Goal: Task Accomplishment & Management: Complete application form

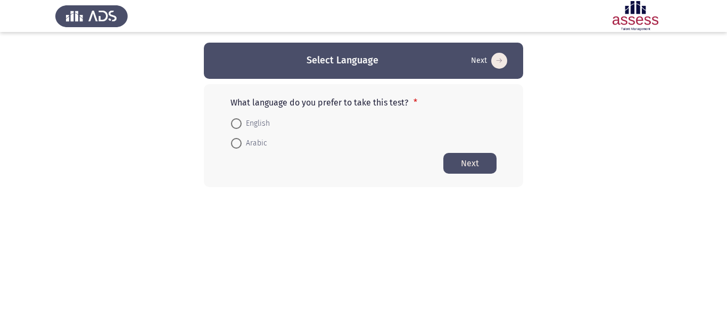
click at [238, 142] on span at bounding box center [236, 143] width 11 height 11
click at [238, 142] on input "Arabic" at bounding box center [236, 143] width 11 height 11
radio input "true"
click at [471, 163] on button "Next" at bounding box center [469, 162] width 53 height 21
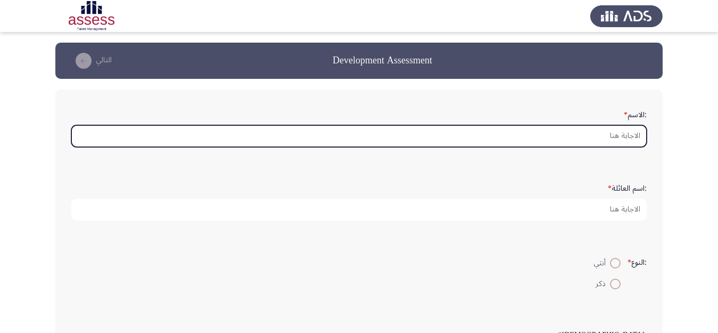
click at [593, 134] on input ":الاسم *" at bounding box center [358, 136] width 575 height 22
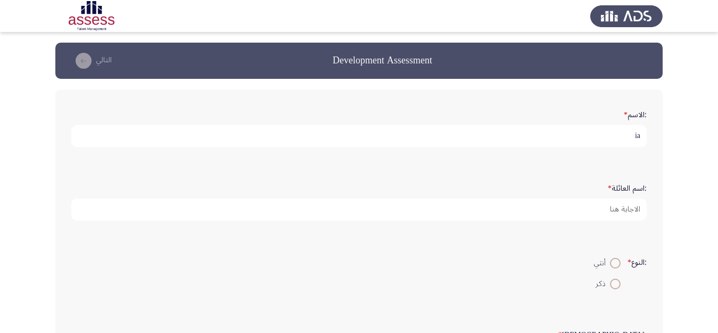
type input "i"
type input "[PERSON_NAME]"
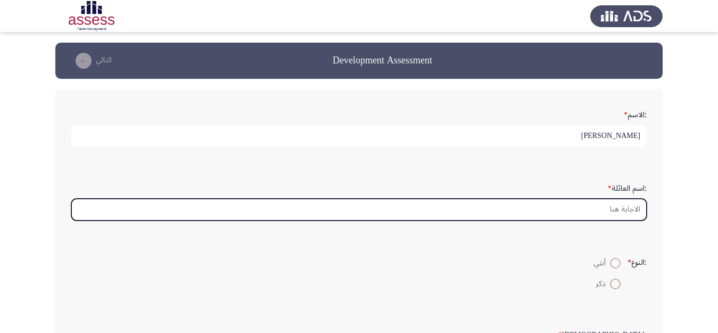
click at [626, 211] on input ":اسم العائلة *" at bounding box center [358, 209] width 575 height 22
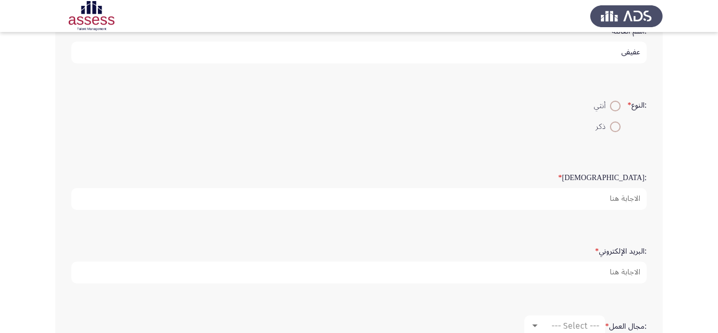
scroll to position [160, 0]
type input "عفيفي"
click at [612, 121] on span at bounding box center [615, 124] width 11 height 11
click at [612, 121] on input "ذكر" at bounding box center [615, 124] width 11 height 11
radio input "true"
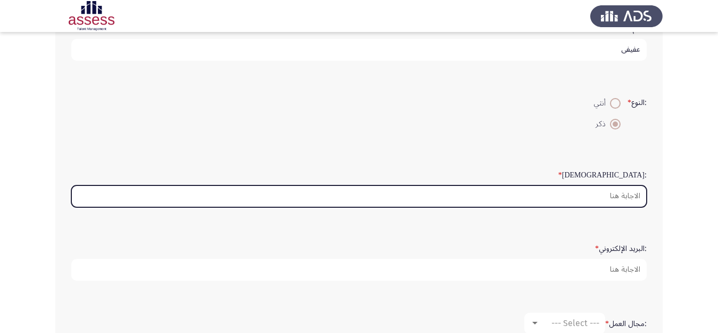
click at [619, 195] on input ":السن *" at bounding box center [358, 196] width 575 height 22
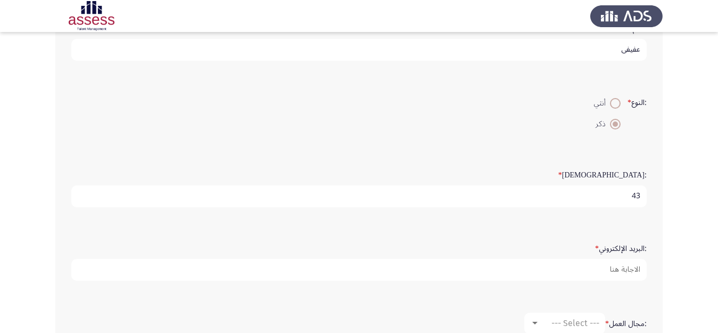
type input "43"
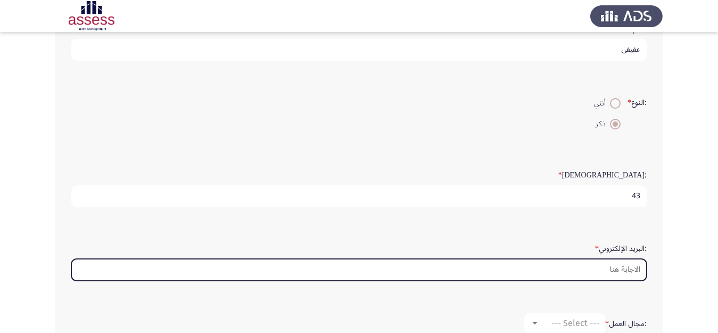
click at [613, 270] on input ":البريد الإلكتروني *" at bounding box center [358, 270] width 575 height 22
click at [613, 270] on input "hisham.afify" at bounding box center [358, 270] width 575 height 22
type input "h"
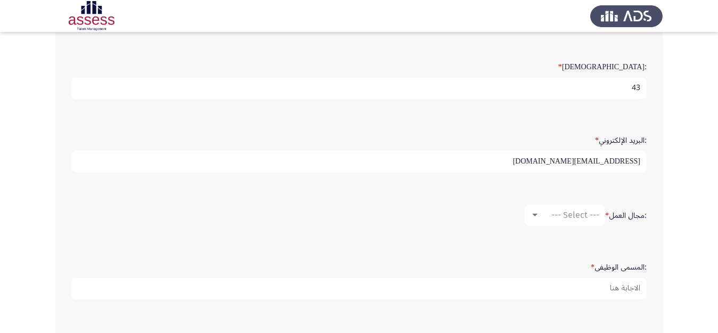
scroll to position [269, 0]
type input "[EMAIL_ADDRESS][DOMAIN_NAME]"
click at [537, 212] on div at bounding box center [535, 214] width 10 height 9
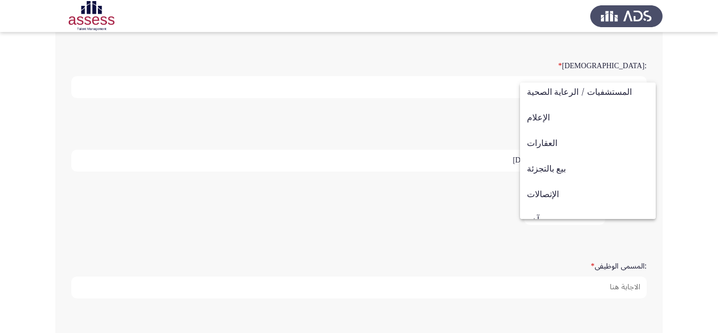
scroll to position [349, 0]
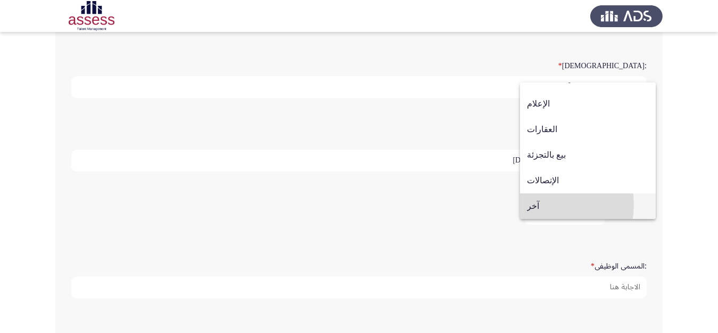
click at [542, 204] on span "آخر" at bounding box center [588, 206] width 122 height 26
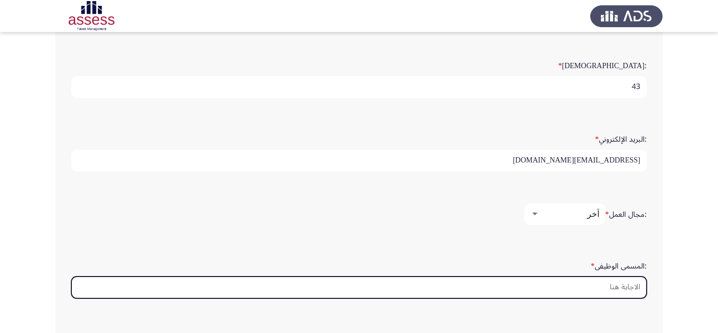
click at [610, 287] on input ":المسمى الوظيفى *" at bounding box center [358, 287] width 575 height 22
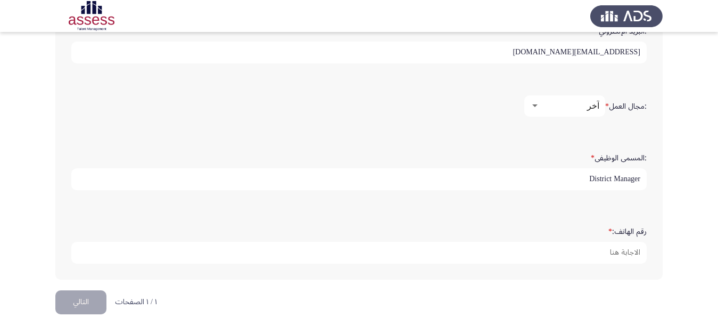
type input "District Manager"
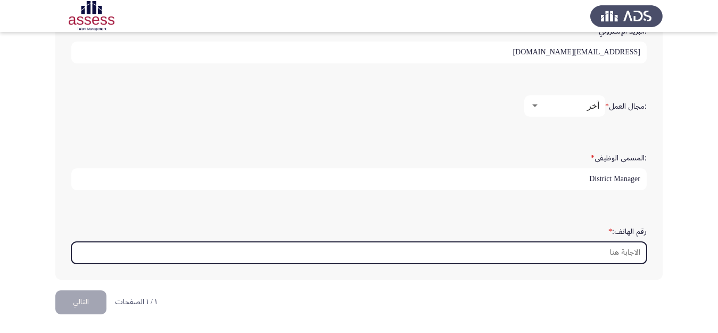
click at [615, 250] on input "رقم الهاتف: *" at bounding box center [358, 253] width 575 height 22
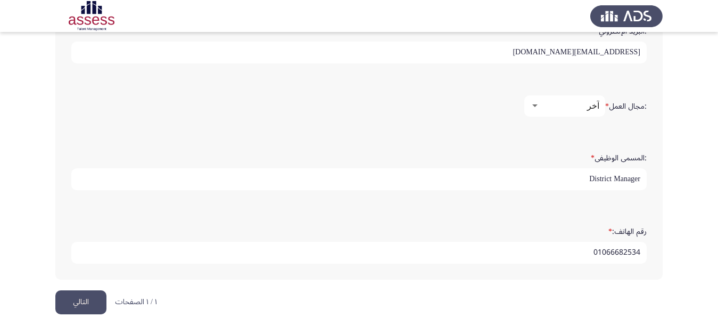
type input "01066682534"
click at [80, 300] on button "التالي" at bounding box center [80, 302] width 51 height 24
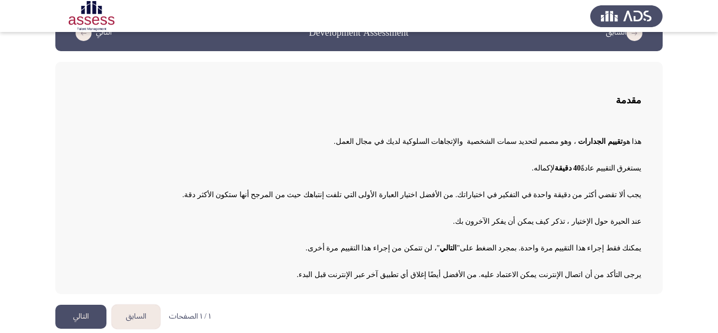
scroll to position [34, 0]
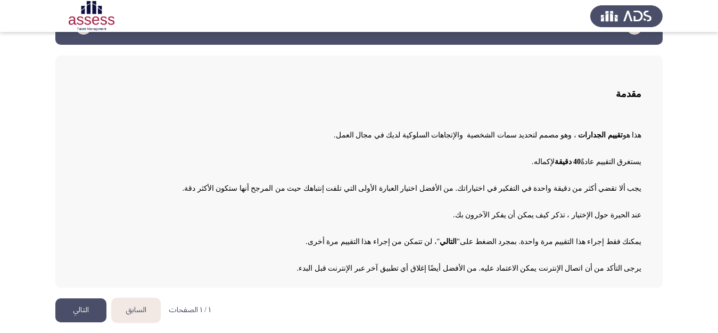
click at [70, 310] on button "التالي" at bounding box center [80, 310] width 51 height 24
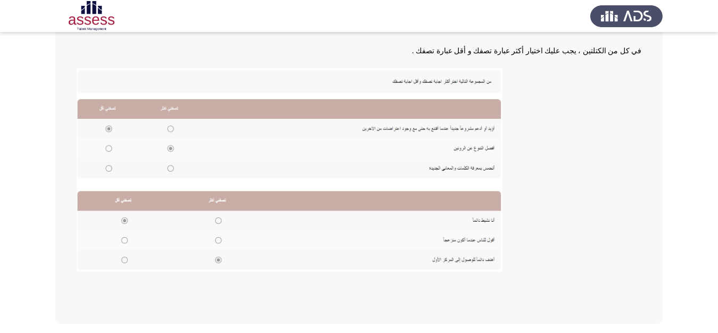
scroll to position [217, 0]
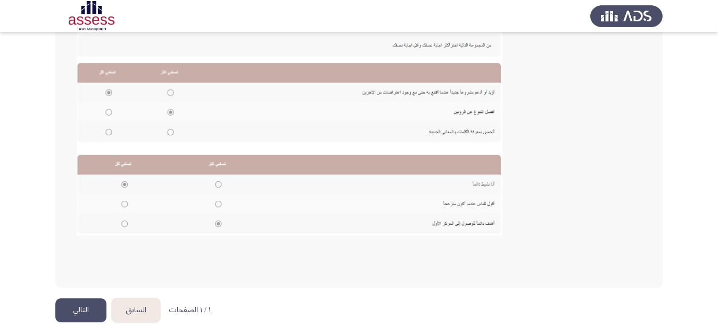
click at [78, 312] on button "التالي" at bounding box center [80, 310] width 51 height 24
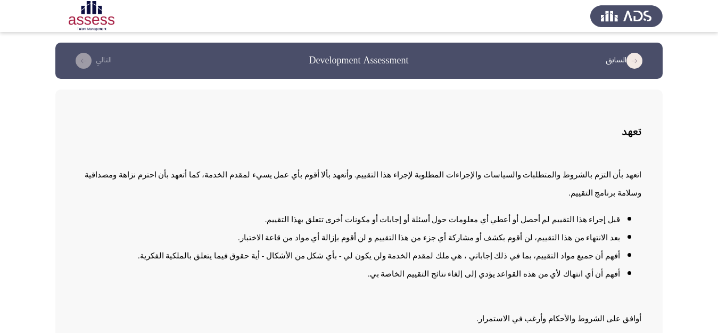
scroll to position [61, 0]
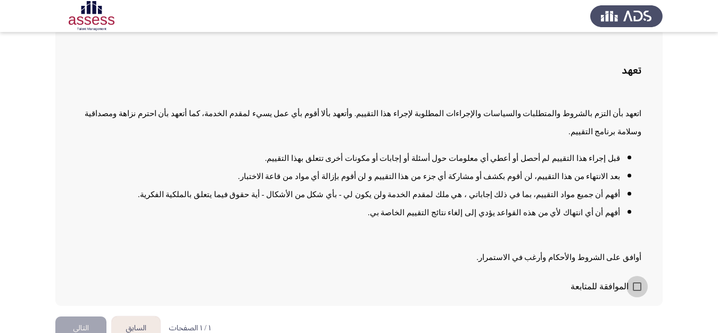
click at [636, 282] on span at bounding box center [637, 286] width 9 height 9
click at [636, 291] on input "الموافقة للمتابعة" at bounding box center [636, 291] width 1 height 1
checkbox input "true"
click at [75, 316] on button "التالي" at bounding box center [80, 328] width 51 height 24
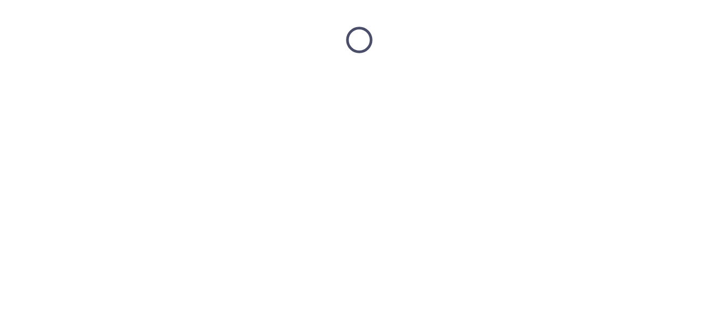
scroll to position [0, 0]
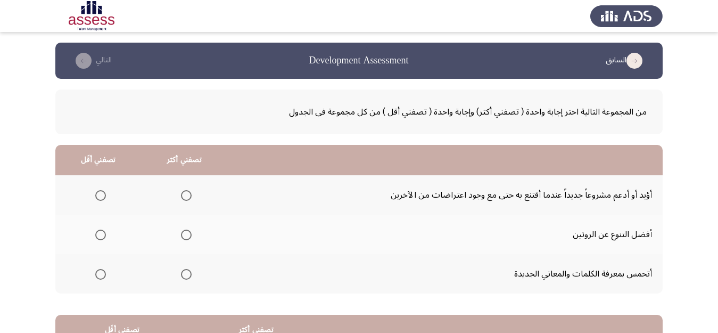
click at [186, 194] on span "Select an option" at bounding box center [186, 195] width 11 height 11
click at [186, 194] on input "Select an option" at bounding box center [186, 195] width 11 height 11
click at [187, 236] on span "Select an option" at bounding box center [186, 234] width 11 height 11
click at [187, 236] on input "Select an option" at bounding box center [186, 234] width 11 height 11
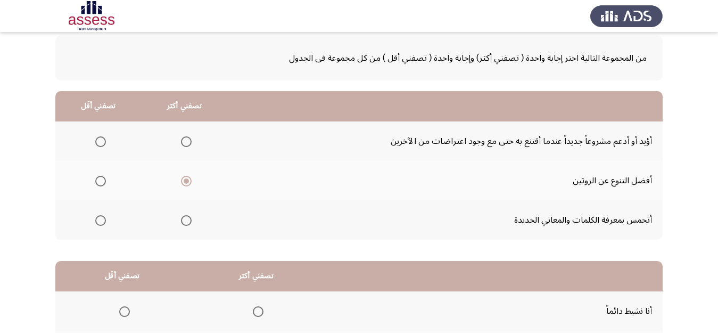
scroll to position [59, 0]
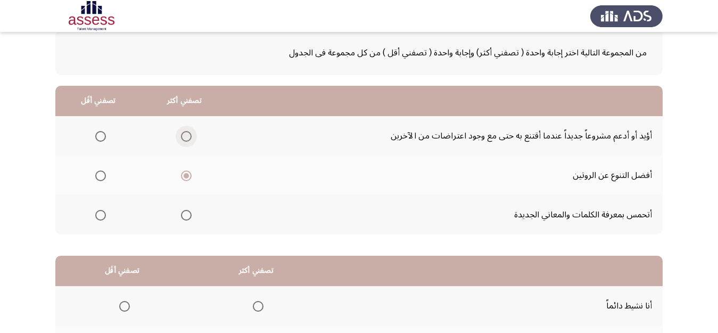
click at [186, 138] on span "Select an option" at bounding box center [186, 136] width 11 height 11
click at [186, 138] on input "Select an option" at bounding box center [186, 136] width 11 height 11
click at [187, 177] on span "Select an option" at bounding box center [186, 175] width 11 height 11
click at [187, 177] on input "Select an option" at bounding box center [186, 175] width 11 height 11
click at [188, 214] on span "Select an option" at bounding box center [186, 215] width 11 height 11
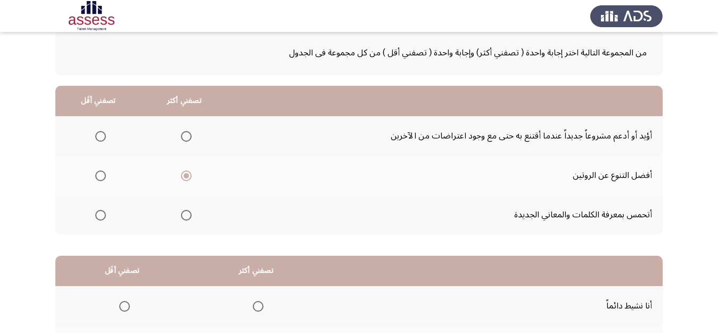
click at [188, 214] on input "Select an option" at bounding box center [186, 215] width 11 height 11
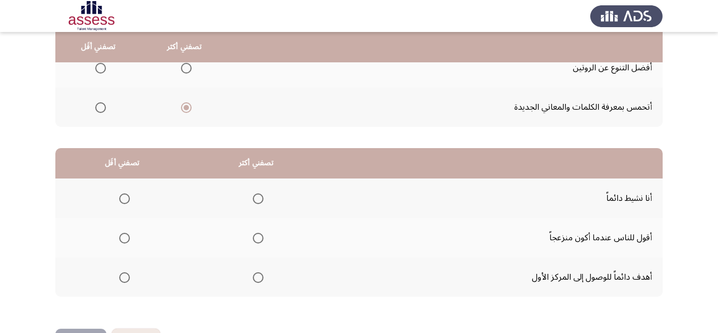
scroll to position [191, 0]
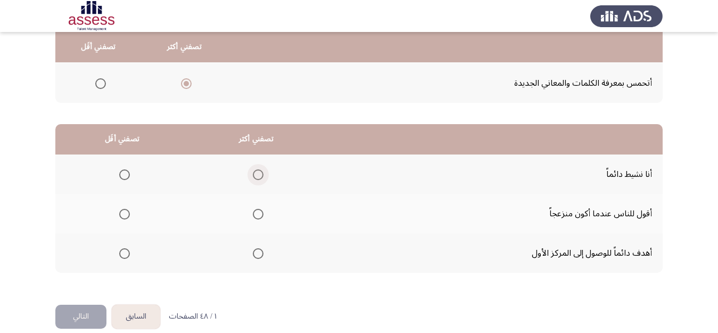
click at [258, 175] on span "Select an option" at bounding box center [258, 175] width 0 height 0
click at [258, 174] on input "Select an option" at bounding box center [258, 174] width 11 height 11
click at [123, 216] on span "Select an option" at bounding box center [124, 214] width 11 height 11
click at [123, 216] on input "Select an option" at bounding box center [124, 214] width 11 height 11
click at [259, 255] on span "Select an option" at bounding box center [258, 253] width 11 height 11
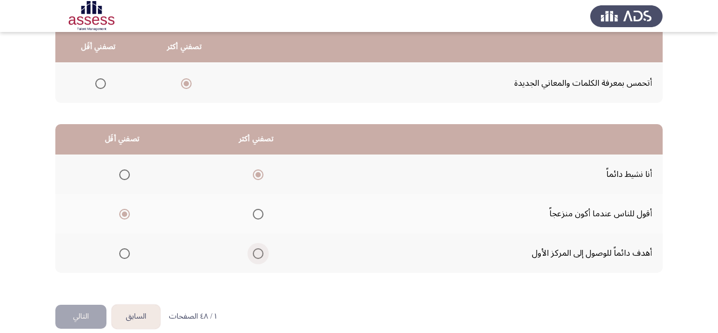
click at [259, 255] on input "Select an option" at bounding box center [258, 253] width 11 height 11
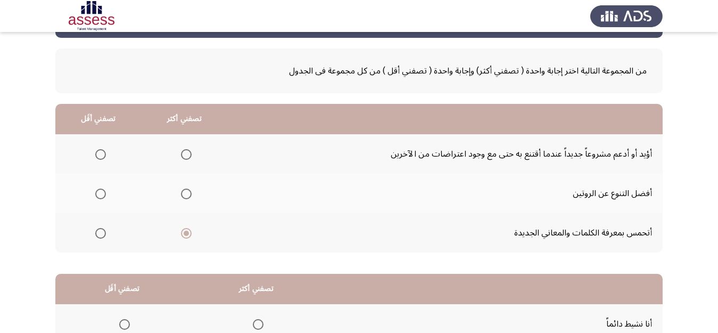
scroll to position [42, 0]
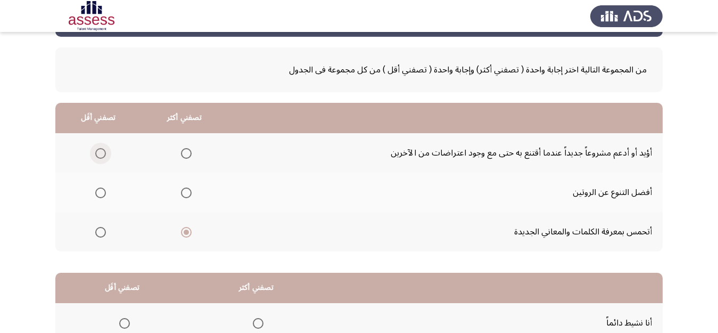
click at [100, 156] on span "Select an option" at bounding box center [100, 153] width 11 height 11
click at [100, 156] on input "Select an option" at bounding box center [100, 153] width 11 height 11
click at [184, 191] on span "Select an option" at bounding box center [186, 192] width 11 height 11
click at [184, 191] on input "Select an option" at bounding box center [186, 192] width 11 height 11
click at [186, 231] on span "Select an option" at bounding box center [186, 232] width 11 height 11
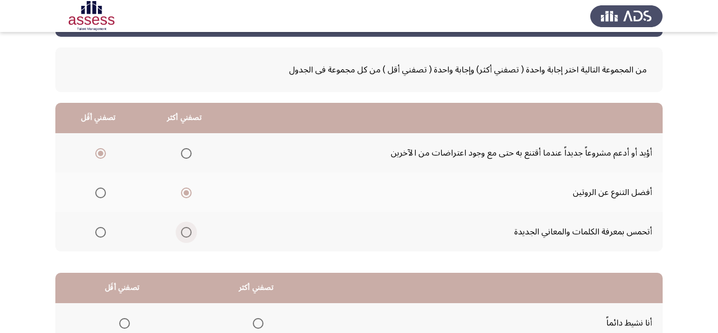
click at [186, 231] on input "Select an option" at bounding box center [186, 232] width 11 height 11
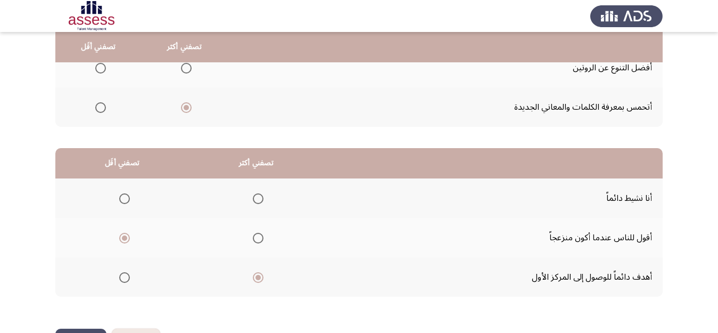
scroll to position [205, 0]
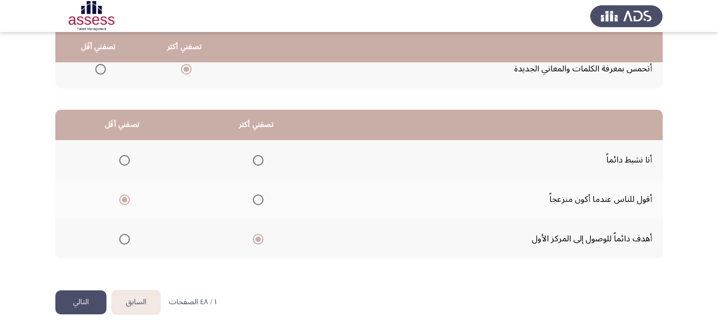
click at [76, 300] on button "التالي" at bounding box center [80, 302] width 51 height 24
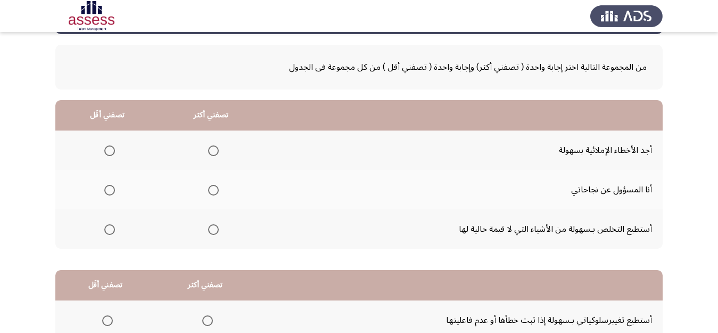
scroll to position [46, 0]
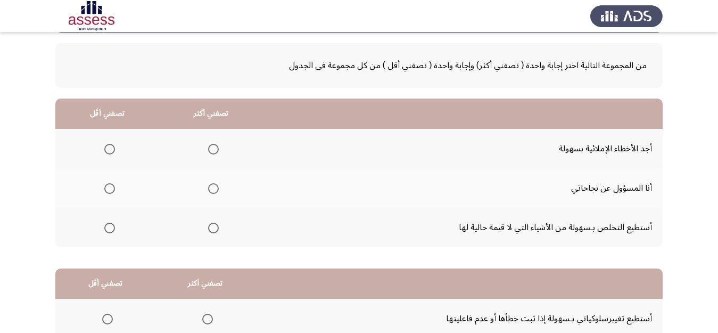
click at [110, 187] on span "Select an option" at bounding box center [109, 188] width 11 height 11
click at [110, 187] on input "Select an option" at bounding box center [109, 188] width 11 height 11
click at [216, 228] on span "Select an option" at bounding box center [213, 227] width 11 height 11
click at [216, 228] on input "Select an option" at bounding box center [213, 227] width 11 height 11
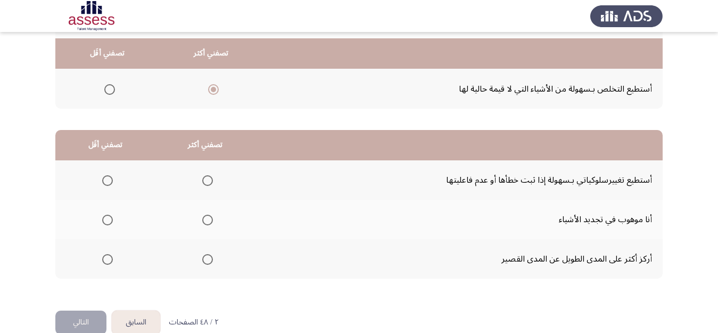
scroll to position [191, 0]
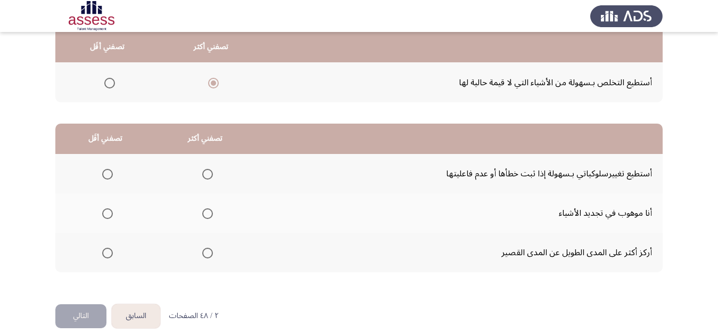
click at [205, 173] on span "Select an option" at bounding box center [207, 174] width 11 height 11
click at [205, 173] on input "Select an option" at bounding box center [207, 174] width 11 height 11
click at [105, 213] on span "Select an option" at bounding box center [107, 213] width 11 height 11
click at [105, 213] on input "Select an option" at bounding box center [107, 213] width 11 height 11
click at [87, 310] on button "التالي" at bounding box center [80, 316] width 51 height 24
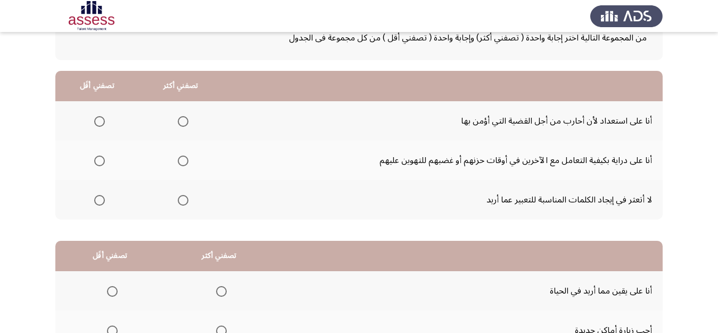
scroll to position [86, 0]
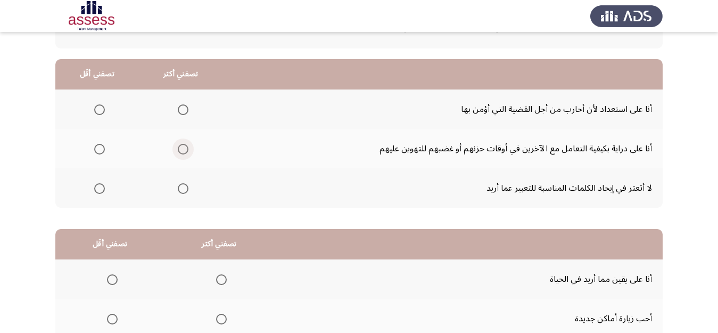
click at [185, 148] on span "Select an option" at bounding box center [183, 149] width 11 height 11
click at [185, 148] on input "Select an option" at bounding box center [183, 149] width 11 height 11
click at [98, 109] on span "Select an option" at bounding box center [99, 109] width 11 height 11
click at [98, 109] on input "Select an option" at bounding box center [99, 109] width 11 height 11
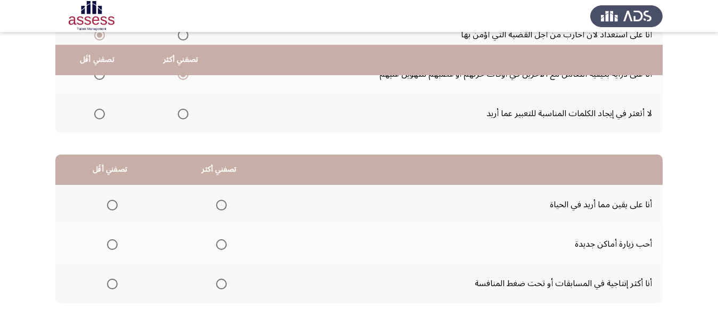
scroll to position [205, 0]
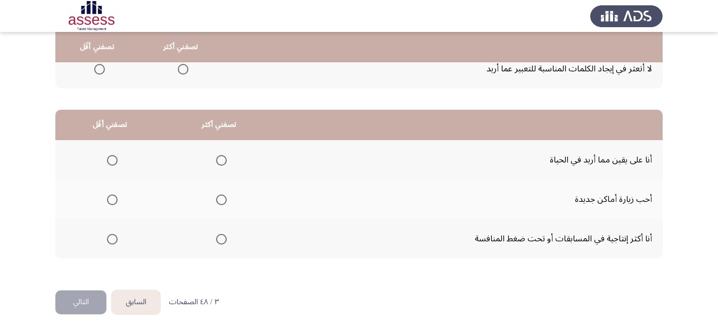
click at [685, 213] on app-assessment-container "السابق Development Assessment التالي من المجموعة التالية اختر إجابة واحدة ( تصف…" at bounding box center [359, 64] width 718 height 452
click at [221, 238] on span "Select an option" at bounding box center [221, 239] width 11 height 11
click at [221, 238] on input "Select an option" at bounding box center [221, 239] width 11 height 11
click at [113, 162] on span "Select an option" at bounding box center [112, 160] width 11 height 11
click at [113, 162] on input "Select an option" at bounding box center [112, 160] width 11 height 11
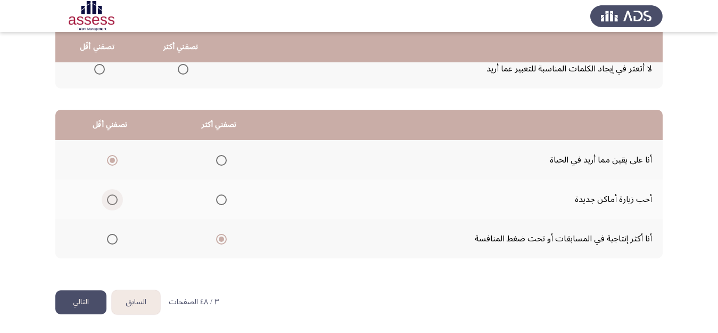
click at [110, 200] on span "Select an option" at bounding box center [112, 199] width 11 height 11
click at [110, 200] on input "Select an option" at bounding box center [112, 199] width 11 height 11
click at [75, 301] on button "التالي" at bounding box center [80, 302] width 51 height 24
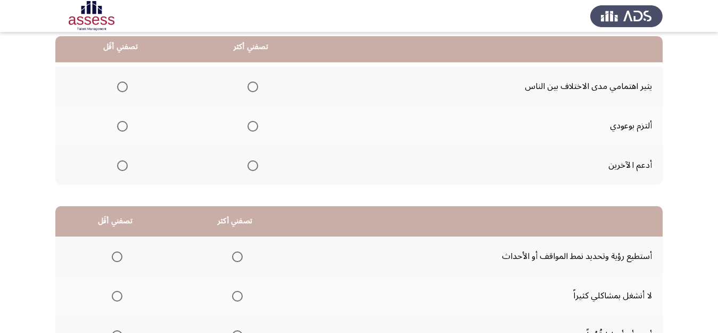
scroll to position [102, 0]
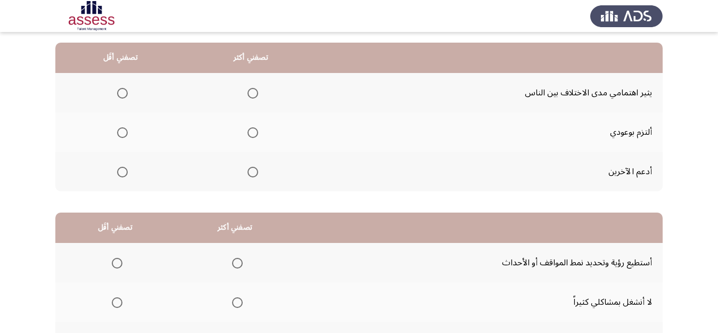
click at [253, 133] on span "Select an option" at bounding box center [253, 133] width 0 height 0
click at [253, 132] on input "Select an option" at bounding box center [252, 132] width 11 height 11
click at [121, 90] on span "Select an option" at bounding box center [122, 93] width 11 height 11
click at [121, 90] on input "Select an option" at bounding box center [122, 93] width 11 height 11
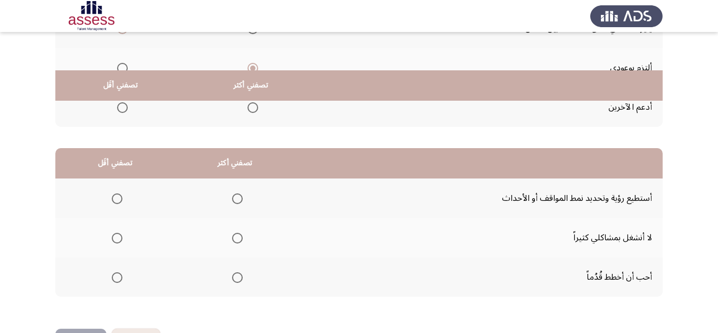
scroll to position [205, 0]
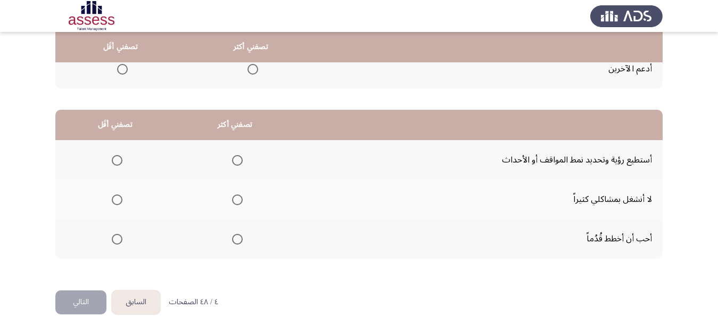
click at [115, 199] on span "Select an option" at bounding box center [117, 199] width 11 height 11
click at [115, 199] on input "Select an option" at bounding box center [117, 199] width 11 height 11
click at [235, 237] on span "Select an option" at bounding box center [237, 239] width 11 height 11
click at [235, 237] on input "Select an option" at bounding box center [237, 239] width 11 height 11
click at [79, 304] on button "التالي" at bounding box center [80, 302] width 51 height 24
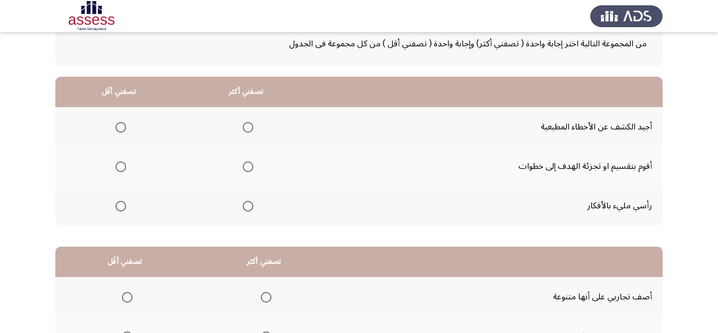
scroll to position [76, 0]
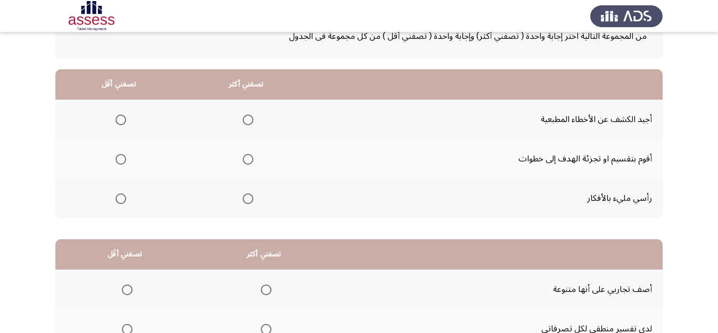
click at [249, 161] on span "Select an option" at bounding box center [248, 159] width 11 height 11
click at [249, 161] on input "Select an option" at bounding box center [248, 159] width 11 height 11
click at [121, 120] on span "Select an option" at bounding box center [120, 119] width 11 height 11
click at [121, 120] on input "Select an option" at bounding box center [120, 119] width 11 height 11
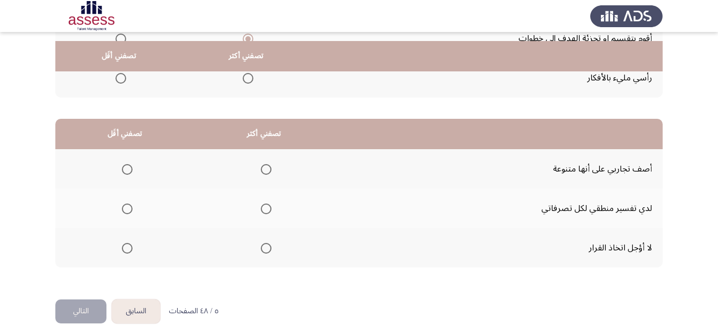
scroll to position [205, 0]
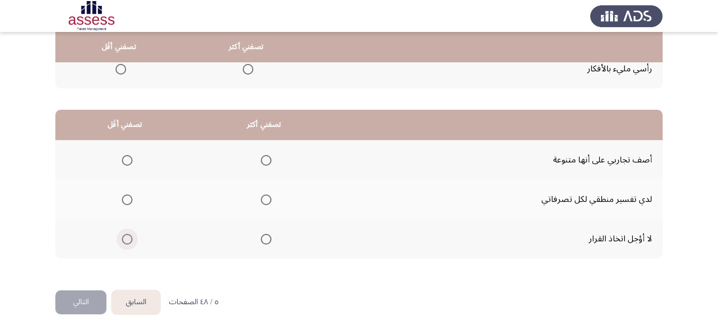
click at [126, 237] on span "Select an option" at bounding box center [127, 239] width 11 height 11
click at [126, 237] on input "Select an option" at bounding box center [127, 239] width 11 height 11
click at [268, 197] on span "Select an option" at bounding box center [266, 199] width 11 height 11
click at [268, 197] on input "Select an option" at bounding box center [266, 199] width 11 height 11
click at [75, 301] on button "التالي" at bounding box center [80, 302] width 51 height 24
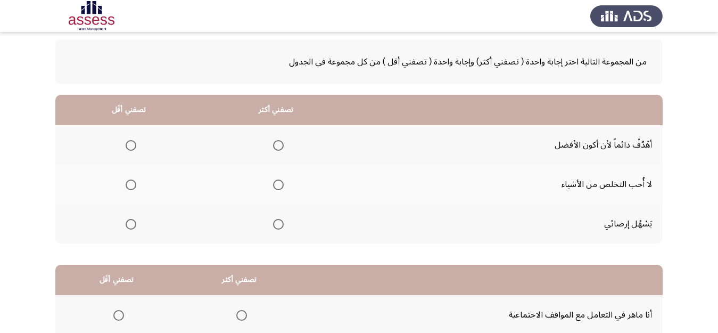
scroll to position [51, 0]
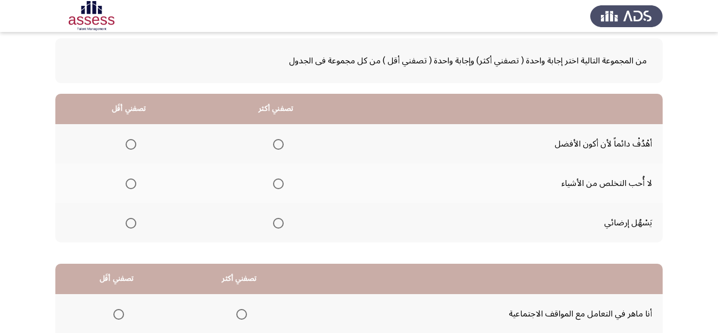
click at [279, 146] on span "Select an option" at bounding box center [278, 144] width 11 height 11
click at [279, 146] on input "Select an option" at bounding box center [278, 144] width 11 height 11
click at [129, 180] on span "Select an option" at bounding box center [131, 183] width 11 height 11
click at [129, 180] on input "Select an option" at bounding box center [131, 183] width 11 height 11
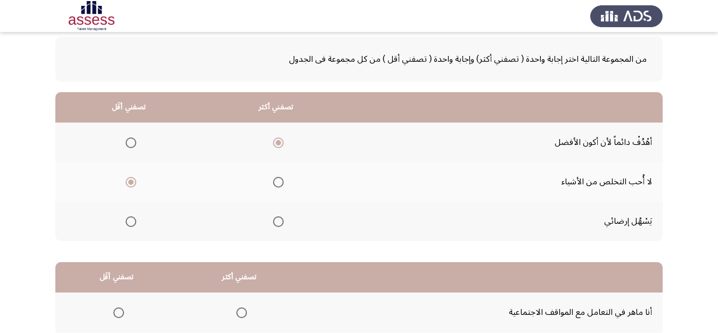
scroll to position [205, 0]
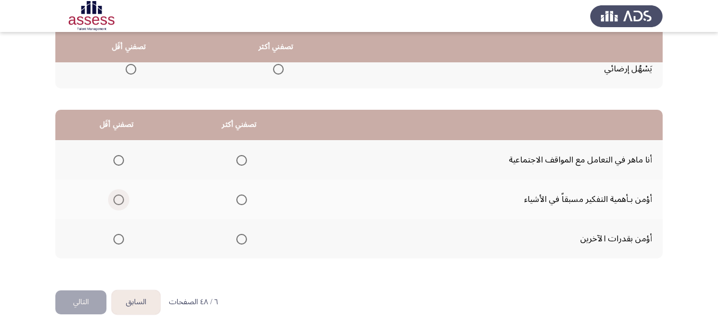
click at [120, 197] on span "Select an option" at bounding box center [118, 199] width 11 height 11
click at [120, 197] on input "Select an option" at bounding box center [118, 199] width 11 height 11
click at [241, 239] on span "Select an option" at bounding box center [241, 239] width 11 height 11
click at [241, 239] on input "Select an option" at bounding box center [241, 239] width 11 height 11
click at [88, 302] on button "التالي" at bounding box center [80, 302] width 51 height 24
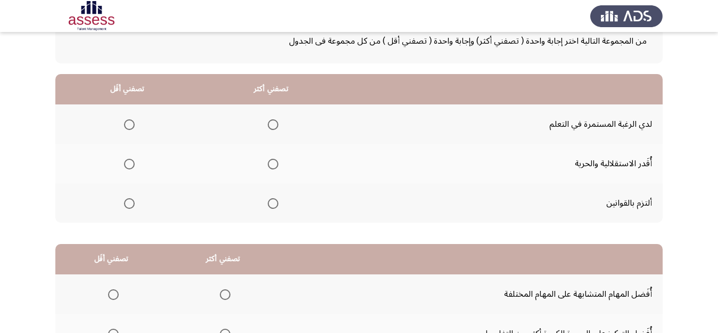
scroll to position [76, 0]
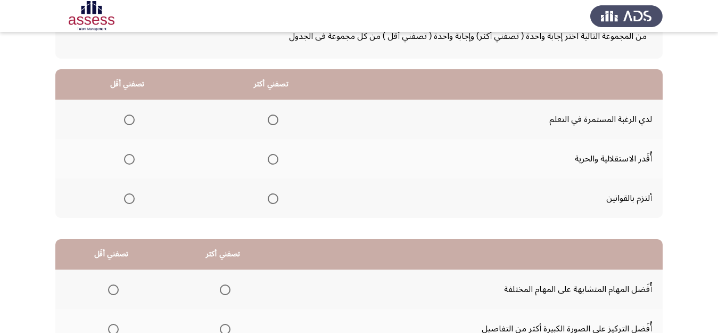
click at [709, 188] on app-assessment-container "السابق Development Assessment التالي من المجموعة التالية اختر إجابة واحدة ( تصف…" at bounding box center [359, 193] width 718 height 452
click at [272, 119] on span "Select an option" at bounding box center [273, 119] width 11 height 11
click at [272, 119] on input "Select an option" at bounding box center [273, 119] width 11 height 11
click at [130, 158] on span "Select an option" at bounding box center [129, 159] width 11 height 11
click at [130, 158] on input "Select an option" at bounding box center [129, 159] width 11 height 11
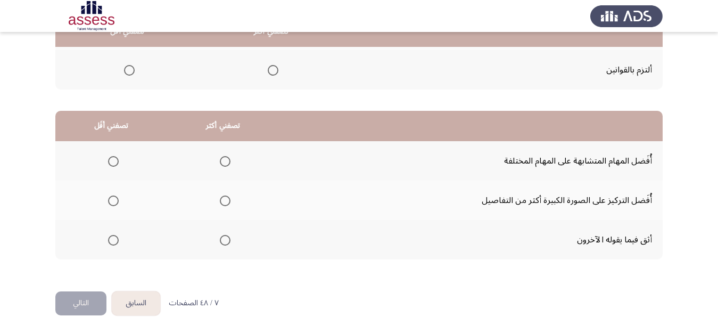
scroll to position [205, 0]
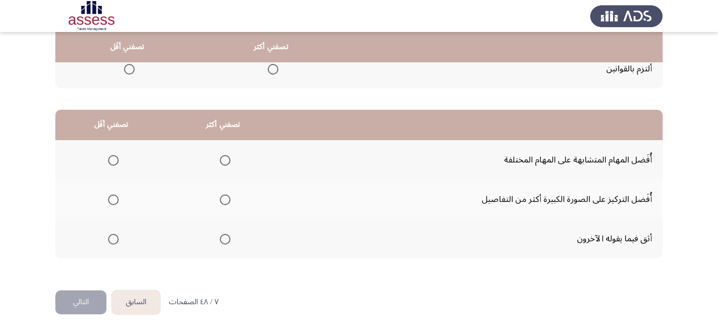
click at [112, 200] on span "Select an option" at bounding box center [113, 199] width 11 height 11
click at [112, 200] on input "Select an option" at bounding box center [113, 199] width 11 height 11
click at [227, 240] on span "Select an option" at bounding box center [225, 239] width 11 height 11
click at [227, 240] on input "Select an option" at bounding box center [225, 239] width 11 height 11
click at [72, 299] on button "التالي" at bounding box center [80, 302] width 51 height 24
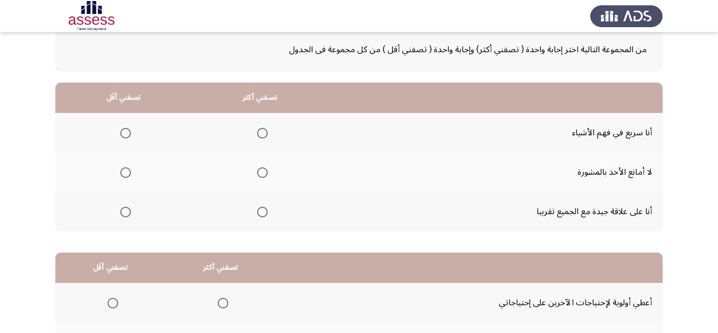
scroll to position [68, 0]
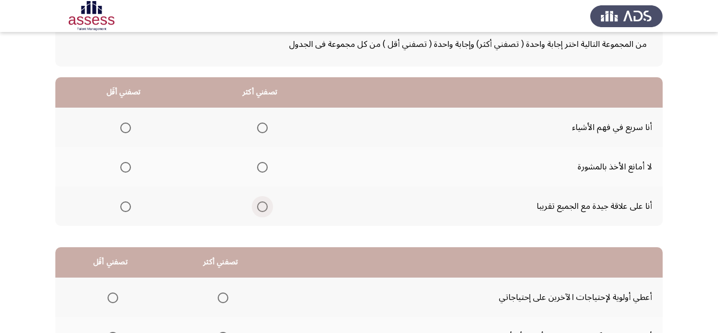
click at [264, 206] on span "Select an option" at bounding box center [262, 206] width 11 height 11
click at [264, 206] on input "Select an option" at bounding box center [262, 206] width 11 height 11
click at [125, 162] on span "Select an option" at bounding box center [125, 167] width 11 height 11
click at [125, 162] on input "Select an option" at bounding box center [125, 167] width 11 height 11
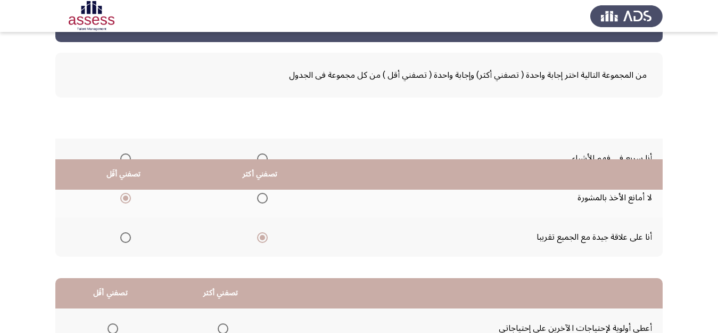
scroll to position [205, 0]
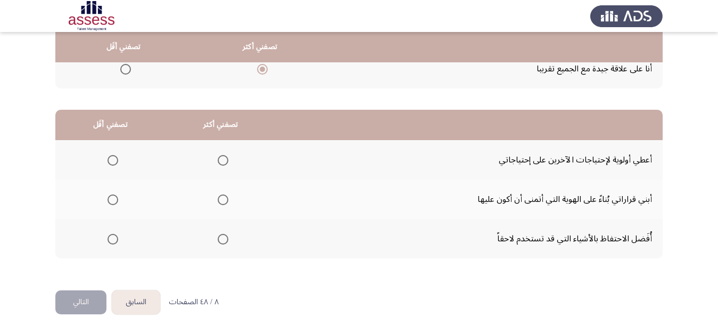
click at [222, 197] on span "Select an option" at bounding box center [223, 199] width 11 height 11
click at [222, 197] on input "Select an option" at bounding box center [223, 199] width 11 height 11
click at [112, 158] on span "Select an option" at bounding box center [112, 160] width 11 height 11
click at [112, 158] on input "Select an option" at bounding box center [112, 160] width 11 height 11
click at [76, 306] on button "التالي" at bounding box center [80, 302] width 51 height 24
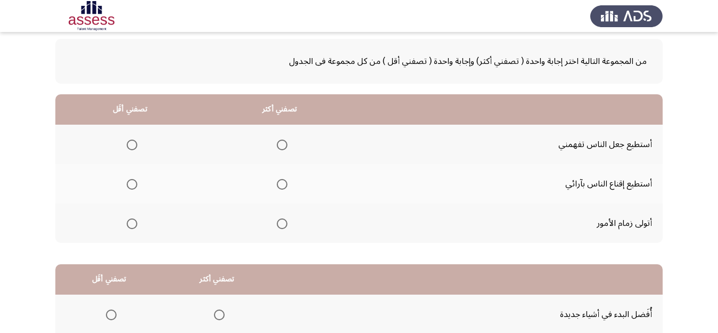
scroll to position [57, 0]
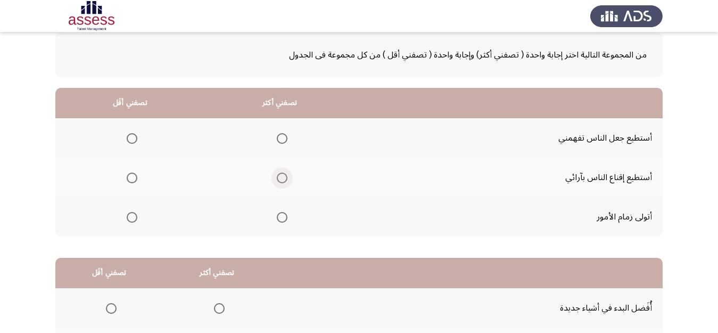
click at [282, 177] on span "Select an option" at bounding box center [282, 177] width 11 height 11
click at [282, 177] on input "Select an option" at bounding box center [282, 177] width 11 height 11
click at [134, 215] on span "Select an option" at bounding box center [132, 217] width 11 height 11
click at [134, 215] on input "Select an option" at bounding box center [132, 217] width 11 height 11
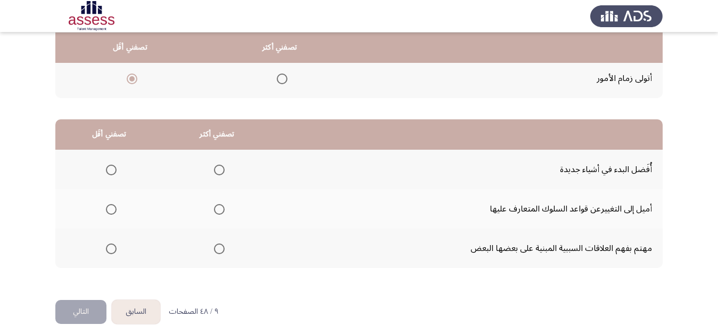
scroll to position [205, 0]
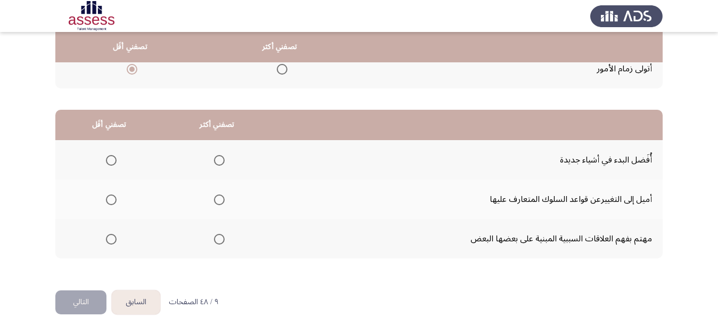
click at [110, 199] on span "Select an option" at bounding box center [111, 199] width 11 height 11
click at [110, 199] on input "Select an option" at bounding box center [111, 199] width 11 height 11
click at [216, 157] on span "Select an option" at bounding box center [219, 160] width 11 height 11
click at [216, 157] on input "Select an option" at bounding box center [219, 160] width 11 height 11
click at [72, 296] on button "التالي" at bounding box center [80, 302] width 51 height 24
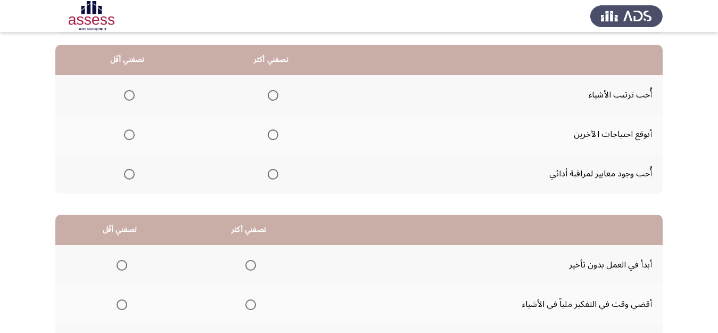
scroll to position [103, 0]
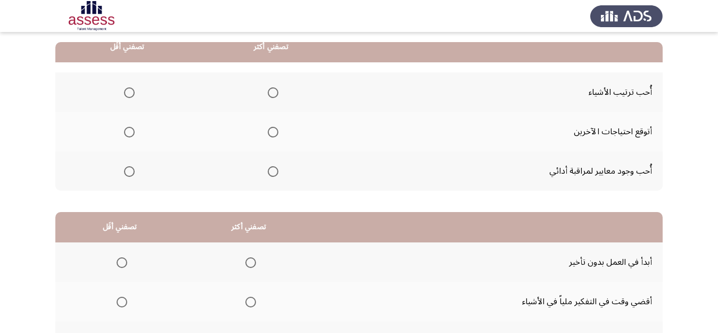
click at [274, 172] on span "Select an option" at bounding box center [273, 171] width 11 height 11
click at [274, 172] on input "Select an option" at bounding box center [273, 171] width 11 height 11
click at [129, 93] on span "Select an option" at bounding box center [129, 93] width 0 height 0
click at [129, 93] on input "Select an option" at bounding box center [129, 92] width 11 height 11
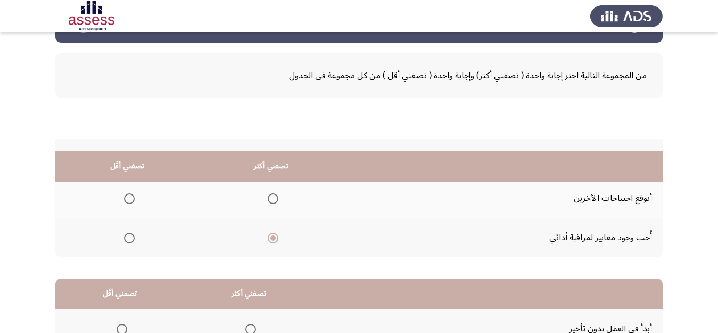
scroll to position [205, 0]
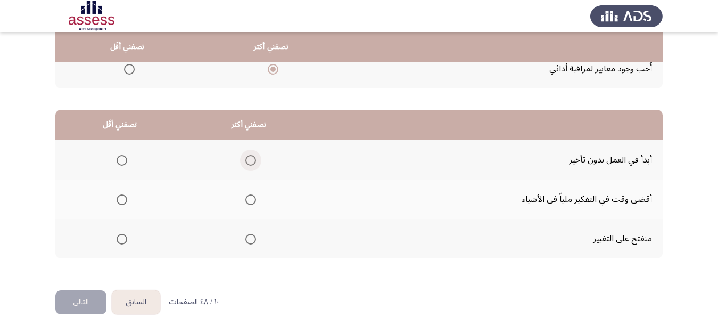
click at [254, 158] on span "Select an option" at bounding box center [250, 160] width 11 height 11
click at [254, 158] on input "Select an option" at bounding box center [250, 160] width 11 height 11
click at [120, 200] on span "Select an option" at bounding box center [122, 199] width 11 height 11
click at [120, 200] on input "Select an option" at bounding box center [122, 199] width 11 height 11
click at [77, 300] on button "التالي" at bounding box center [80, 302] width 51 height 24
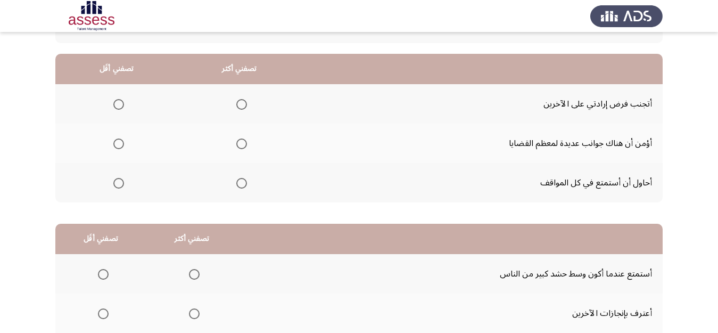
scroll to position [78, 0]
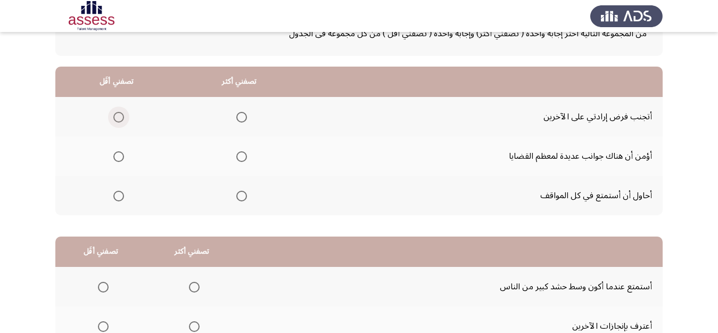
click at [117, 117] on span "Select an option" at bounding box center [118, 117] width 11 height 11
click at [117, 117] on input "Select an option" at bounding box center [118, 117] width 11 height 11
click at [239, 196] on span "Select an option" at bounding box center [241, 196] width 11 height 11
click at [239, 196] on input "Select an option" at bounding box center [241, 196] width 11 height 11
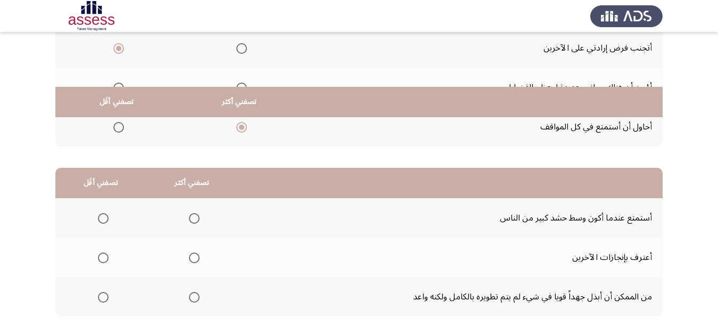
scroll to position [205, 0]
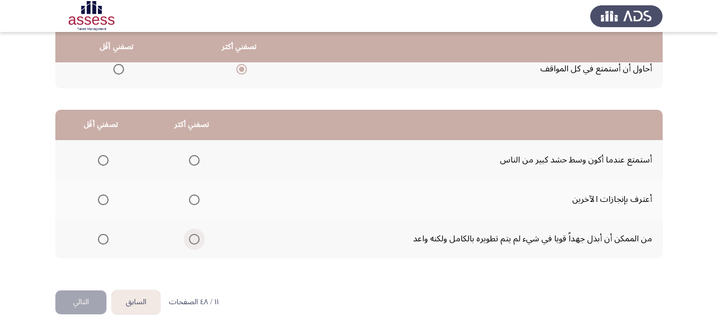
click at [195, 240] on span "Select an option" at bounding box center [194, 239] width 11 height 11
click at [195, 240] on input "Select an option" at bounding box center [194, 239] width 11 height 11
click at [105, 161] on span "Select an option" at bounding box center [103, 160] width 11 height 11
click at [105, 161] on input "Select an option" at bounding box center [103, 160] width 11 height 11
click at [75, 300] on button "التالي" at bounding box center [80, 302] width 51 height 24
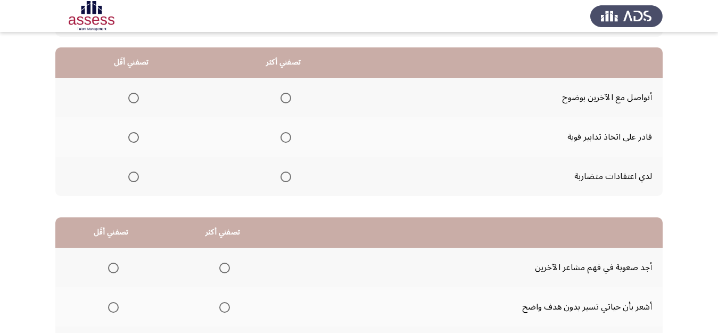
scroll to position [103, 0]
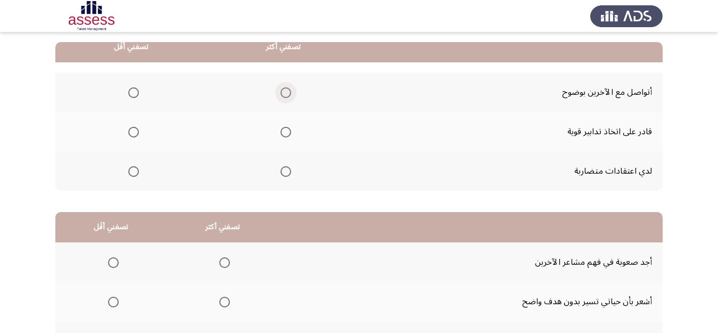
click at [288, 92] on span "Select an option" at bounding box center [285, 92] width 11 height 11
click at [288, 92] on input "Select an option" at bounding box center [285, 92] width 11 height 11
click at [135, 171] on span "Select an option" at bounding box center [133, 171] width 11 height 11
click at [135, 171] on input "Select an option" at bounding box center [133, 171] width 11 height 11
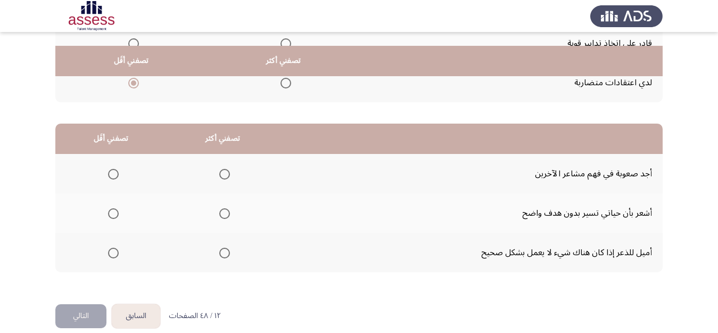
scroll to position [205, 0]
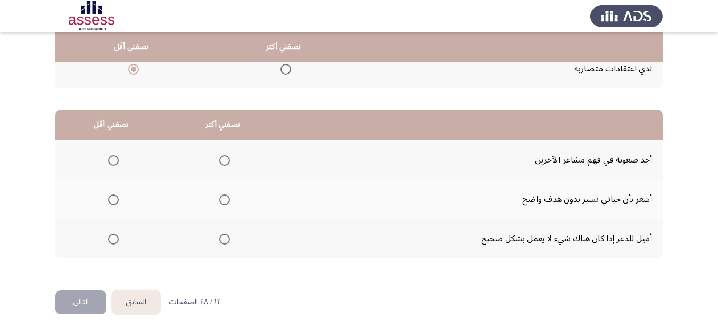
click at [110, 200] on span "Select an option" at bounding box center [113, 199] width 11 height 11
click at [110, 200] on input "Select an option" at bounding box center [113, 199] width 11 height 11
click at [224, 162] on span "Select an option" at bounding box center [224, 160] width 11 height 11
click at [224, 162] on input "Select an option" at bounding box center [224, 160] width 11 height 11
click at [80, 302] on button "التالي" at bounding box center [80, 302] width 51 height 24
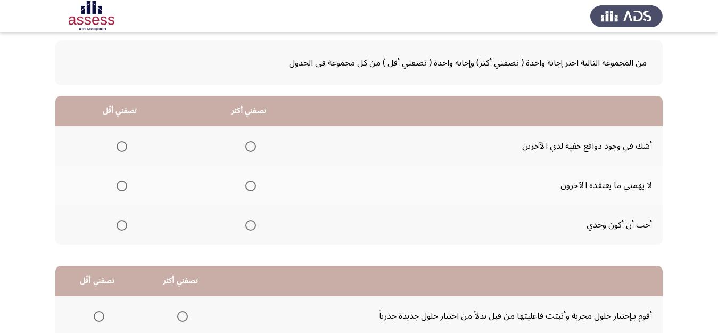
scroll to position [68, 0]
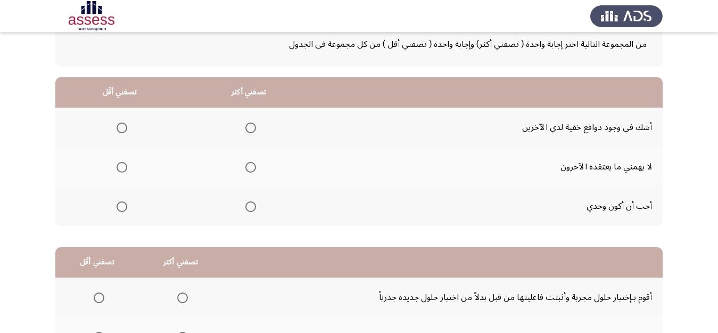
click at [122, 206] on span "Select an option" at bounding box center [122, 206] width 11 height 11
click at [122, 206] on input "Select an option" at bounding box center [122, 206] width 11 height 11
click at [250, 129] on span "Select an option" at bounding box center [250, 127] width 11 height 11
click at [250, 129] on input "Select an option" at bounding box center [250, 127] width 11 height 11
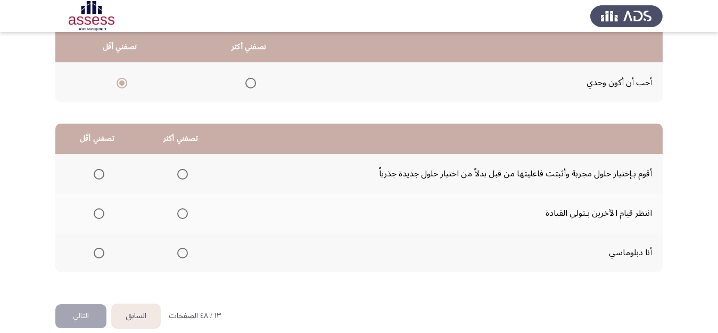
scroll to position [205, 0]
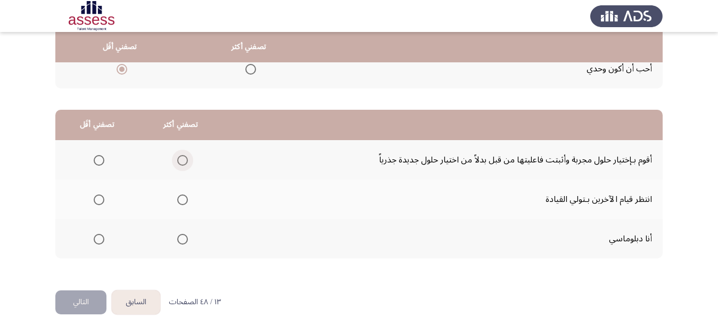
click at [185, 158] on span "Select an option" at bounding box center [182, 160] width 11 height 11
click at [185, 158] on input "Select an option" at bounding box center [182, 160] width 11 height 11
click at [96, 202] on span "Select an option" at bounding box center [99, 199] width 11 height 11
click at [96, 202] on input "Select an option" at bounding box center [99, 199] width 11 height 11
click at [77, 304] on button "التالي" at bounding box center [80, 302] width 51 height 24
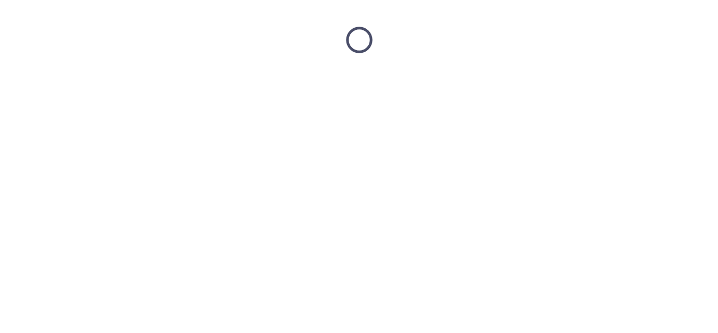
scroll to position [0, 0]
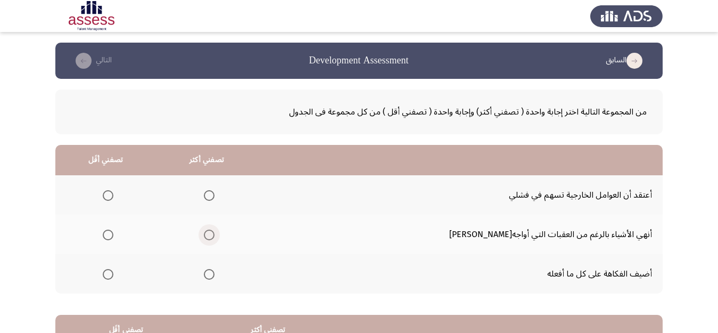
click at [214, 230] on span "Select an option" at bounding box center [209, 234] width 11 height 11
click at [214, 230] on input "Select an option" at bounding box center [209, 234] width 11 height 11
click at [113, 276] on span "Select an option" at bounding box center [108, 274] width 11 height 11
click at [113, 276] on input "Select an option" at bounding box center [108, 274] width 11 height 11
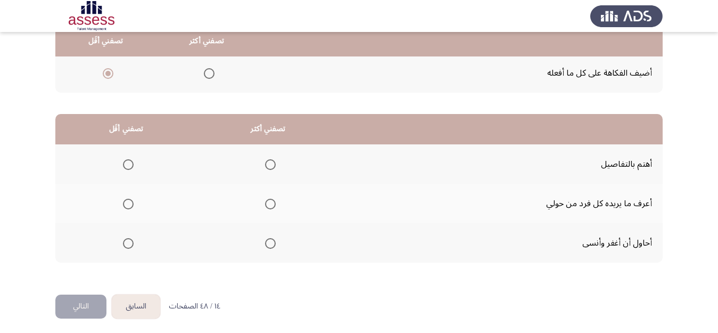
scroll to position [205, 0]
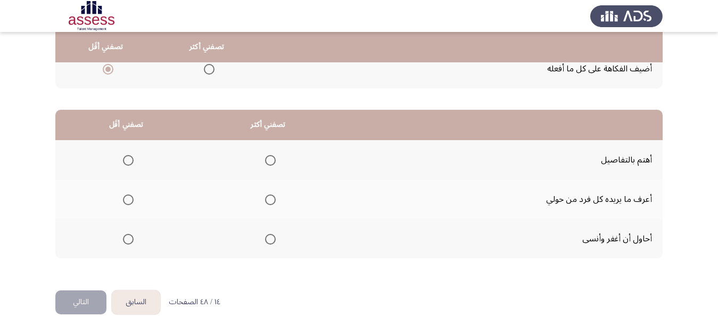
click at [275, 159] on span "Select an option" at bounding box center [270, 160] width 11 height 11
click at [275, 159] on input "Select an option" at bounding box center [270, 160] width 11 height 11
click at [127, 202] on span "Select an option" at bounding box center [128, 199] width 11 height 11
click at [127, 202] on input "Select an option" at bounding box center [128, 199] width 11 height 11
click at [72, 301] on button "التالي" at bounding box center [80, 302] width 51 height 24
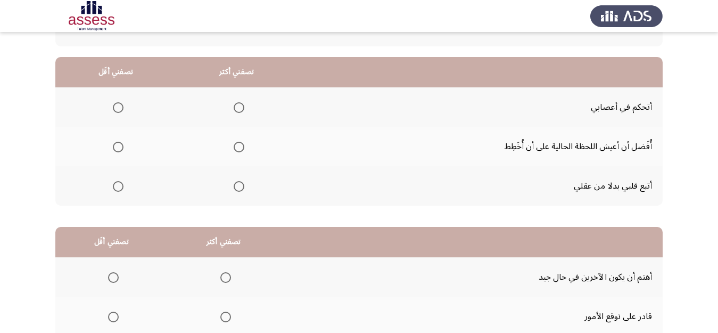
scroll to position [85, 0]
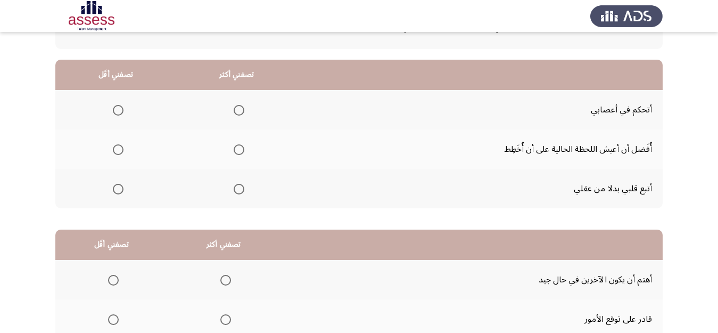
click at [119, 148] on span "Select an option" at bounding box center [118, 149] width 11 height 11
click at [119, 148] on input "Select an option" at bounding box center [118, 149] width 11 height 11
click at [239, 111] on span "Select an option" at bounding box center [239, 110] width 11 height 11
click at [239, 111] on input "Select an option" at bounding box center [239, 110] width 11 height 11
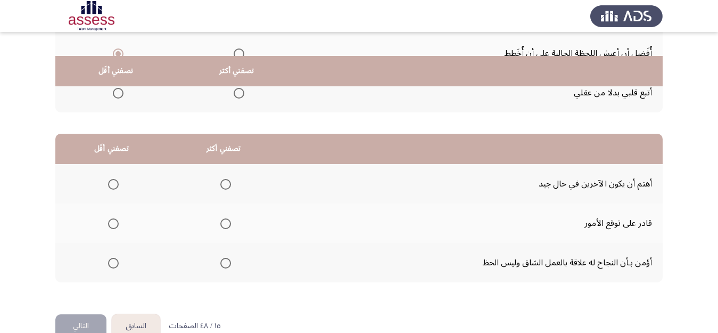
scroll to position [205, 0]
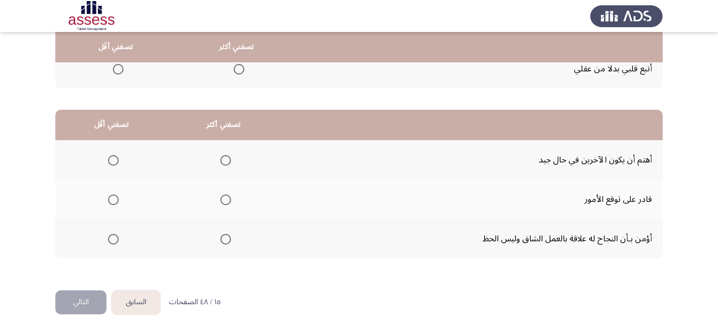
click at [225, 239] on span "Select an option" at bounding box center [225, 239] width 11 height 11
click at [225, 239] on input "Select an option" at bounding box center [225, 239] width 11 height 11
click at [115, 196] on span "Select an option" at bounding box center [113, 199] width 11 height 11
click at [115, 196] on input "Select an option" at bounding box center [113, 199] width 11 height 11
click at [77, 295] on button "التالي" at bounding box center [80, 302] width 51 height 24
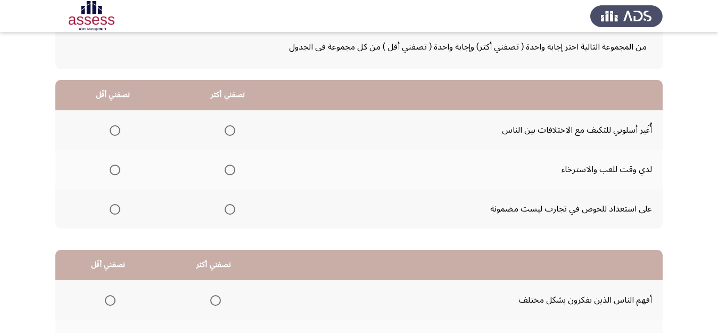
scroll to position [70, 0]
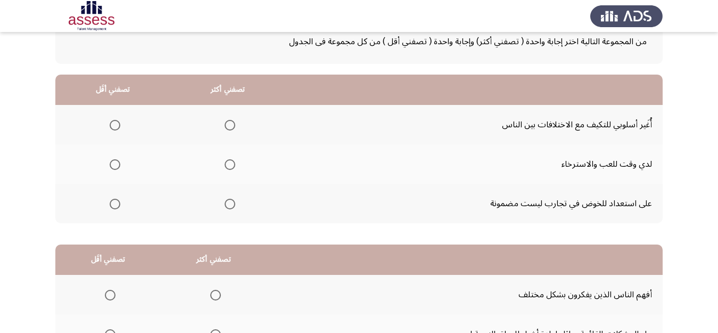
click at [114, 202] on span "Select an option" at bounding box center [115, 203] width 11 height 11
click at [114, 202] on input "Select an option" at bounding box center [115, 203] width 11 height 11
click at [234, 123] on span "Select an option" at bounding box center [230, 125] width 11 height 11
click at [234, 123] on input "Select an option" at bounding box center [230, 125] width 11 height 11
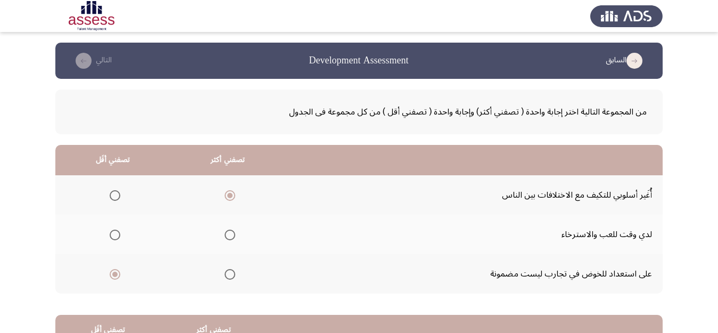
scroll to position [205, 0]
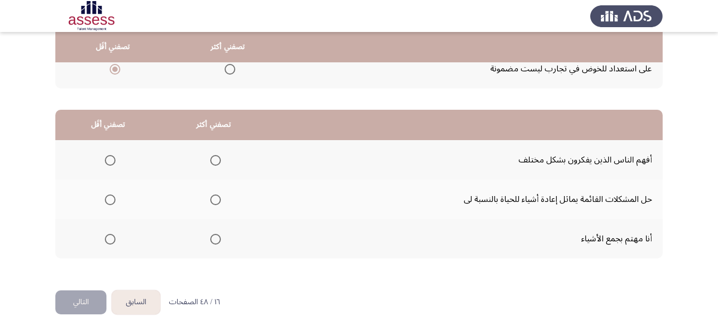
click at [107, 199] on span "Select an option" at bounding box center [110, 199] width 11 height 11
click at [107, 199] on input "Select an option" at bounding box center [110, 199] width 11 height 11
click at [216, 239] on span "Select an option" at bounding box center [215, 239] width 11 height 11
click at [216, 239] on input "Select an option" at bounding box center [215, 239] width 11 height 11
click at [81, 300] on button "التالي" at bounding box center [80, 302] width 51 height 24
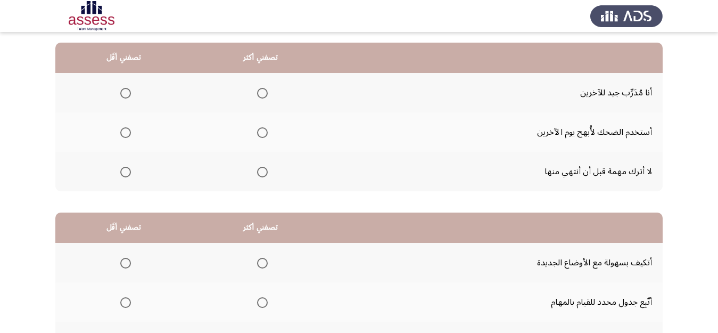
scroll to position [103, 0]
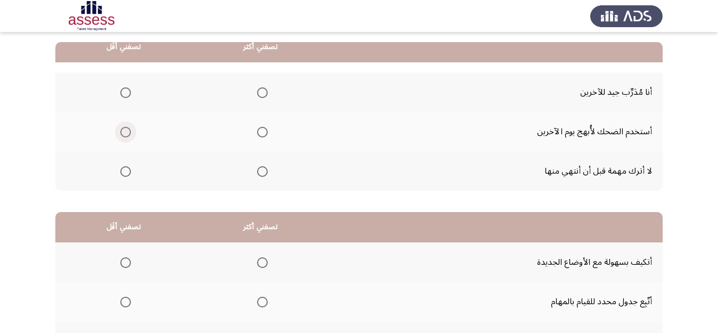
click at [123, 134] on span "Select an option" at bounding box center [125, 132] width 11 height 11
click at [123, 134] on input "Select an option" at bounding box center [125, 132] width 11 height 11
click at [264, 166] on span "Select an option" at bounding box center [262, 171] width 11 height 11
click at [264, 166] on input "Select an option" at bounding box center [262, 171] width 11 height 11
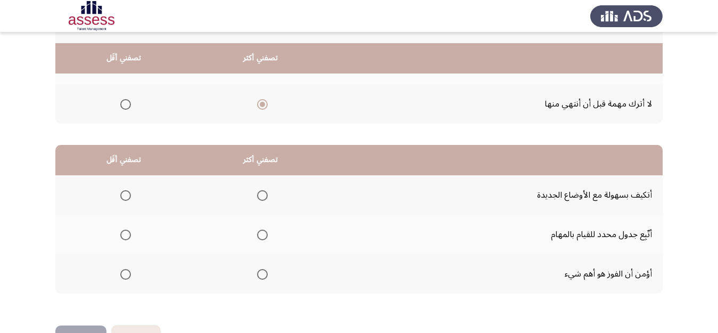
scroll to position [205, 0]
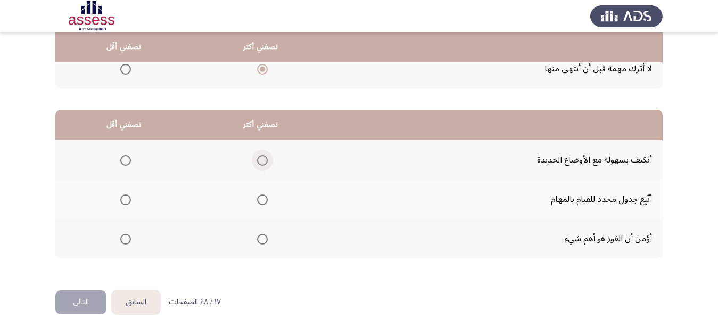
click at [262, 163] on span "Select an option" at bounding box center [262, 160] width 11 height 11
click at [262, 163] on input "Select an option" at bounding box center [262, 160] width 11 height 11
click at [127, 198] on span "Select an option" at bounding box center [125, 199] width 11 height 11
click at [127, 198] on input "Select an option" at bounding box center [125, 199] width 11 height 11
click at [77, 300] on button "التالي" at bounding box center [80, 302] width 51 height 24
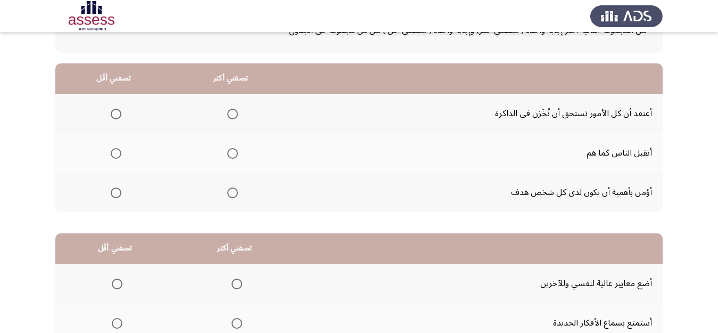
scroll to position [89, 0]
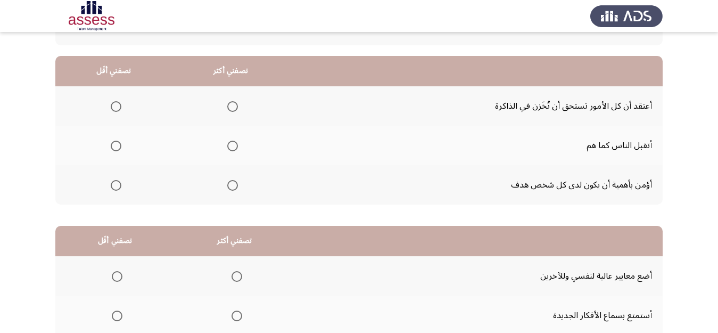
click at [235, 184] on span "Select an option" at bounding box center [232, 185] width 11 height 11
click at [235, 184] on input "Select an option" at bounding box center [232, 185] width 11 height 11
click at [118, 104] on span "Select an option" at bounding box center [116, 106] width 11 height 11
click at [118, 104] on input "Select an option" at bounding box center [116, 106] width 11 height 11
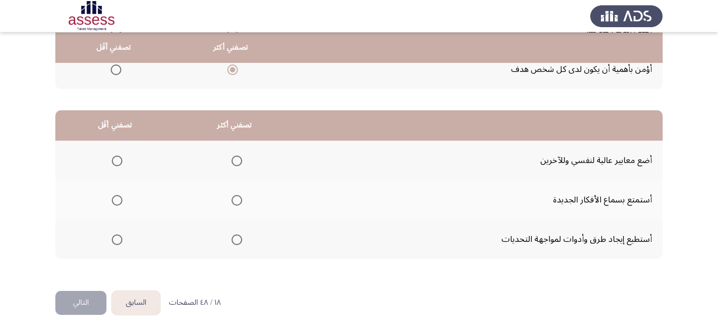
scroll to position [205, 0]
click at [234, 239] on span "Select an option" at bounding box center [236, 239] width 11 height 11
click at [234, 239] on input "Select an option" at bounding box center [236, 239] width 11 height 11
click at [119, 160] on span "Select an option" at bounding box center [117, 160] width 11 height 11
click at [119, 160] on input "Select an option" at bounding box center [117, 160] width 11 height 11
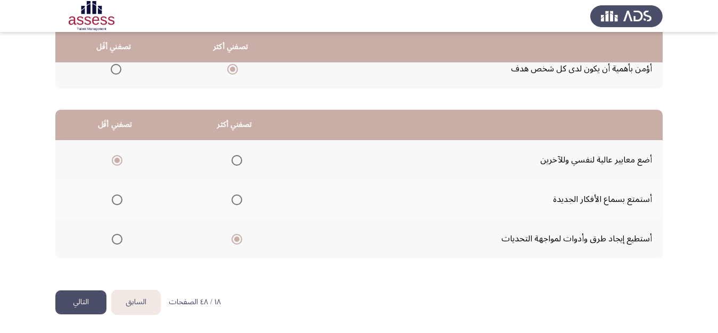
click at [81, 299] on button "التالي" at bounding box center [80, 302] width 51 height 24
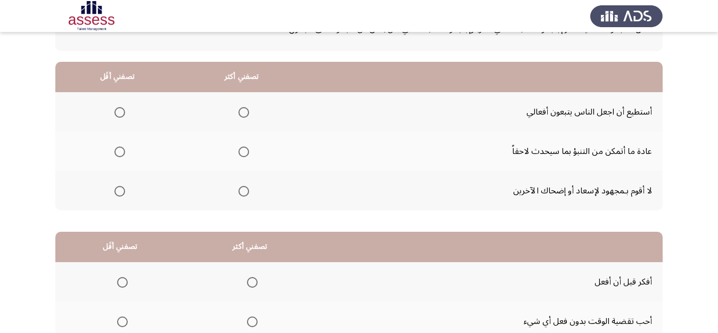
scroll to position [85, 0]
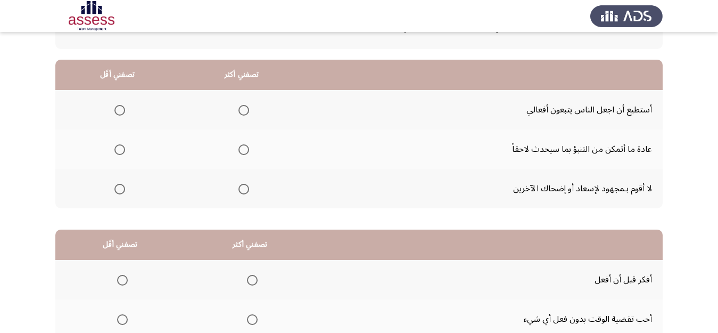
click at [244, 111] on span "Select an option" at bounding box center [243, 110] width 11 height 11
click at [244, 111] on input "Select an option" at bounding box center [243, 110] width 11 height 11
click at [122, 189] on span "Select an option" at bounding box center [119, 189] width 11 height 11
click at [122, 189] on input "Select an option" at bounding box center [119, 189] width 11 height 11
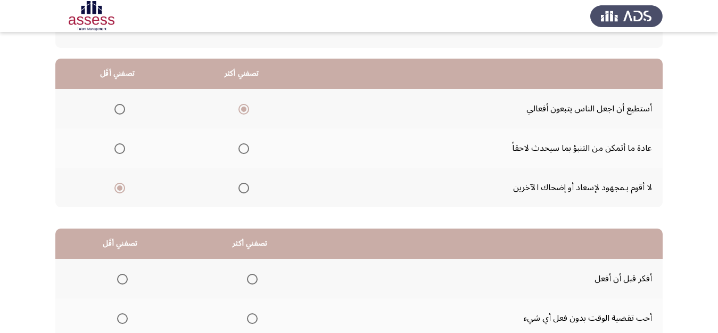
scroll to position [205, 0]
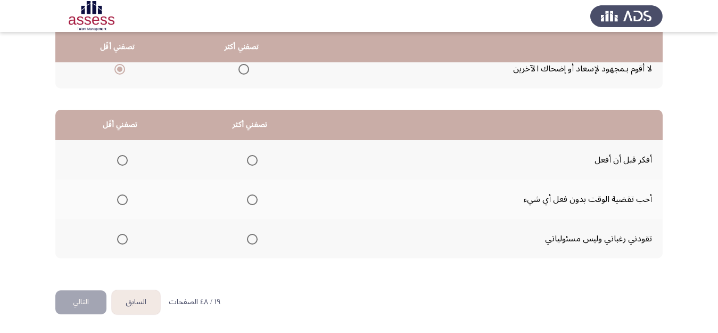
click at [250, 161] on span "Select an option" at bounding box center [252, 160] width 11 height 11
click at [250, 161] on input "Select an option" at bounding box center [252, 160] width 11 height 11
click at [123, 200] on span "Select an option" at bounding box center [122, 199] width 11 height 11
click at [123, 200] on input "Select an option" at bounding box center [122, 199] width 11 height 11
click at [79, 301] on button "التالي" at bounding box center [80, 302] width 51 height 24
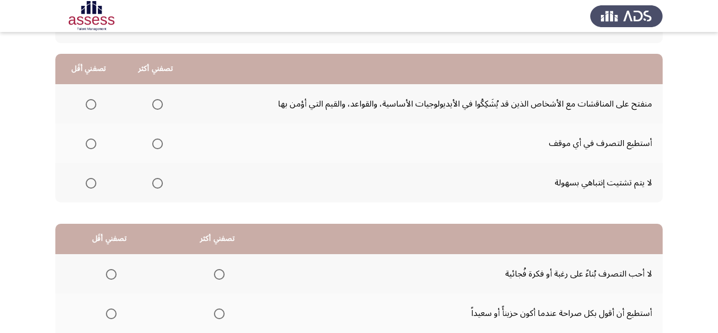
scroll to position [92, 0]
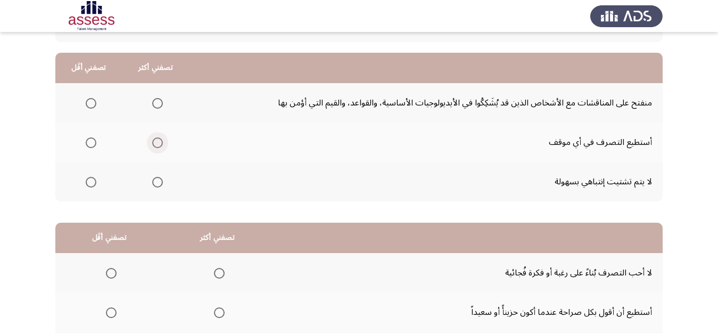
click at [154, 140] on span "Select an option" at bounding box center [157, 142] width 11 height 11
click at [154, 140] on input "Select an option" at bounding box center [157, 142] width 11 height 11
click at [93, 104] on span "Select an option" at bounding box center [91, 103] width 11 height 11
click at [93, 104] on input "Select an option" at bounding box center [91, 103] width 11 height 11
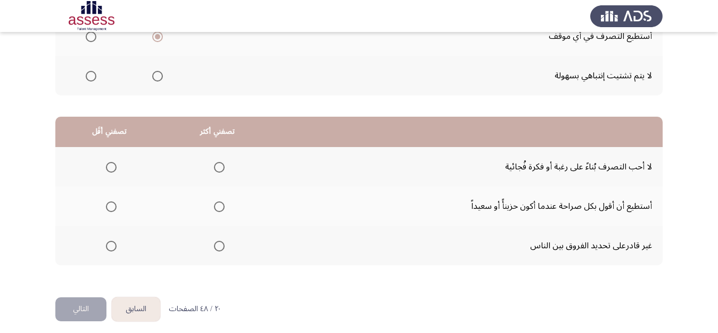
scroll to position [205, 0]
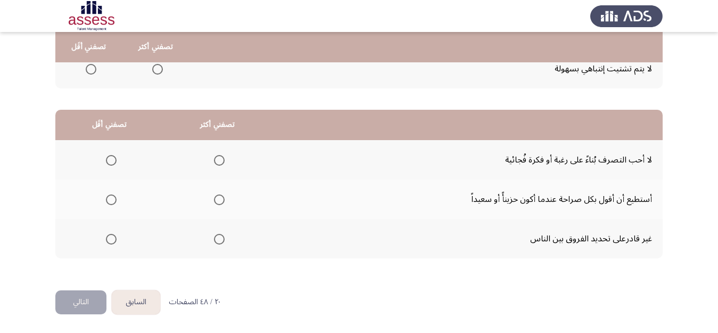
click at [218, 162] on span "Select an option" at bounding box center [219, 160] width 11 height 11
click at [218, 162] on input "Select an option" at bounding box center [219, 160] width 11 height 11
click at [113, 197] on span "Select an option" at bounding box center [111, 199] width 11 height 11
click at [113, 197] on input "Select an option" at bounding box center [111, 199] width 11 height 11
click at [82, 296] on button "التالي" at bounding box center [80, 302] width 51 height 24
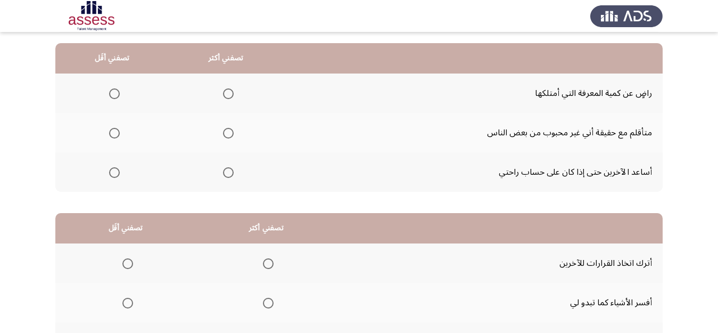
scroll to position [103, 0]
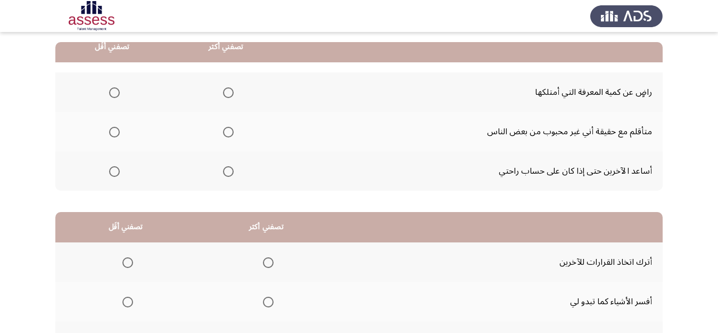
click at [116, 130] on span "Select an option" at bounding box center [114, 132] width 11 height 11
click at [116, 130] on input "Select an option" at bounding box center [114, 132] width 11 height 11
click at [228, 88] on span "Select an option" at bounding box center [228, 92] width 11 height 11
click at [228, 88] on input "Select an option" at bounding box center [228, 92] width 11 height 11
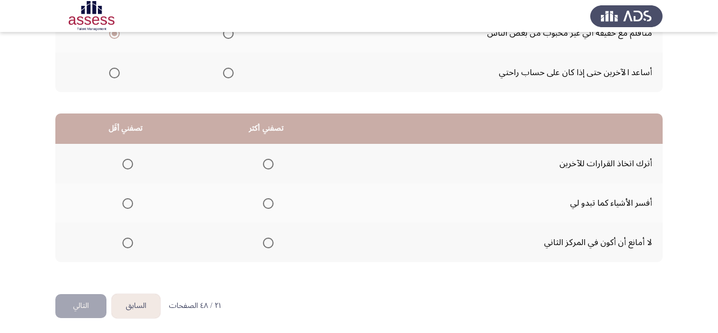
scroll to position [205, 0]
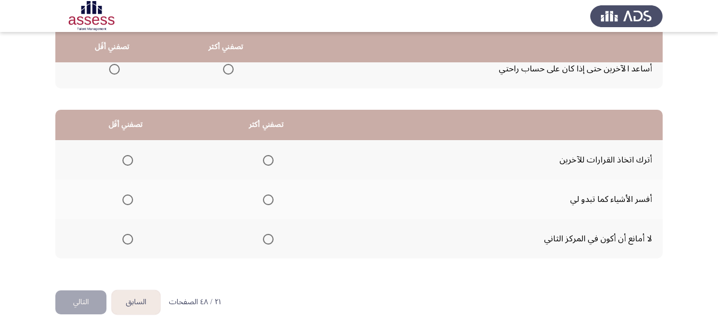
click at [130, 156] on span "Select an option" at bounding box center [127, 160] width 11 height 11
click at [130, 156] on input "Select an option" at bounding box center [127, 160] width 11 height 11
click at [272, 201] on span "Select an option" at bounding box center [268, 199] width 11 height 11
click at [272, 201] on input "Select an option" at bounding box center [268, 199] width 11 height 11
click at [82, 297] on button "التالي" at bounding box center [80, 302] width 51 height 24
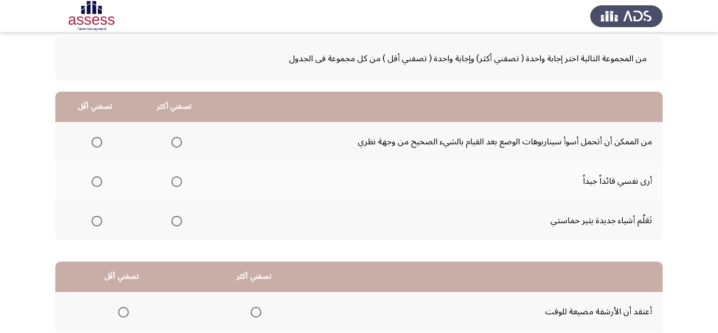
scroll to position [71, 0]
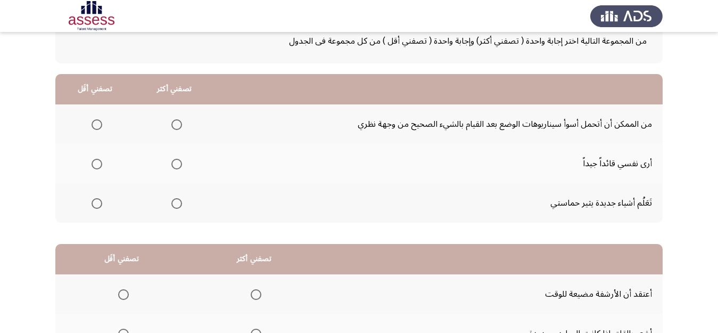
click at [177, 165] on span "Select an option" at bounding box center [176, 164] width 11 height 11
click at [177, 165] on input "Select an option" at bounding box center [176, 164] width 11 height 11
click at [97, 124] on span "Select an option" at bounding box center [97, 124] width 11 height 11
click at [97, 124] on input "Select an option" at bounding box center [97, 124] width 11 height 11
click at [97, 205] on span "Select an option" at bounding box center [97, 203] width 11 height 11
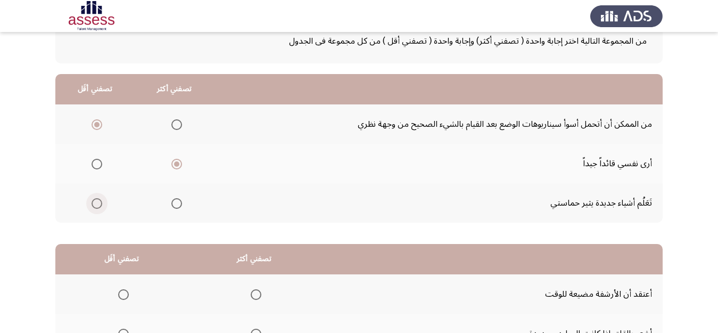
click at [97, 205] on input "Select an option" at bounding box center [97, 203] width 11 height 11
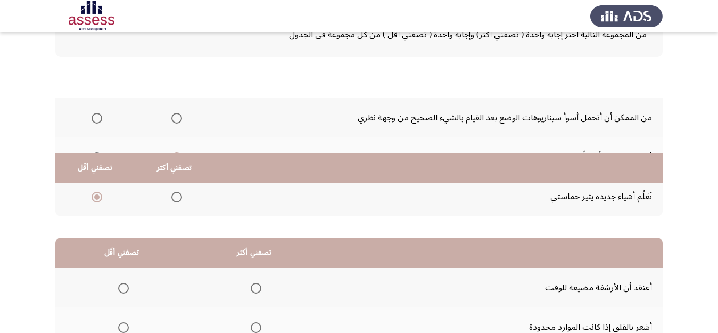
scroll to position [205, 0]
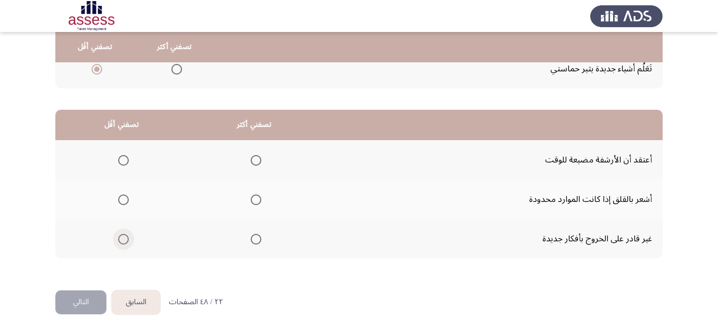
click at [117, 235] on label "Select an option" at bounding box center [121, 239] width 15 height 11
click at [118, 235] on input "Select an option" at bounding box center [123, 239] width 11 height 11
click at [257, 200] on span "Select an option" at bounding box center [256, 199] width 11 height 11
click at [257, 200] on input "Select an option" at bounding box center [256, 199] width 11 height 11
click at [75, 302] on button "التالي" at bounding box center [80, 302] width 51 height 24
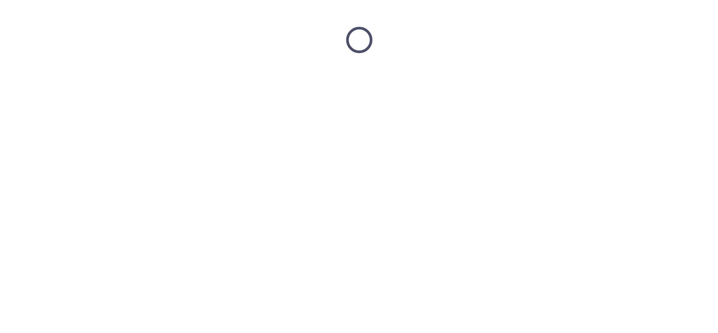
scroll to position [0, 0]
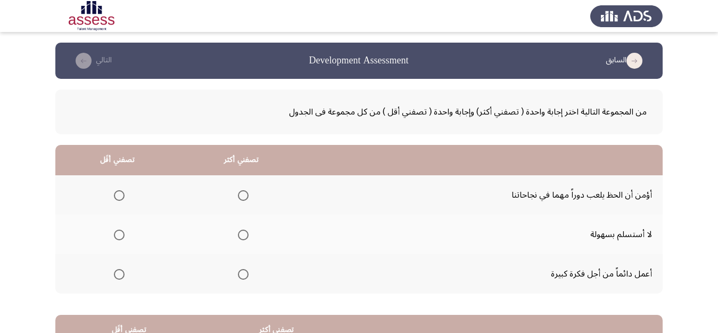
click at [115, 197] on span "Select an option" at bounding box center [119, 195] width 11 height 11
click at [115, 197] on input "Select an option" at bounding box center [119, 195] width 11 height 11
click at [243, 275] on span "Select an option" at bounding box center [243, 274] width 11 height 11
click at [243, 275] on input "Select an option" at bounding box center [243, 274] width 11 height 11
click at [717, 327] on app-assessment-container "السابق Development Assessment التالي من المجموعة التالية اختر إجابة واحدة ( تصف…" at bounding box center [359, 269] width 718 height 452
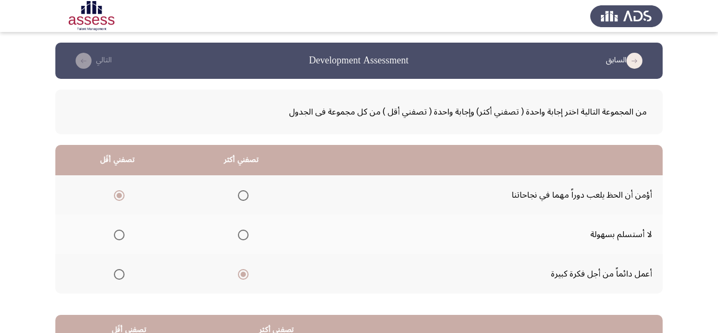
click at [717, 327] on app-assessment-container "السابق Development Assessment التالي من المجموعة التالية اختر إجابة واحدة ( تصف…" at bounding box center [359, 269] width 718 height 452
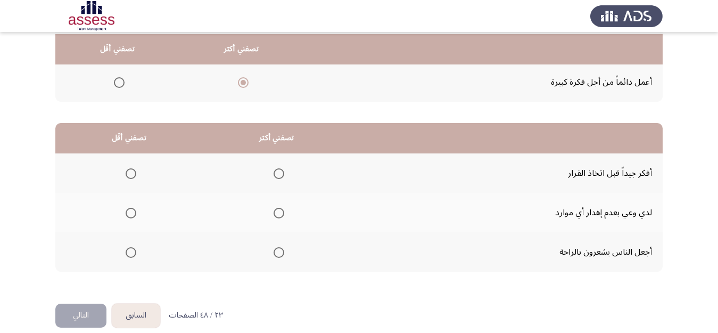
scroll to position [205, 0]
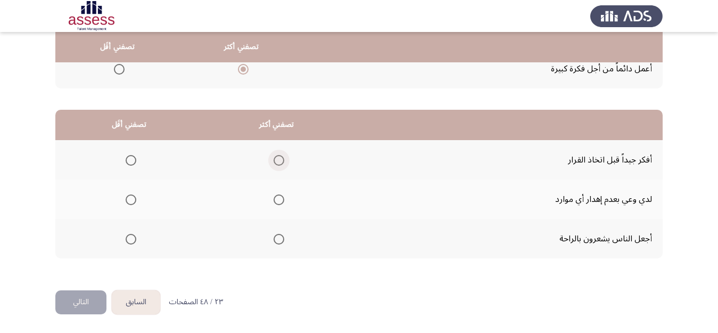
click at [275, 160] on span "Select an option" at bounding box center [279, 160] width 11 height 11
click at [275, 160] on input "Select an option" at bounding box center [279, 160] width 11 height 11
click at [128, 242] on span "Select an option" at bounding box center [131, 239] width 11 height 11
click at [128, 242] on input "Select an option" at bounding box center [131, 239] width 11 height 11
click at [71, 297] on button "التالي" at bounding box center [80, 302] width 51 height 24
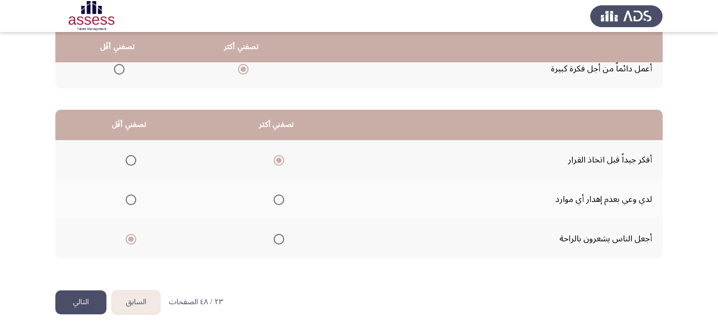
scroll to position [0, 0]
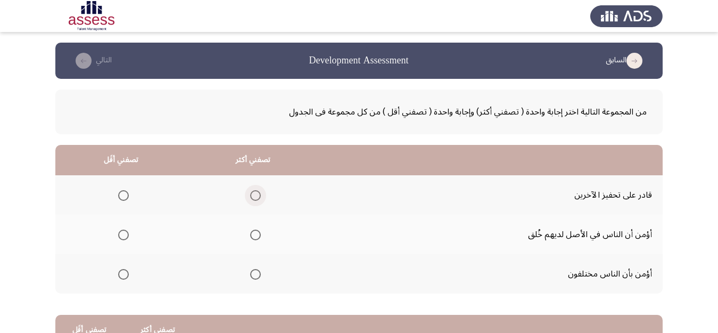
click at [256, 198] on span "Select an option" at bounding box center [255, 195] width 11 height 11
click at [256, 198] on input "Select an option" at bounding box center [255, 195] width 11 height 11
click at [123, 278] on span "Select an option" at bounding box center [123, 274] width 11 height 11
click at [123, 278] on input "Select an option" at bounding box center [123, 274] width 11 height 11
click at [126, 237] on span "Select an option" at bounding box center [123, 234] width 11 height 11
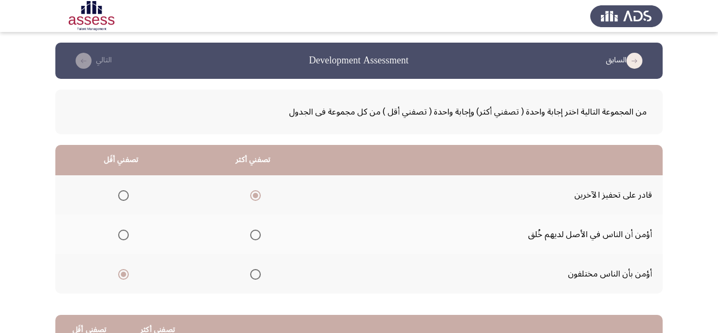
click at [126, 237] on input "Select an option" at bounding box center [123, 234] width 11 height 11
click at [418, 266] on td "أؤمن بأن الناس مختلفون" at bounding box center [490, 273] width 343 height 39
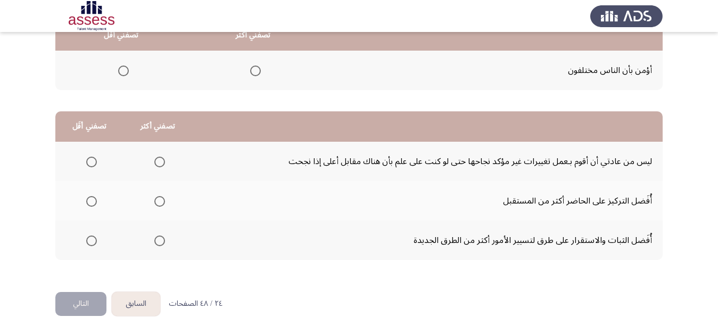
scroll to position [205, 0]
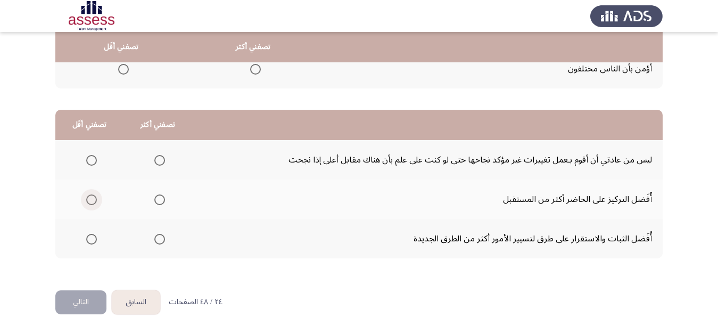
click at [93, 200] on span "Select an option" at bounding box center [91, 199] width 11 height 11
click at [93, 200] on input "Select an option" at bounding box center [91, 199] width 11 height 11
click at [161, 161] on span "Select an option" at bounding box center [159, 160] width 11 height 11
click at [161, 161] on input "Select an option" at bounding box center [159, 160] width 11 height 11
click at [392, 305] on html "السابق Development Assessment التالي من المجموعة التالية اختر إجابة واحدة ( تصف…" at bounding box center [359, 63] width 718 height 537
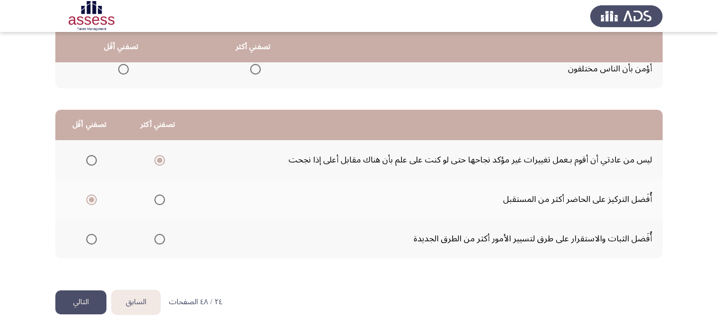
click at [87, 299] on button "التالي" at bounding box center [80, 302] width 51 height 24
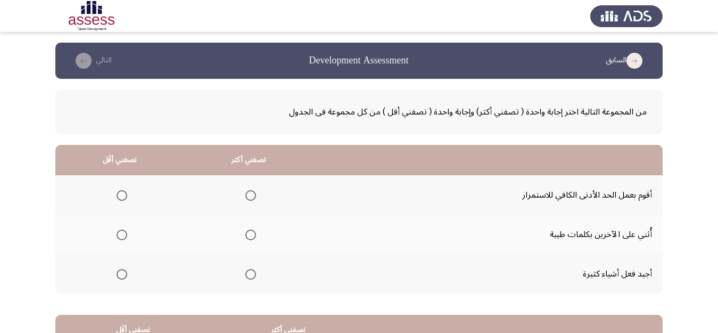
click at [123, 274] on span "Select an option" at bounding box center [122, 274] width 11 height 11
click at [123, 274] on input "Select an option" at bounding box center [122, 274] width 11 height 11
click at [252, 235] on span "Select an option" at bounding box center [250, 234] width 11 height 11
click at [252, 235] on input "Select an option" at bounding box center [250, 234] width 11 height 11
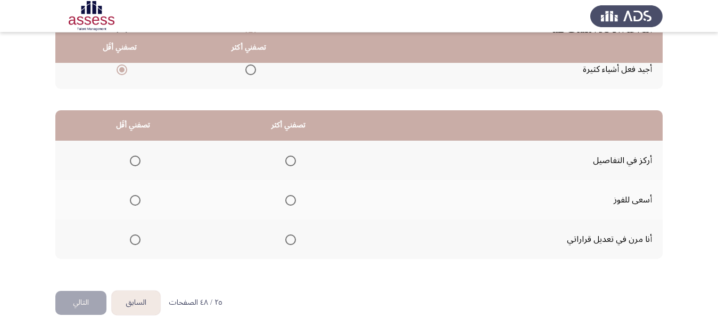
scroll to position [205, 0]
click at [291, 161] on span "Select an option" at bounding box center [290, 160] width 11 height 11
click at [291, 161] on input "Select an option" at bounding box center [290, 160] width 11 height 11
click at [291, 198] on span "Select an option" at bounding box center [290, 199] width 11 height 11
click at [291, 198] on input "Select an option" at bounding box center [290, 199] width 11 height 11
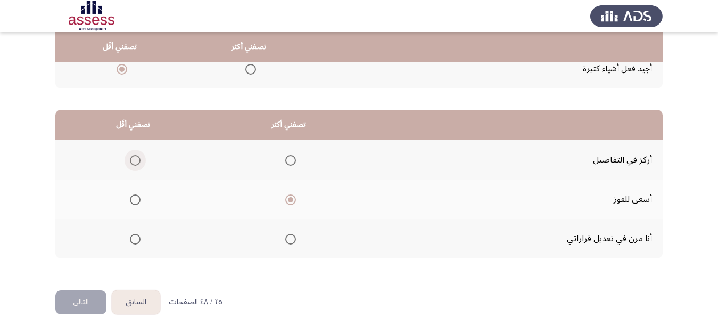
click at [134, 158] on span "Select an option" at bounding box center [135, 160] width 11 height 11
click at [134, 158] on input "Select an option" at bounding box center [135, 160] width 11 height 11
click at [83, 300] on button "التالي" at bounding box center [80, 302] width 51 height 24
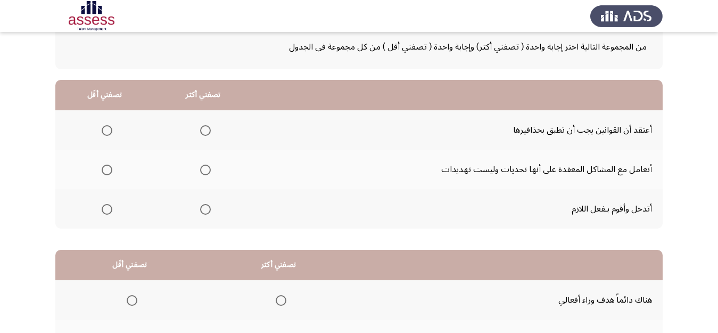
scroll to position [60, 0]
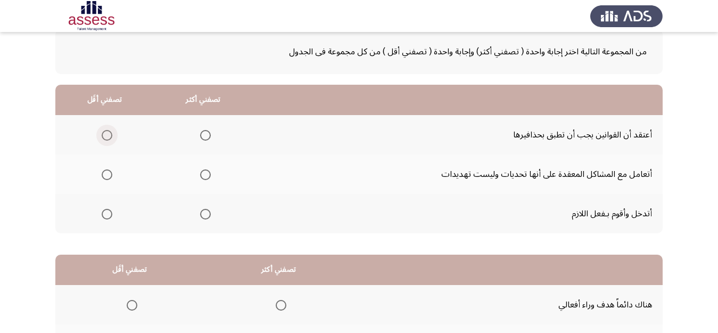
click at [106, 136] on span "Select an option" at bounding box center [107, 135] width 11 height 11
click at [106, 136] on input "Select an option" at bounding box center [107, 135] width 11 height 11
click at [208, 212] on span "Select an option" at bounding box center [205, 214] width 11 height 11
click at [208, 212] on input "Select an option" at bounding box center [205, 214] width 11 height 11
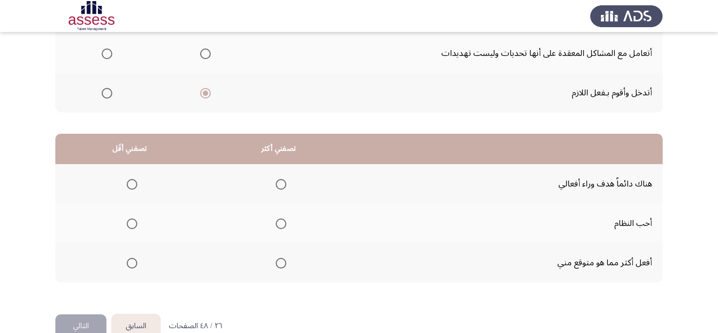
scroll to position [205, 0]
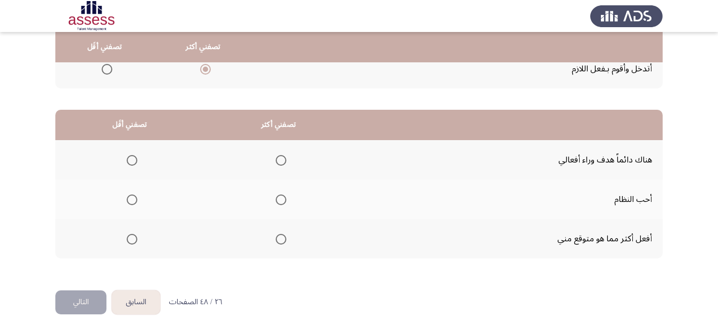
click at [282, 201] on span "Select an option" at bounding box center [281, 199] width 11 height 11
click at [282, 201] on input "Select an option" at bounding box center [281, 199] width 11 height 11
click at [282, 242] on span "Select an option" at bounding box center [281, 239] width 11 height 11
click at [282, 242] on input "Select an option" at bounding box center [281, 239] width 11 height 11
click at [128, 197] on span "Select an option" at bounding box center [132, 199] width 11 height 11
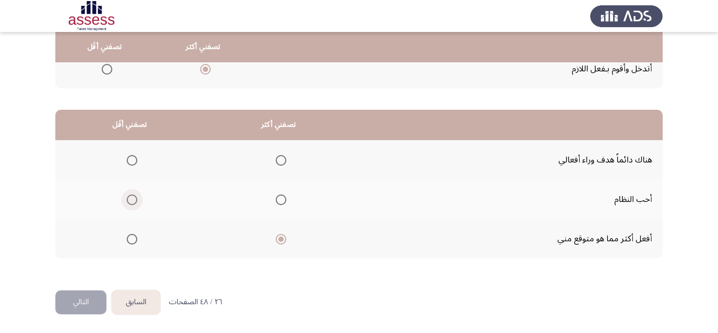
click at [128, 197] on input "Select an option" at bounding box center [132, 199] width 11 height 11
click at [77, 300] on button "التالي" at bounding box center [80, 302] width 51 height 24
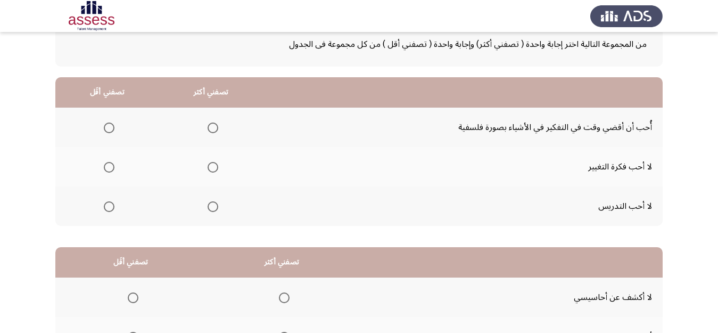
scroll to position [71, 0]
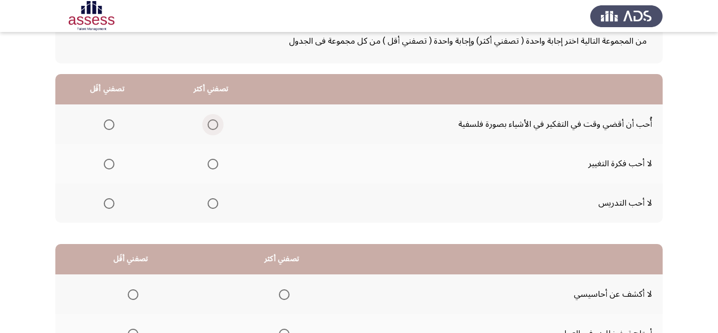
click at [213, 121] on span "Select an option" at bounding box center [213, 124] width 11 height 11
click at [213, 121] on input "Select an option" at bounding box center [213, 124] width 11 height 11
click at [221, 163] on th at bounding box center [211, 163] width 104 height 39
click at [214, 160] on span "Select an option" at bounding box center [213, 164] width 11 height 11
click at [214, 160] on input "Select an option" at bounding box center [213, 164] width 11 height 11
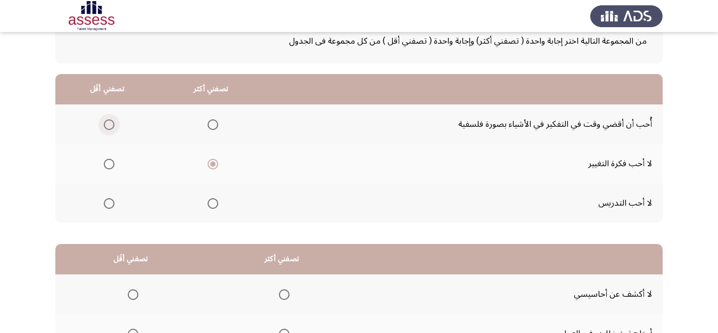
click at [105, 121] on span "Select an option" at bounding box center [109, 124] width 11 height 11
click at [105, 121] on input "Select an option" at bounding box center [109, 124] width 11 height 11
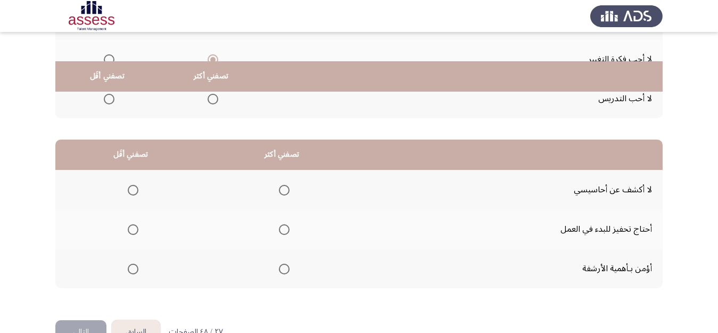
scroll to position [205, 0]
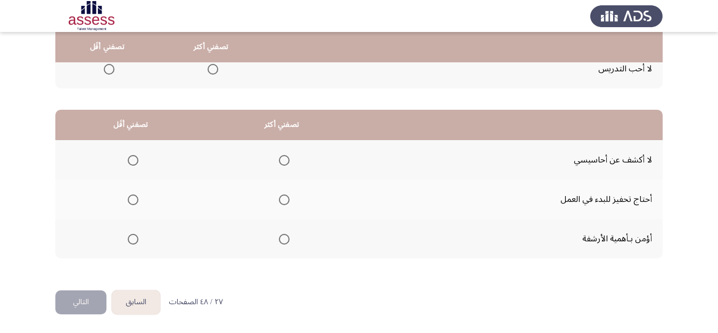
click at [130, 160] on span "Select an option" at bounding box center [133, 160] width 11 height 11
click at [130, 160] on input "Select an option" at bounding box center [133, 160] width 11 height 11
click at [285, 196] on span "Select an option" at bounding box center [284, 199] width 11 height 11
click at [285, 196] on input "Select an option" at bounding box center [284, 199] width 11 height 11
click at [75, 301] on button "التالي" at bounding box center [80, 302] width 51 height 24
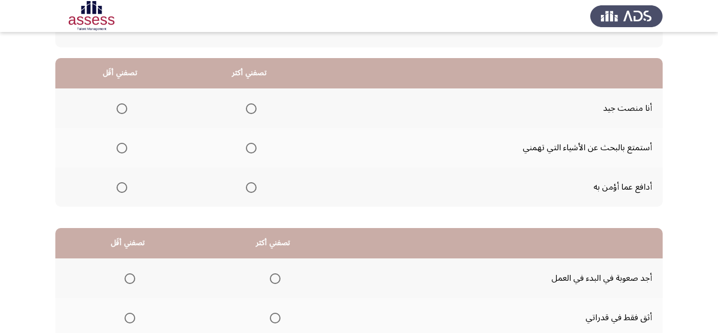
scroll to position [81, 0]
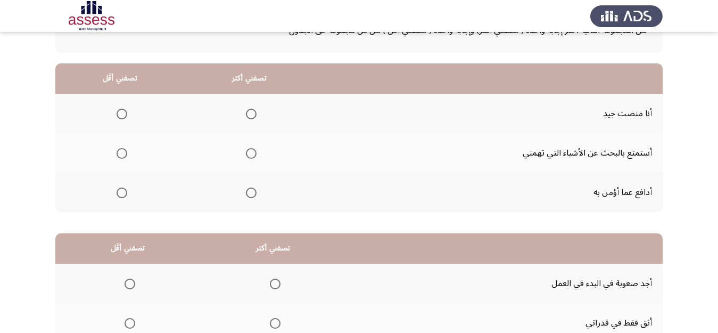
click at [249, 115] on span "Select an option" at bounding box center [251, 114] width 11 height 11
click at [249, 115] on input "Select an option" at bounding box center [251, 114] width 11 height 11
click at [122, 148] on span "Select an option" at bounding box center [122, 153] width 11 height 11
click at [122, 148] on input "Select an option" at bounding box center [122, 153] width 11 height 11
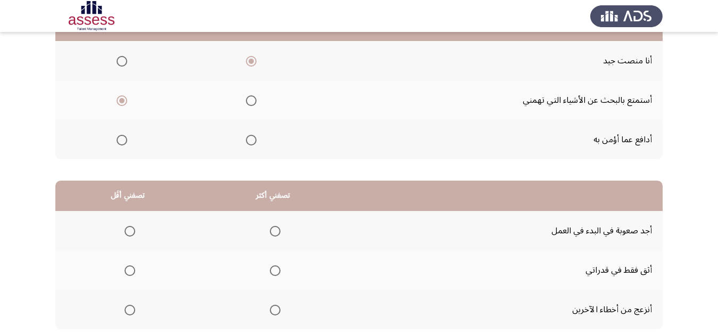
scroll to position [205, 0]
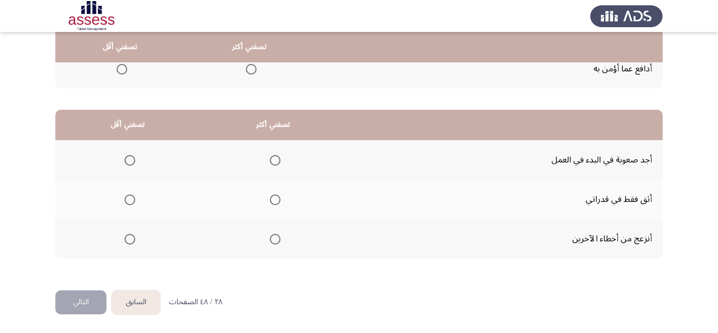
click at [133, 235] on span "Select an option" at bounding box center [130, 239] width 11 height 11
click at [133, 235] on input "Select an option" at bounding box center [130, 239] width 11 height 11
click at [128, 162] on span "Select an option" at bounding box center [130, 160] width 11 height 11
click at [128, 162] on input "Select an option" at bounding box center [130, 160] width 11 height 11
click at [276, 238] on span "Select an option" at bounding box center [275, 239] width 11 height 11
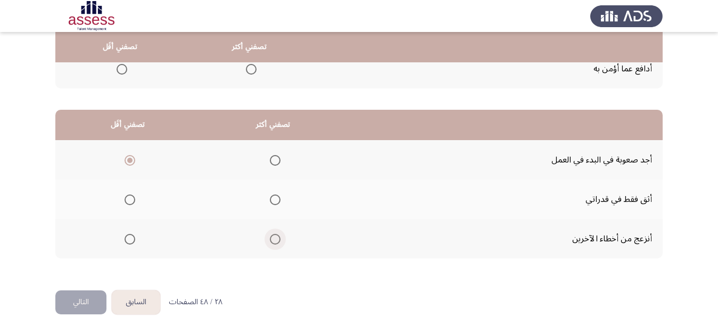
click at [276, 238] on input "Select an option" at bounding box center [275, 239] width 11 height 11
click at [81, 299] on button "التالي" at bounding box center [80, 302] width 51 height 24
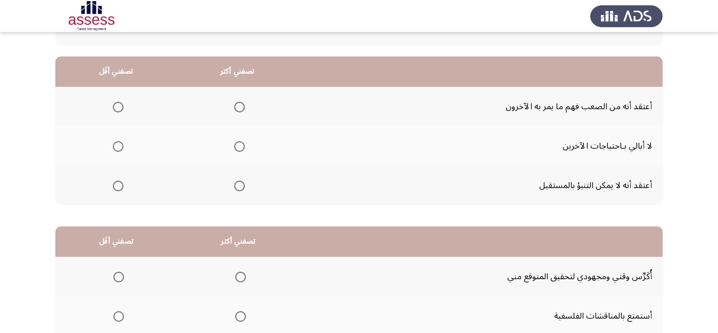
scroll to position [92, 0]
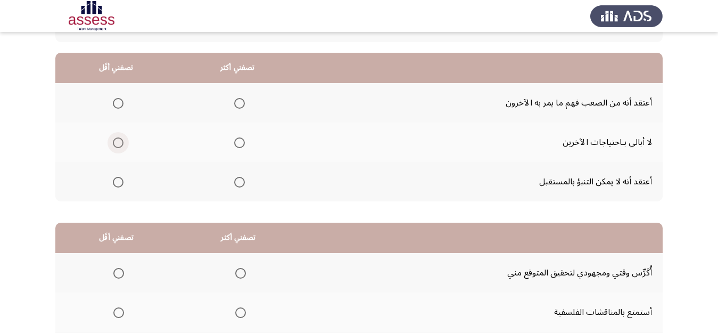
click at [118, 145] on span "Select an option" at bounding box center [118, 142] width 11 height 11
click at [118, 145] on input "Select an option" at bounding box center [118, 142] width 11 height 11
click at [239, 103] on span "Select an option" at bounding box center [239, 103] width 11 height 11
click at [239, 103] on input "Select an option" at bounding box center [239, 103] width 11 height 11
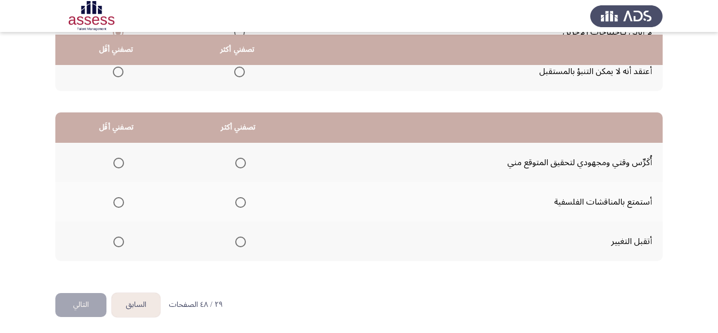
scroll to position [205, 0]
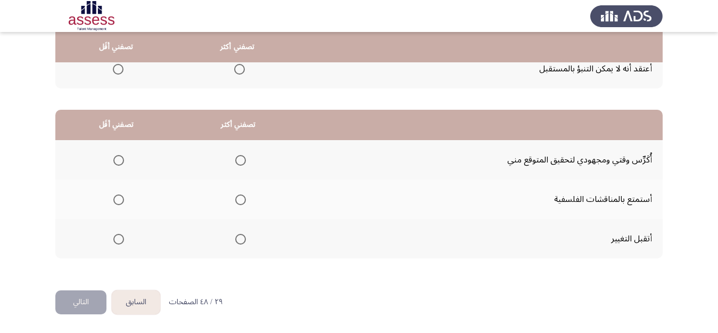
click at [241, 163] on span "Select an option" at bounding box center [240, 160] width 11 height 11
click at [241, 163] on input "Select an option" at bounding box center [240, 160] width 11 height 11
click at [122, 200] on span "Select an option" at bounding box center [118, 199] width 11 height 11
click at [122, 200] on input "Select an option" at bounding box center [118, 199] width 11 height 11
click at [81, 293] on button "التالي" at bounding box center [80, 302] width 51 height 24
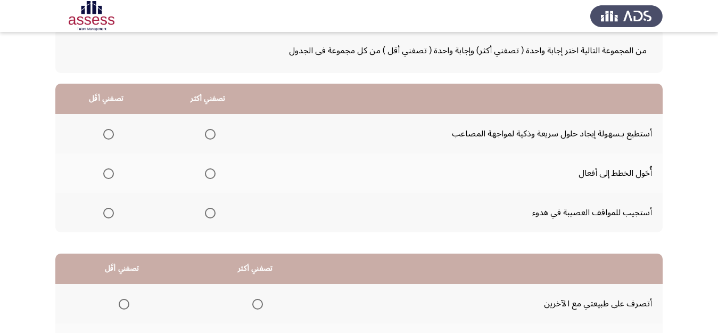
scroll to position [63, 0]
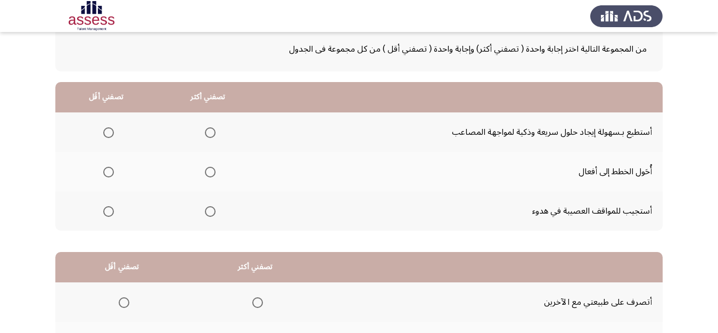
click at [106, 172] on span "Select an option" at bounding box center [108, 172] width 11 height 11
click at [106, 172] on input "Select an option" at bounding box center [108, 172] width 11 height 11
click at [212, 211] on span "Select an option" at bounding box center [210, 211] width 11 height 11
click at [212, 211] on input "Select an option" at bounding box center [210, 211] width 11 height 11
click at [212, 211] on span "Select an option" at bounding box center [210, 211] width 11 height 11
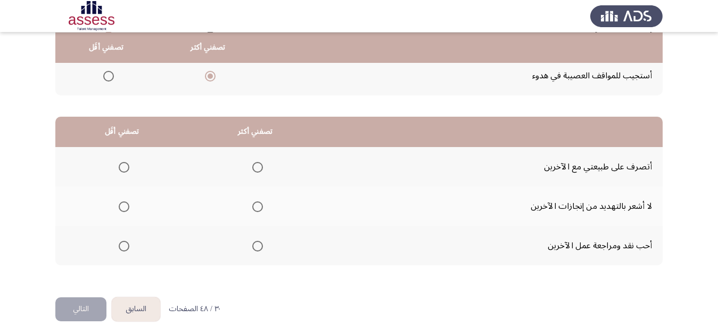
scroll to position [205, 0]
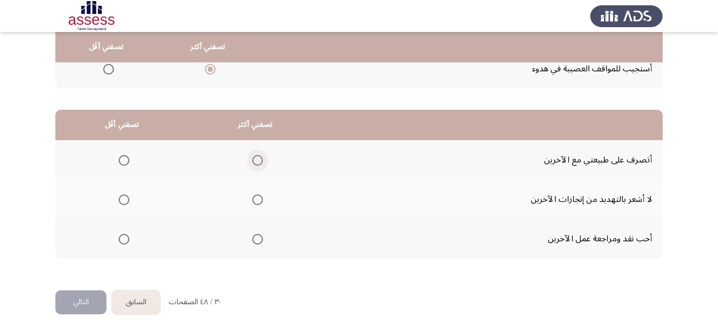
click at [260, 159] on span "Select an option" at bounding box center [257, 160] width 11 height 11
click at [260, 159] on input "Select an option" at bounding box center [257, 160] width 11 height 11
click at [124, 239] on span "Select an option" at bounding box center [124, 239] width 0 height 0
click at [124, 239] on input "Select an option" at bounding box center [124, 239] width 11 height 11
click at [81, 298] on button "التالي" at bounding box center [80, 302] width 51 height 24
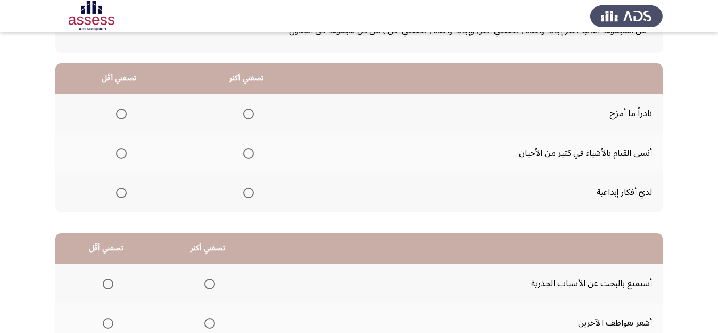
scroll to position [85, 0]
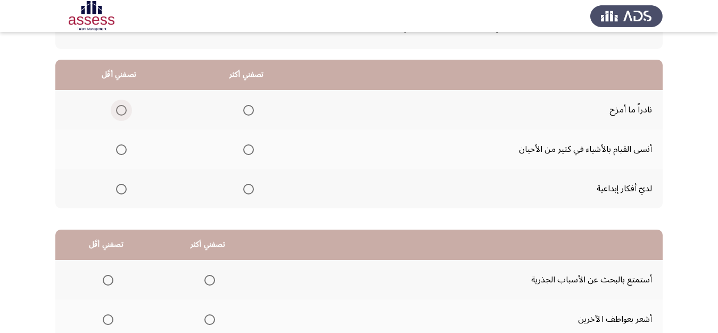
click at [124, 111] on span "Select an option" at bounding box center [121, 110] width 11 height 11
click at [124, 111] on input "Select an option" at bounding box center [121, 110] width 11 height 11
click at [249, 186] on span "Select an option" at bounding box center [248, 189] width 11 height 11
click at [249, 186] on input "Select an option" at bounding box center [248, 189] width 11 height 11
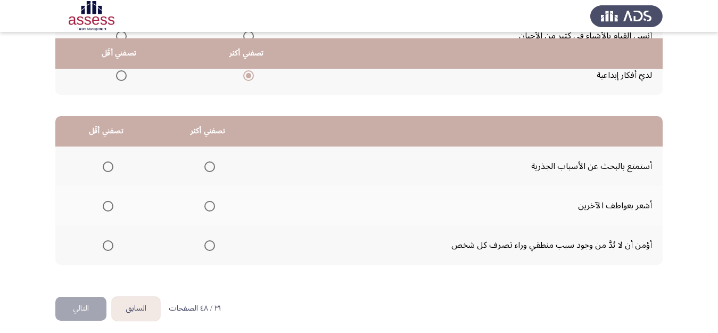
scroll to position [205, 0]
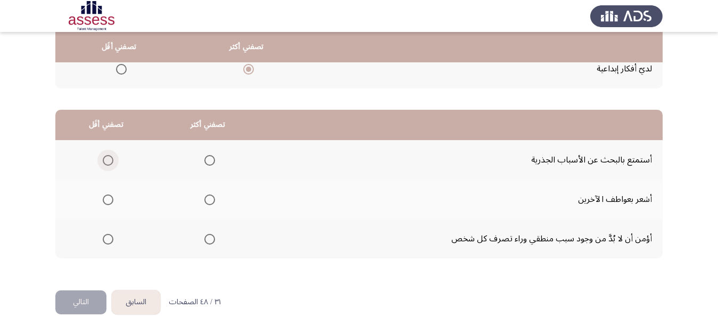
click at [109, 160] on span "Select an option" at bounding box center [108, 160] width 11 height 11
click at [109, 160] on input "Select an option" at bounding box center [108, 160] width 11 height 11
drag, startPoint x: 531, startPoint y: 241, endPoint x: 514, endPoint y: 241, distance: 17.0
click at [514, 241] on td "أؤمن أن لا بُدَّ من وجود سبب منطقي وراء تصرف كل شخص" at bounding box center [461, 238] width 404 height 39
click at [215, 238] on span "Select an option" at bounding box center [209, 239] width 11 height 11
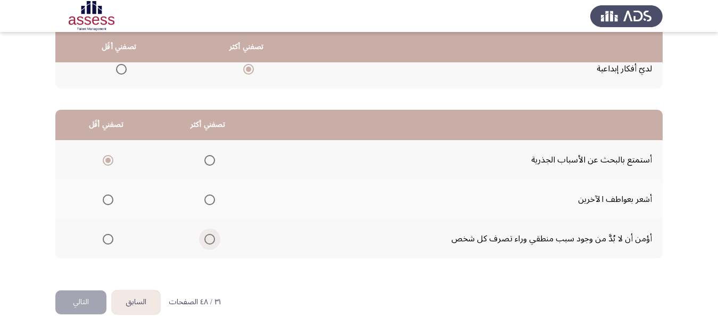
click at [215, 238] on input "Select an option" at bounding box center [209, 239] width 11 height 11
click at [75, 300] on button "التالي" at bounding box center [80, 302] width 51 height 24
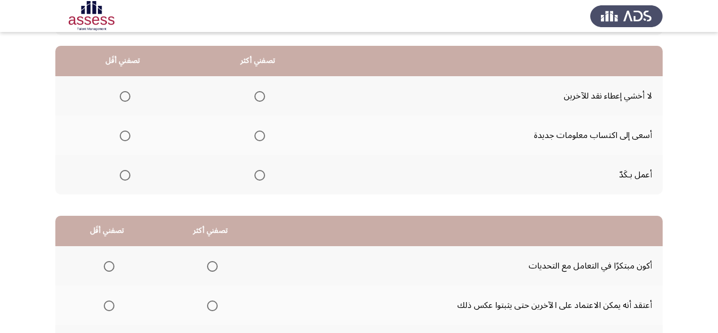
scroll to position [96, 0]
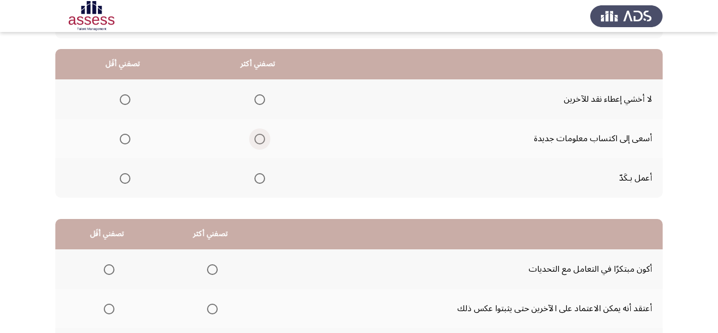
click at [262, 137] on span "Select an option" at bounding box center [259, 139] width 11 height 11
click at [262, 137] on input "Select an option" at bounding box center [259, 139] width 11 height 11
click at [124, 97] on span "Select an option" at bounding box center [125, 99] width 11 height 11
click at [124, 97] on input "Select an option" at bounding box center [125, 99] width 11 height 11
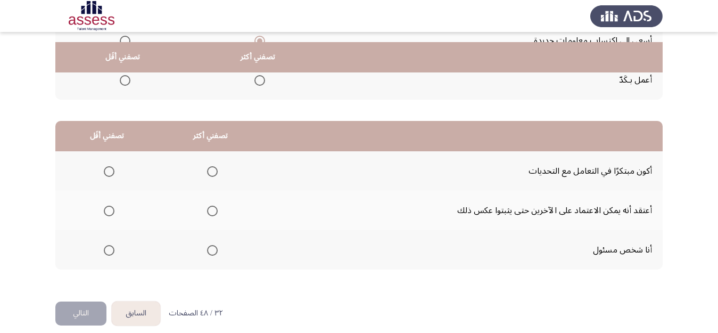
scroll to position [205, 0]
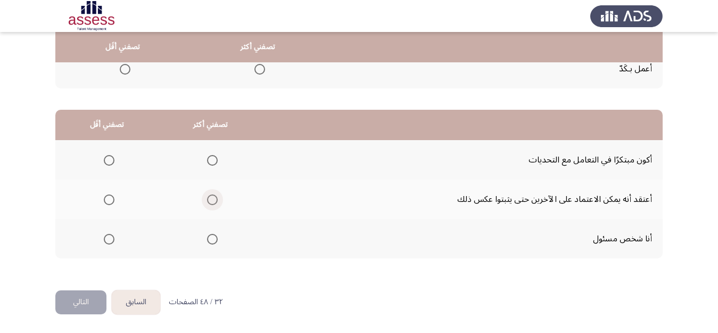
click at [214, 201] on span "Select an option" at bounding box center [212, 199] width 11 height 11
click at [214, 201] on input "Select an option" at bounding box center [212, 199] width 11 height 11
click at [108, 158] on span "Select an option" at bounding box center [109, 160] width 11 height 11
click at [108, 158] on input "Select an option" at bounding box center [109, 160] width 11 height 11
click at [77, 298] on button "التالي" at bounding box center [80, 302] width 51 height 24
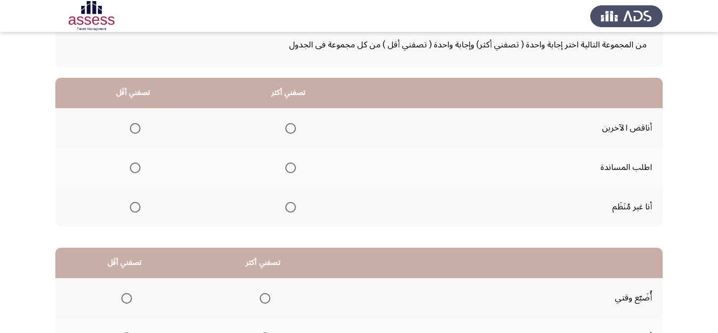
scroll to position [71, 0]
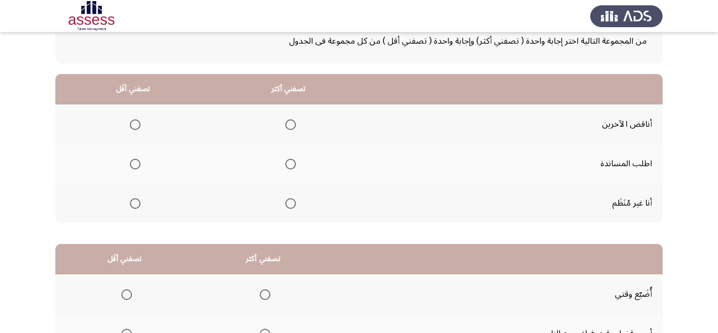
drag, startPoint x: 652, startPoint y: 123, endPoint x: 618, endPoint y: 126, distance: 33.6
click at [618, 126] on td "أناقض الآخرين" at bounding box center [514, 123] width 296 height 39
click at [135, 128] on span "Select an option" at bounding box center [135, 124] width 11 height 11
click at [135, 128] on input "Select an option" at bounding box center [135, 124] width 11 height 11
click at [291, 161] on span "Select an option" at bounding box center [290, 164] width 11 height 11
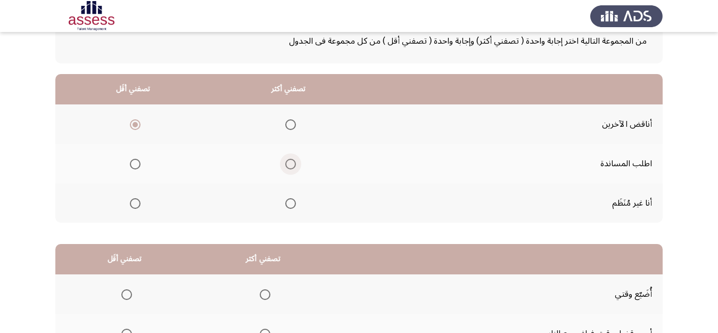
click at [291, 161] on input "Select an option" at bounding box center [290, 164] width 11 height 11
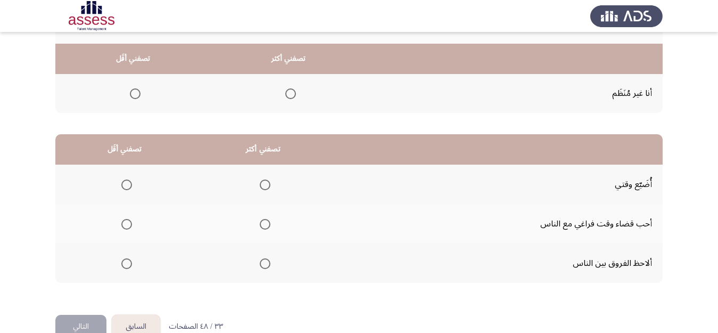
scroll to position [205, 0]
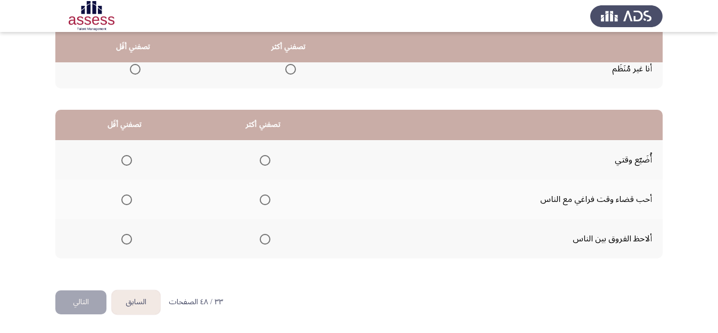
click at [133, 159] on th at bounding box center [124, 159] width 138 height 39
click at [126, 157] on span "Select an option" at bounding box center [126, 160] width 11 height 11
click at [126, 157] on input "Select an option" at bounding box center [126, 160] width 11 height 11
click at [264, 234] on span "Select an option" at bounding box center [265, 239] width 11 height 11
click at [264, 234] on input "Select an option" at bounding box center [265, 239] width 11 height 11
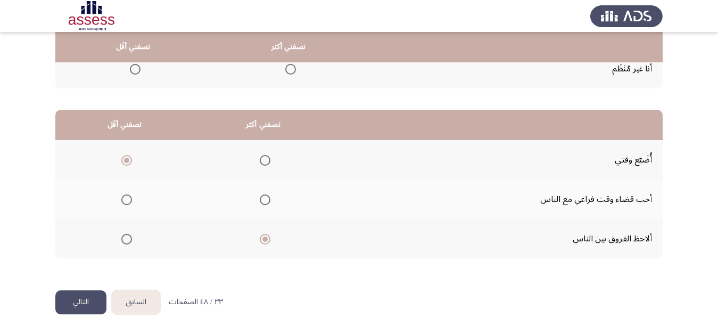
click at [83, 301] on button "التالي" at bounding box center [80, 302] width 51 height 24
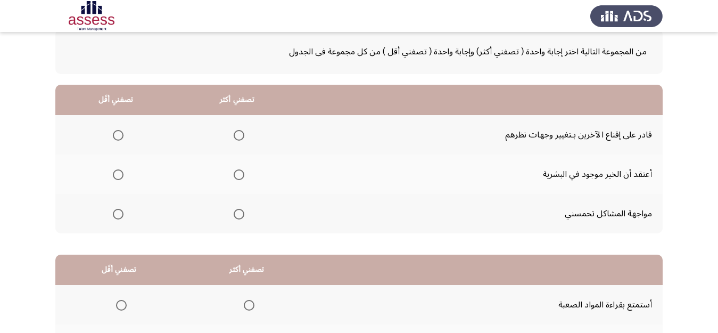
scroll to position [64, 0]
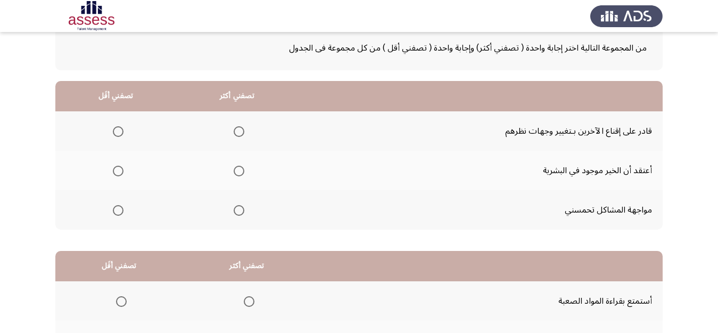
click at [237, 210] on span "Select an option" at bounding box center [239, 210] width 11 height 11
click at [237, 210] on input "Select an option" at bounding box center [239, 210] width 11 height 11
click at [118, 171] on span "Select an option" at bounding box center [118, 171] width 0 height 0
click at [118, 171] on input "Select an option" at bounding box center [118, 171] width 11 height 11
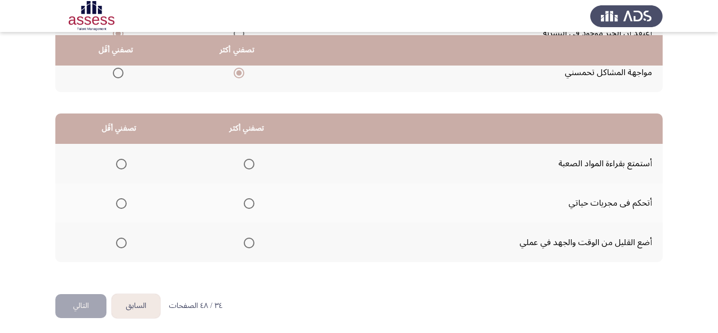
scroll to position [205, 0]
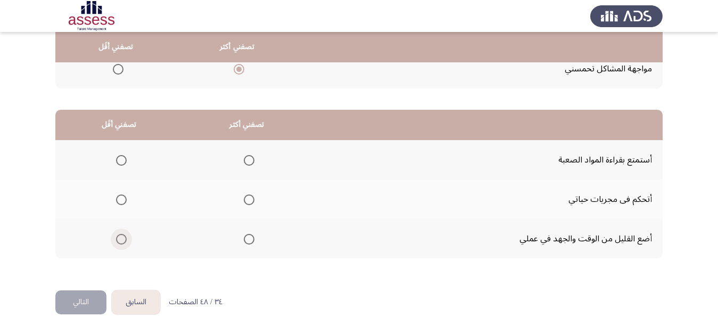
click at [121, 239] on span "Select an option" at bounding box center [121, 239] width 0 height 0
click at [122, 239] on input "Select an option" at bounding box center [121, 239] width 11 height 11
click at [251, 198] on span "Select an option" at bounding box center [249, 199] width 11 height 11
click at [251, 198] on input "Select an option" at bounding box center [249, 199] width 11 height 11
click at [78, 300] on button "التالي" at bounding box center [80, 302] width 51 height 24
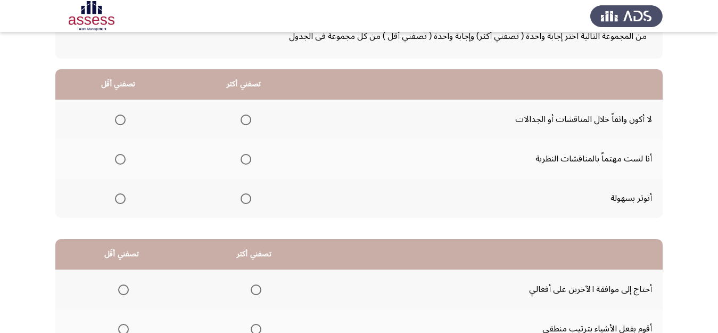
scroll to position [81, 0]
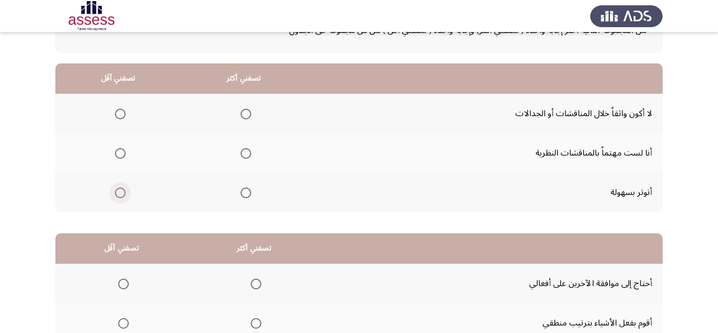
click at [119, 192] on span "Select an option" at bounding box center [120, 192] width 11 height 11
click at [119, 192] on input "Select an option" at bounding box center [120, 192] width 11 height 11
click at [245, 156] on span "Select an option" at bounding box center [246, 153] width 11 height 11
click at [245, 156] on input "Select an option" at bounding box center [246, 153] width 11 height 11
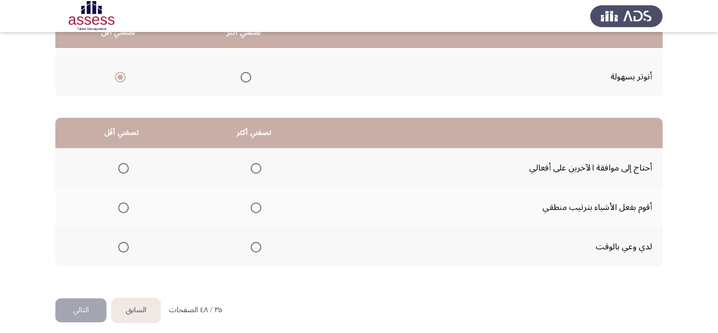
scroll to position [205, 0]
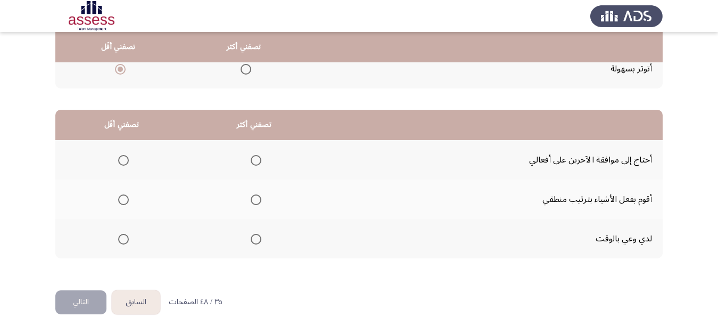
click at [255, 241] on span "Select an option" at bounding box center [256, 239] width 11 height 11
click at [255, 241] on input "Select an option" at bounding box center [256, 239] width 11 height 11
click at [123, 157] on span "Select an option" at bounding box center [123, 160] width 11 height 11
click at [123, 157] on input "Select an option" at bounding box center [123, 160] width 11 height 11
click at [77, 305] on button "التالي" at bounding box center [80, 302] width 51 height 24
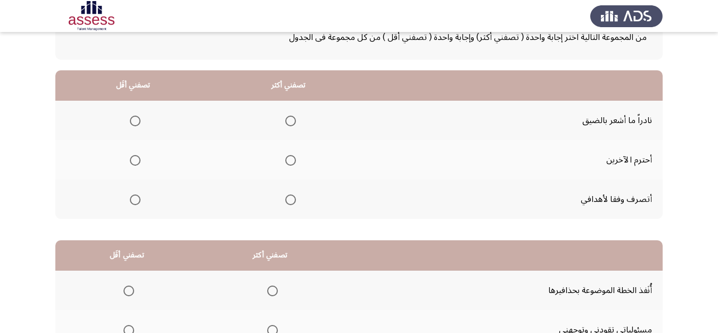
scroll to position [64, 0]
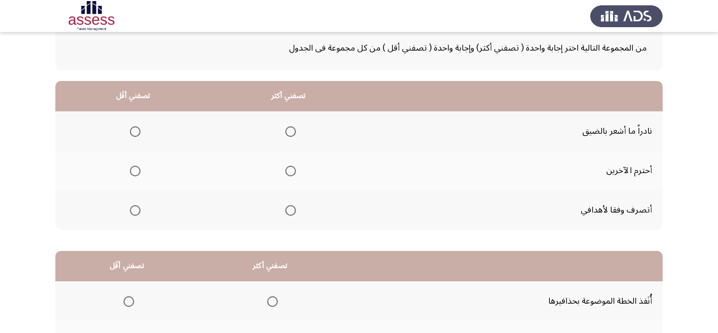
click at [291, 175] on span "Select an option" at bounding box center [290, 171] width 11 height 11
click at [291, 175] on input "Select an option" at bounding box center [290, 171] width 11 height 11
click at [136, 131] on span "Select an option" at bounding box center [135, 131] width 11 height 11
click at [136, 131] on input "Select an option" at bounding box center [135, 131] width 11 height 11
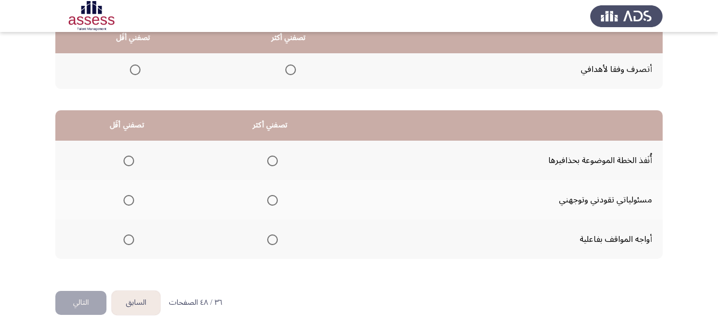
scroll to position [205, 0]
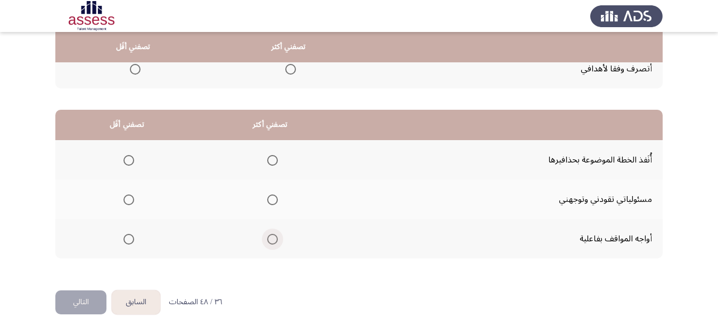
click at [271, 237] on span "Select an option" at bounding box center [272, 239] width 11 height 11
click at [271, 237] on input "Select an option" at bounding box center [272, 239] width 11 height 11
click at [131, 194] on span "Select an option" at bounding box center [128, 199] width 11 height 11
click at [131, 194] on input "Select an option" at bounding box center [128, 199] width 11 height 11
click at [75, 299] on button "التالي" at bounding box center [80, 302] width 51 height 24
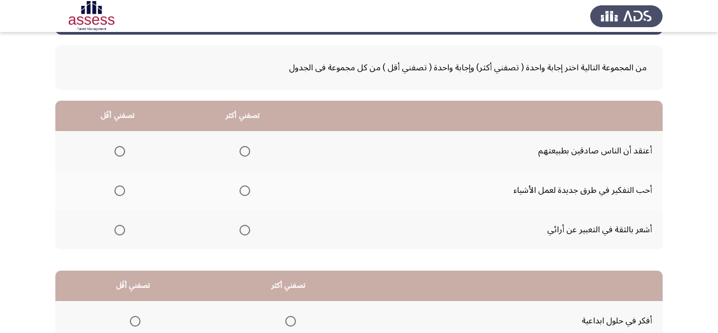
scroll to position [60, 0]
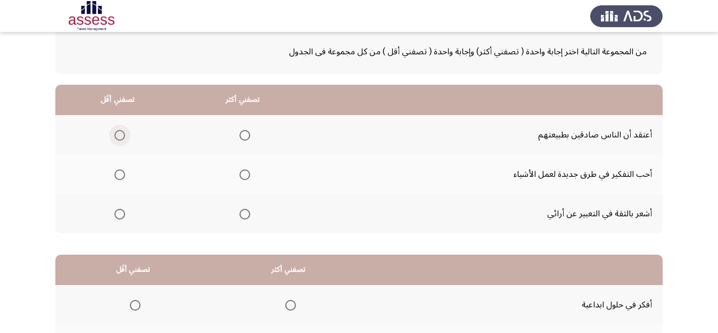
click at [119, 137] on span "Select an option" at bounding box center [119, 135] width 11 height 11
click at [119, 137] on input "Select an option" at bounding box center [119, 135] width 11 height 11
click at [249, 178] on span "Select an option" at bounding box center [244, 174] width 11 height 11
click at [249, 178] on input "Select an option" at bounding box center [244, 174] width 11 height 11
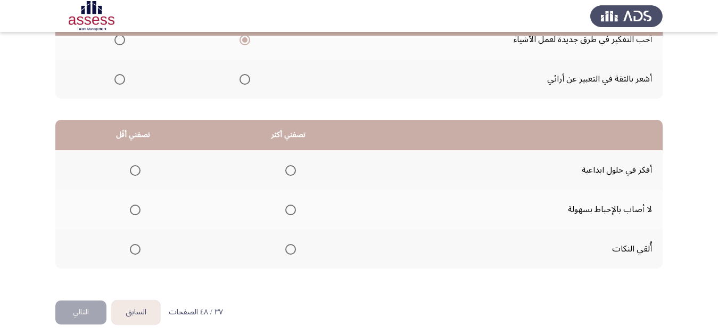
scroll to position [205, 0]
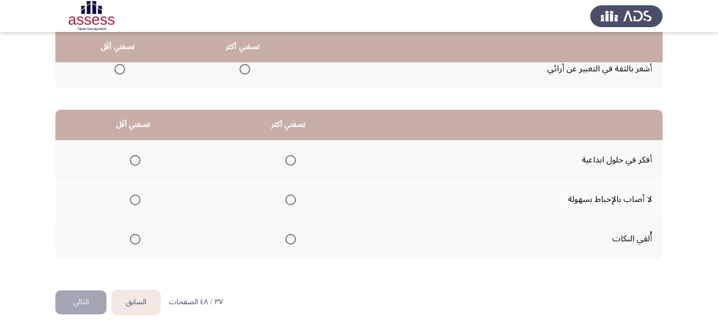
click at [289, 162] on span "Select an option" at bounding box center [290, 160] width 11 height 11
click at [289, 162] on input "Select an option" at bounding box center [290, 160] width 11 height 11
click at [137, 236] on span "Select an option" at bounding box center [135, 239] width 11 height 11
click at [137, 236] on input "Select an option" at bounding box center [135, 239] width 11 height 11
click at [78, 297] on button "التالي" at bounding box center [80, 302] width 51 height 24
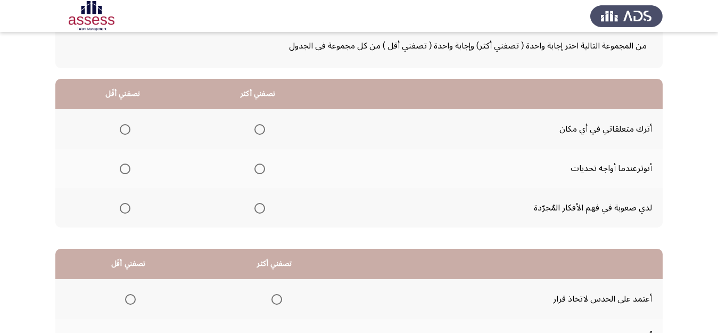
scroll to position [96, 0]
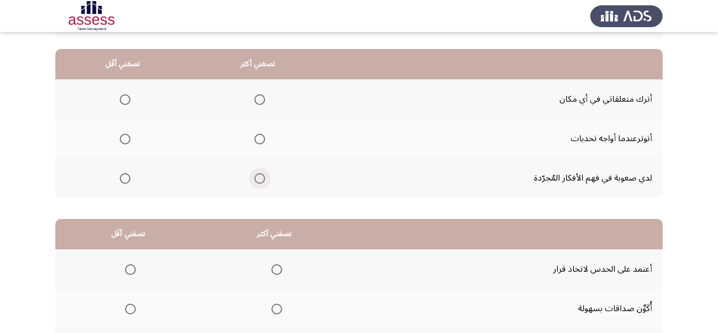
click at [261, 177] on span "Select an option" at bounding box center [259, 178] width 11 height 11
click at [261, 177] on input "Select an option" at bounding box center [259, 178] width 11 height 11
click at [126, 96] on span "Select an option" at bounding box center [125, 99] width 11 height 11
click at [126, 96] on input "Select an option" at bounding box center [125, 99] width 11 height 11
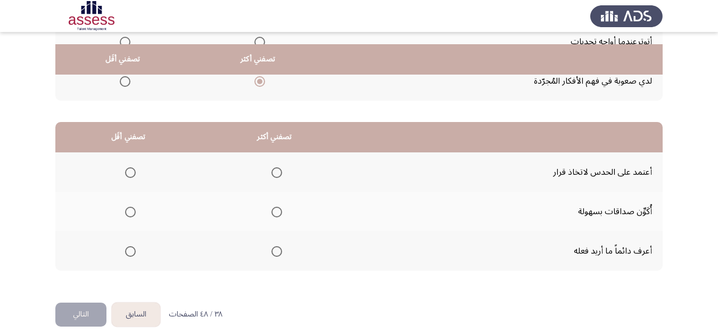
scroll to position [205, 0]
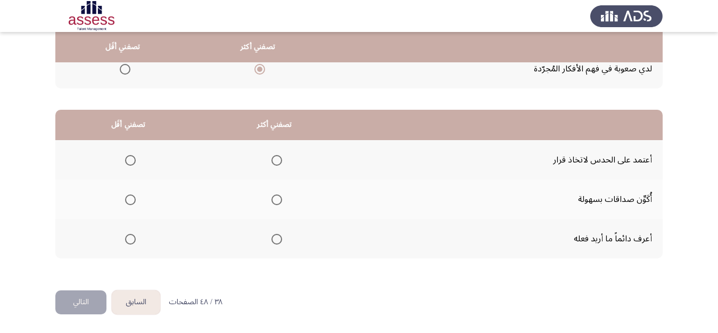
click at [280, 241] on span "Select an option" at bounding box center [276, 239] width 11 height 11
click at [280, 241] on input "Select an option" at bounding box center [276, 239] width 11 height 11
click at [132, 158] on span "Select an option" at bounding box center [130, 160] width 11 height 11
click at [132, 158] on input "Select an option" at bounding box center [130, 160] width 11 height 11
click at [80, 300] on button "التالي" at bounding box center [80, 302] width 51 height 24
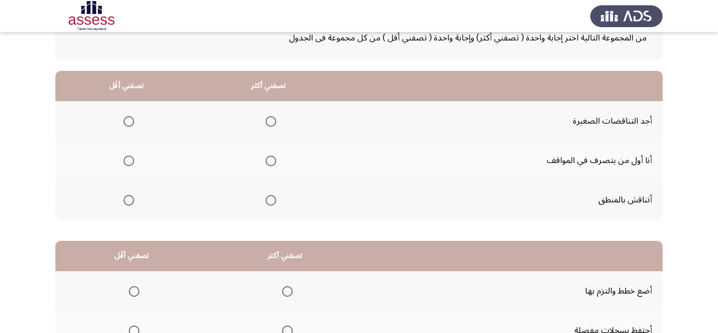
scroll to position [85, 0]
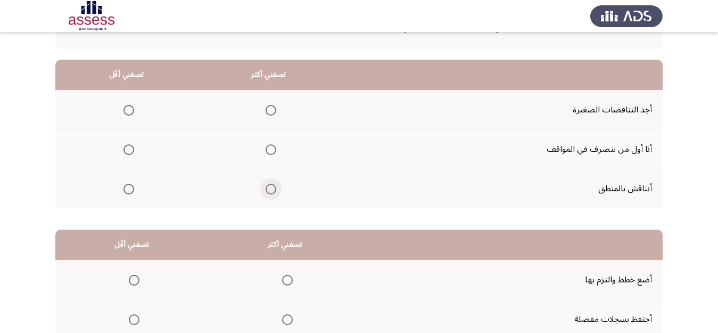
click at [274, 189] on span "Select an option" at bounding box center [271, 189] width 11 height 11
click at [274, 189] on input "Select an option" at bounding box center [271, 189] width 11 height 11
click at [129, 113] on span "Select an option" at bounding box center [128, 110] width 11 height 11
click at [129, 113] on input "Select an option" at bounding box center [128, 110] width 11 height 11
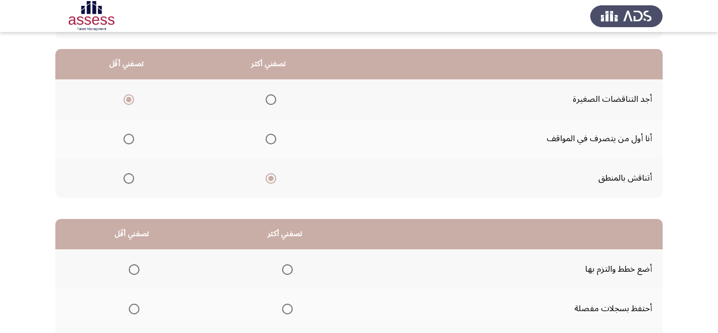
scroll to position [95, 0]
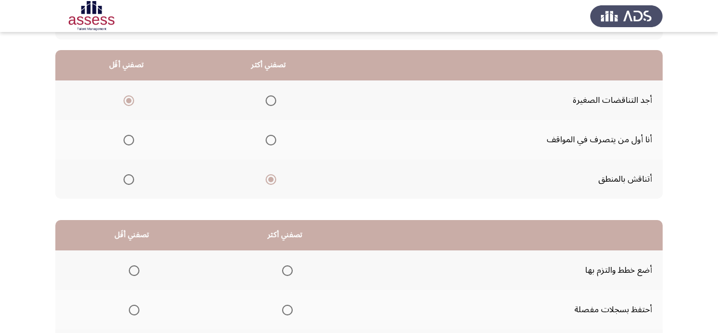
click at [129, 141] on span "Select an option" at bounding box center [128, 140] width 11 height 11
click at [129, 141] on input "Select an option" at bounding box center [128, 140] width 11 height 11
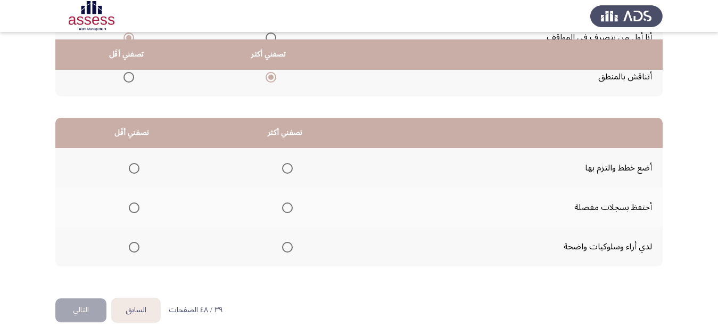
scroll to position [205, 0]
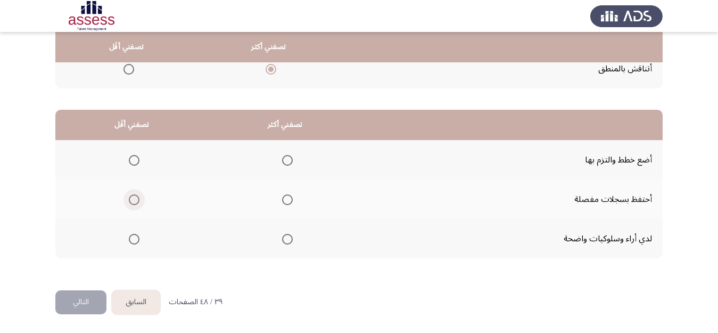
click at [136, 198] on span "Select an option" at bounding box center [134, 199] width 11 height 11
click at [136, 198] on input "Select an option" at bounding box center [134, 199] width 11 height 11
click at [286, 242] on span "Select an option" at bounding box center [287, 239] width 11 height 11
click at [286, 242] on input "Select an option" at bounding box center [287, 239] width 11 height 11
click at [70, 302] on button "التالي" at bounding box center [80, 302] width 51 height 24
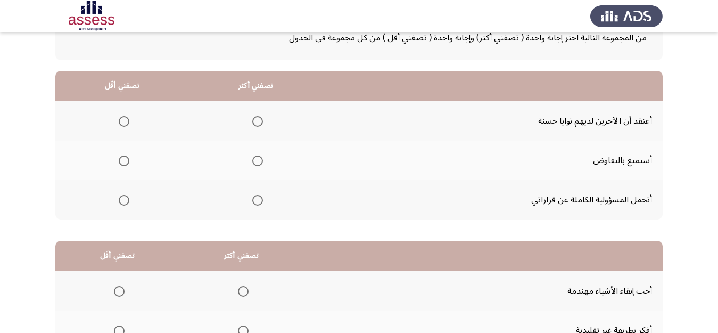
scroll to position [75, 0]
click at [261, 197] on span "Select an option" at bounding box center [257, 199] width 11 height 11
click at [261, 197] on input "Select an option" at bounding box center [257, 199] width 11 height 11
click at [120, 120] on span "Select an option" at bounding box center [124, 120] width 11 height 11
click at [120, 120] on input "Select an option" at bounding box center [124, 120] width 11 height 11
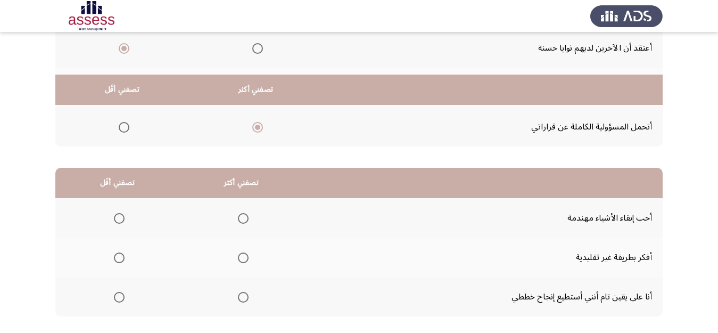
scroll to position [205, 0]
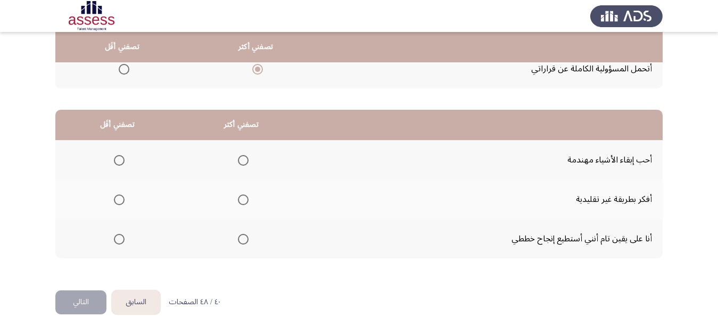
click at [242, 200] on span "Select an option" at bounding box center [243, 199] width 11 height 11
click at [242, 200] on input "Select an option" at bounding box center [243, 199] width 11 height 11
click at [244, 237] on span "Select an option" at bounding box center [243, 239] width 11 height 11
click at [244, 237] on input "Select an option" at bounding box center [243, 239] width 11 height 11
click at [115, 162] on span "Select an option" at bounding box center [119, 160] width 11 height 11
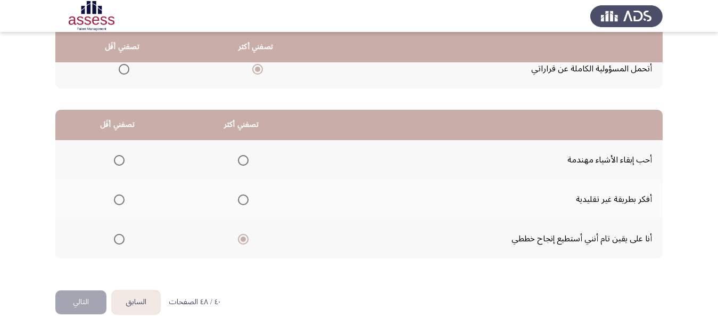
click at [115, 162] on input "Select an option" at bounding box center [119, 160] width 11 height 11
click at [82, 299] on button "التالي" at bounding box center [80, 302] width 51 height 24
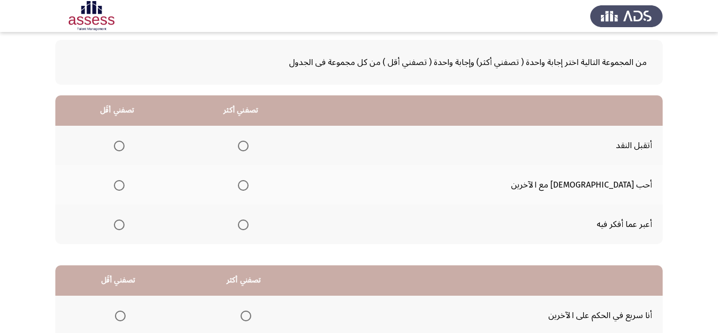
scroll to position [53, 0]
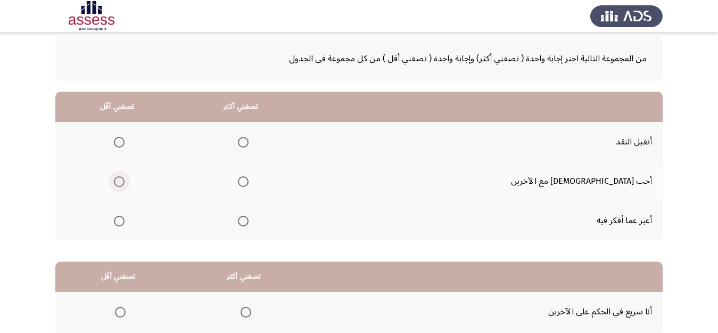
click at [125, 184] on span "Select an option" at bounding box center [119, 181] width 11 height 11
click at [125, 184] on input "Select an option" at bounding box center [119, 181] width 11 height 11
click at [249, 145] on span "Select an option" at bounding box center [243, 142] width 11 height 11
click at [249, 145] on input "Select an option" at bounding box center [243, 142] width 11 height 11
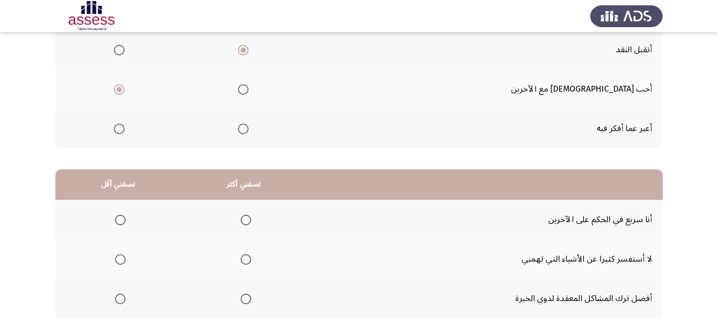
scroll to position [205, 0]
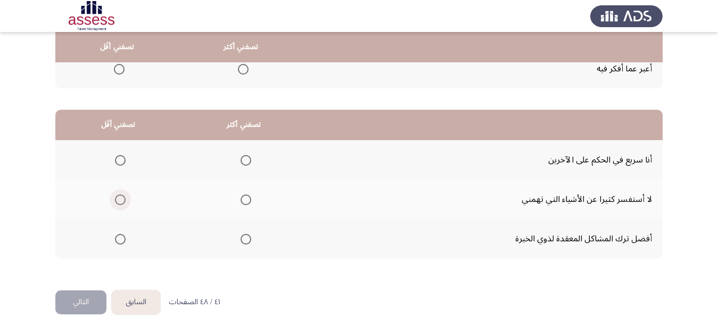
click at [120, 197] on span "Select an option" at bounding box center [120, 199] width 11 height 11
click at [120, 197] on input "Select an option" at bounding box center [120, 199] width 11 height 11
click at [243, 237] on span "Select an option" at bounding box center [246, 239] width 11 height 11
click at [243, 237] on input "Select an option" at bounding box center [246, 239] width 11 height 11
click at [75, 300] on button "التالي" at bounding box center [80, 302] width 51 height 24
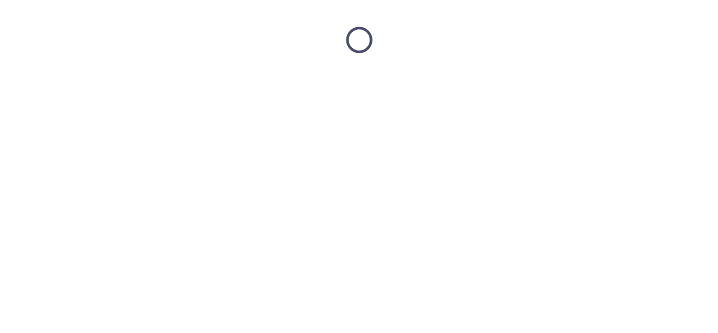
scroll to position [0, 0]
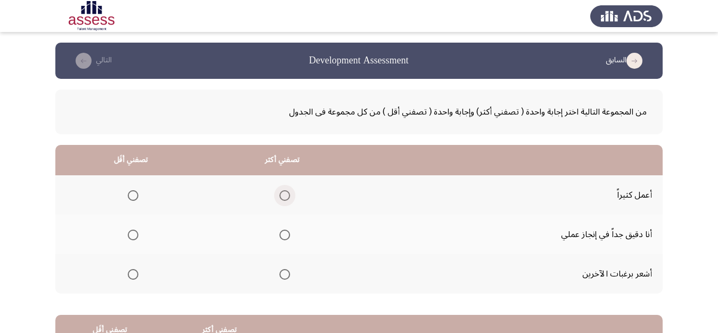
click at [285, 193] on span "Select an option" at bounding box center [284, 195] width 11 height 11
click at [285, 193] on input "Select an option" at bounding box center [284, 195] width 11 height 11
click at [132, 273] on span "Select an option" at bounding box center [133, 274] width 11 height 11
click at [132, 273] on input "Select an option" at bounding box center [133, 274] width 11 height 11
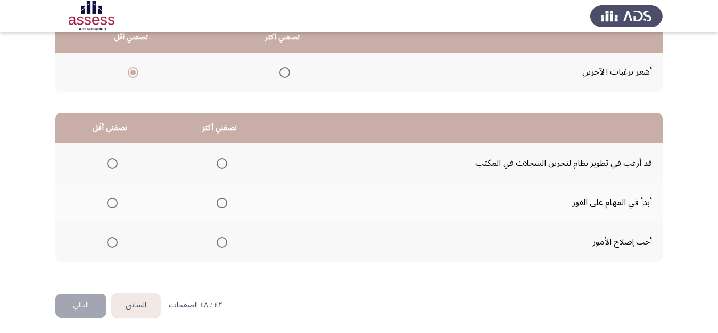
scroll to position [205, 0]
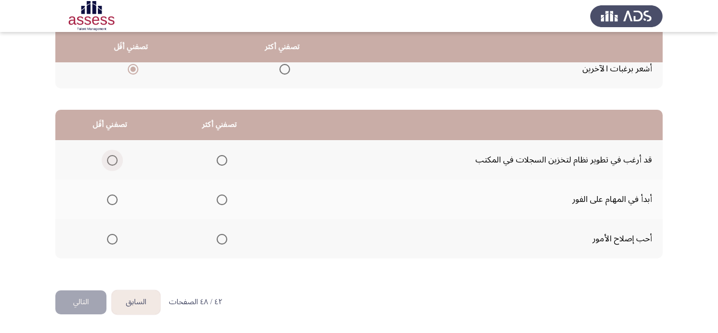
click at [111, 158] on span "Select an option" at bounding box center [112, 160] width 11 height 11
click at [111, 158] on input "Select an option" at bounding box center [112, 160] width 11 height 11
click at [222, 239] on span "Select an option" at bounding box center [222, 239] width 0 height 0
click at [220, 239] on input "Select an option" at bounding box center [222, 239] width 11 height 11
click at [80, 301] on button "التالي" at bounding box center [80, 302] width 51 height 24
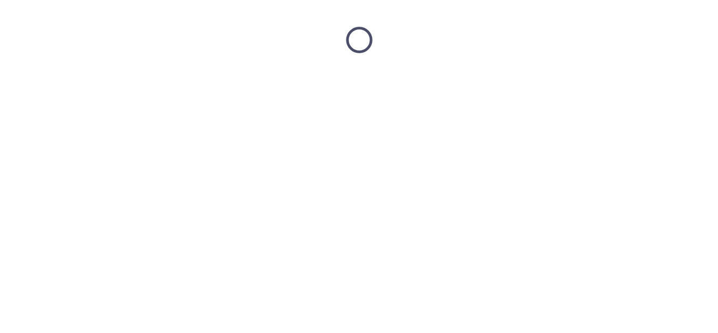
scroll to position [0, 0]
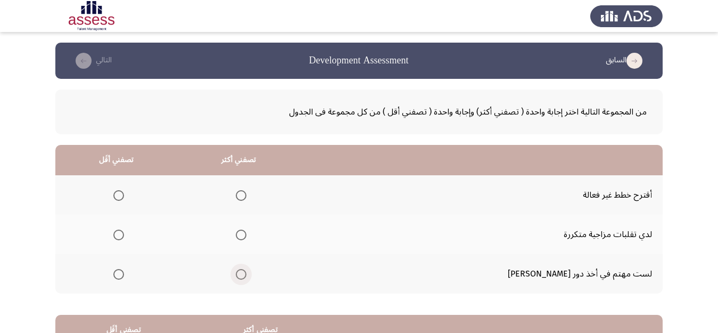
click at [246, 273] on span "Select an option" at bounding box center [241, 274] width 11 height 11
click at [246, 273] on input "Select an option" at bounding box center [241, 274] width 11 height 11
click at [124, 197] on span "Select an option" at bounding box center [118, 195] width 11 height 11
click at [124, 197] on input "Select an option" at bounding box center [118, 195] width 11 height 11
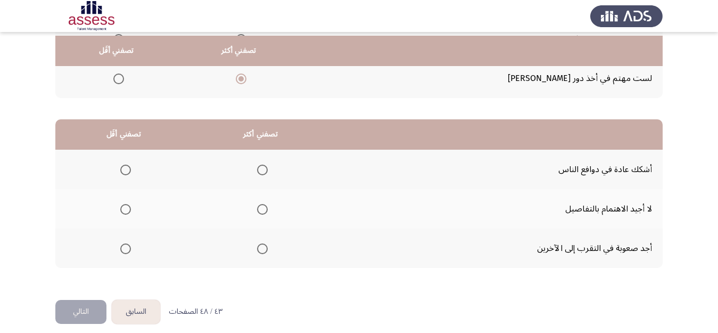
scroll to position [205, 0]
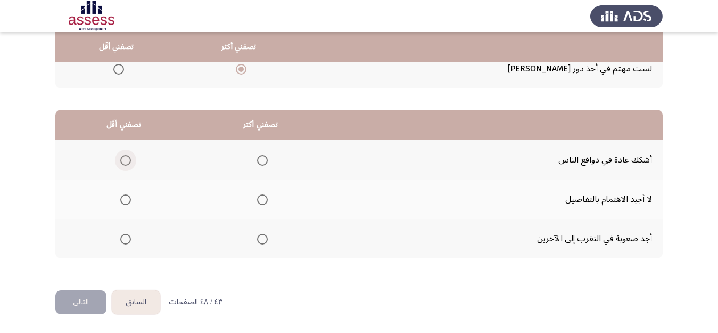
click at [126, 160] on span "Select an option" at bounding box center [126, 160] width 0 height 0
click at [126, 160] on input "Select an option" at bounding box center [125, 160] width 11 height 11
click at [262, 156] on span "Select an option" at bounding box center [262, 160] width 11 height 11
click at [262, 156] on input "Select an option" at bounding box center [262, 160] width 11 height 11
click at [125, 240] on span "Select an option" at bounding box center [125, 239] width 11 height 11
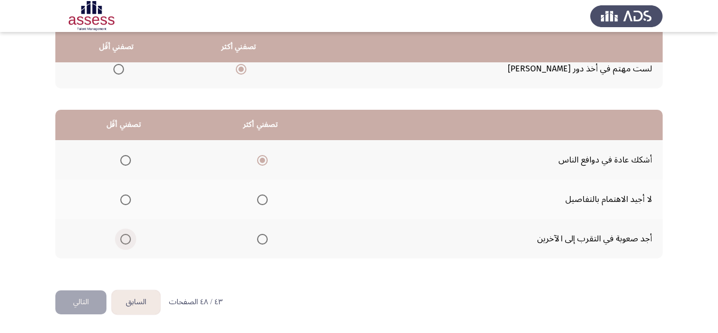
click at [125, 240] on input "Select an option" at bounding box center [125, 239] width 11 height 11
click at [83, 309] on button "التالي" at bounding box center [80, 302] width 51 height 24
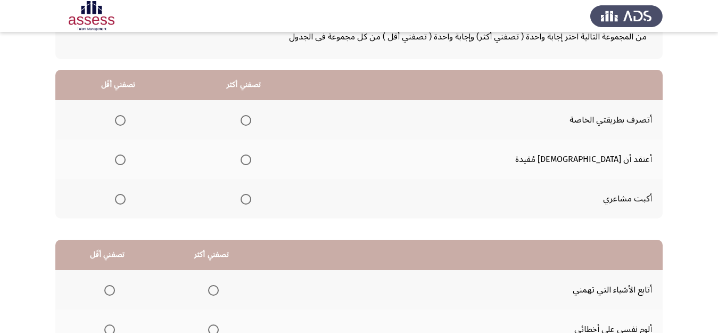
scroll to position [78, 0]
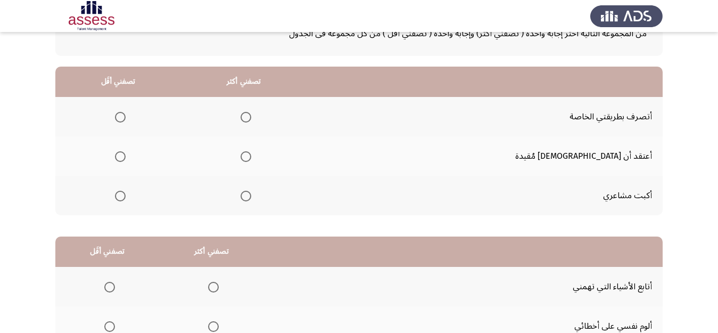
click at [251, 158] on span "Select an option" at bounding box center [246, 156] width 11 height 11
click at [251, 158] on input "Select an option" at bounding box center [246, 156] width 11 height 11
click at [126, 193] on label "Select an option" at bounding box center [118, 196] width 15 height 11
click at [126, 193] on input "Select an option" at bounding box center [120, 196] width 11 height 11
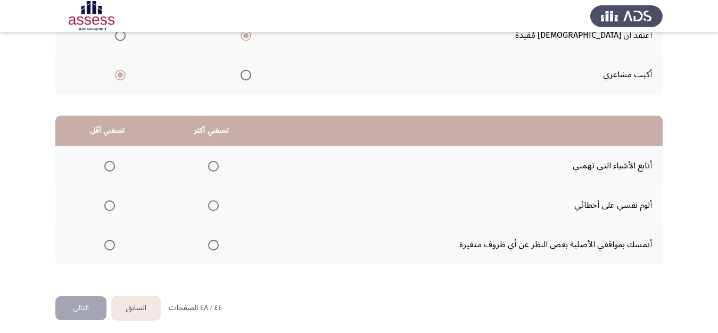
scroll to position [205, 0]
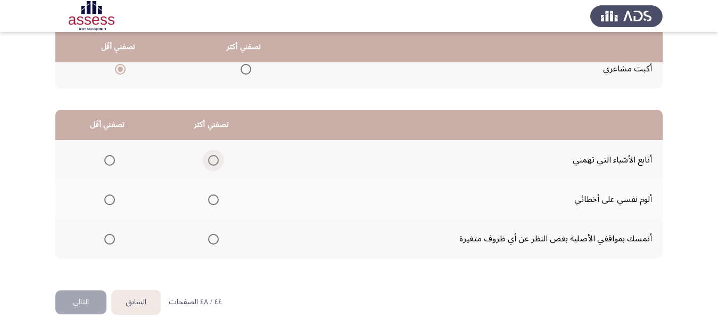
click at [217, 159] on span "Select an option" at bounding box center [213, 160] width 11 height 11
click at [217, 159] on input "Select an option" at bounding box center [213, 160] width 11 height 11
click at [110, 236] on span "Select an option" at bounding box center [109, 239] width 11 height 11
click at [110, 236] on input "Select an option" at bounding box center [109, 239] width 11 height 11
click at [80, 298] on button "التالي" at bounding box center [80, 302] width 51 height 24
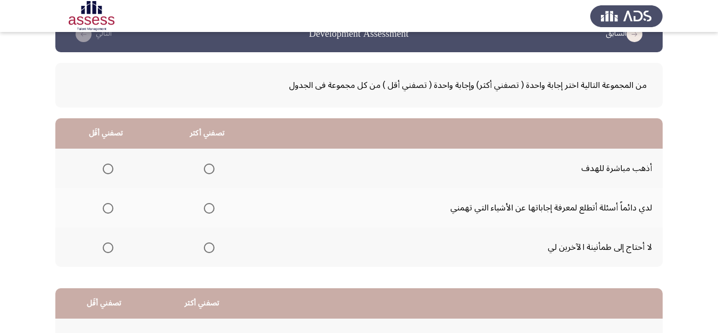
scroll to position [0, 0]
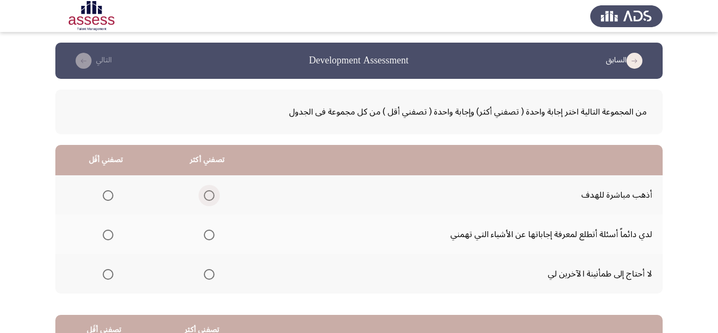
click at [210, 197] on span "Select an option" at bounding box center [209, 195] width 11 height 11
click at [210, 197] on input "Select an option" at bounding box center [209, 195] width 11 height 11
click at [105, 272] on span "Select an option" at bounding box center [108, 274] width 11 height 11
click at [105, 272] on input "Select an option" at bounding box center [108, 274] width 11 height 11
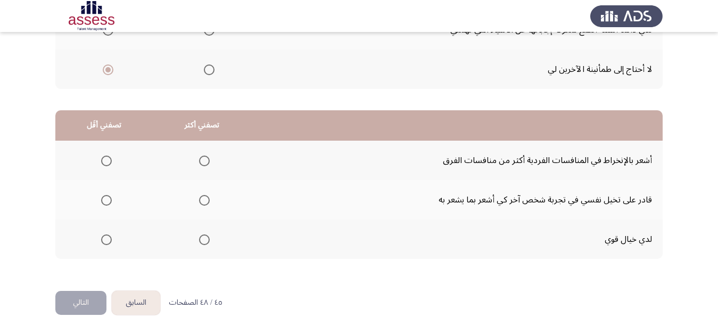
scroll to position [205, 0]
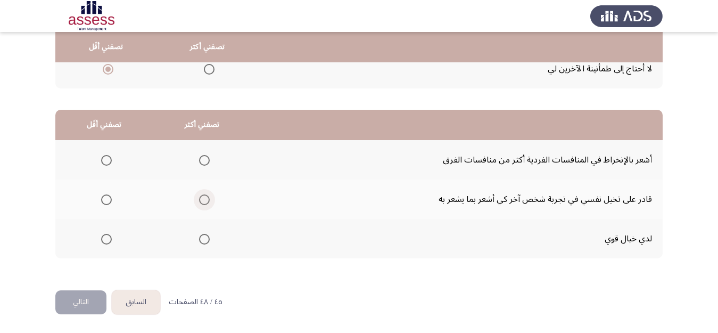
click at [205, 194] on span "Select an option" at bounding box center [204, 199] width 11 height 11
click at [205, 194] on input "Select an option" at bounding box center [204, 199] width 11 height 11
click at [106, 236] on span "Select an option" at bounding box center [106, 239] width 11 height 11
click at [106, 236] on input "Select an option" at bounding box center [106, 239] width 11 height 11
click at [77, 299] on button "التالي" at bounding box center [80, 302] width 51 height 24
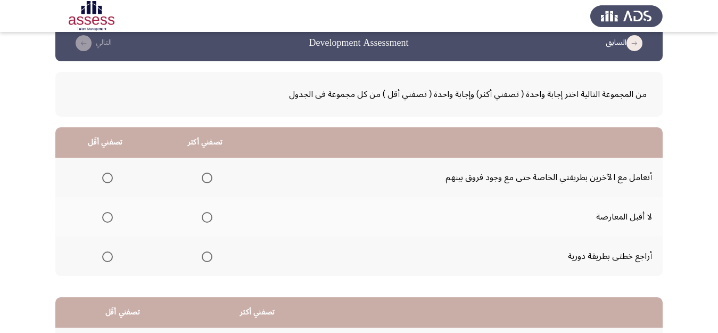
scroll to position [36, 0]
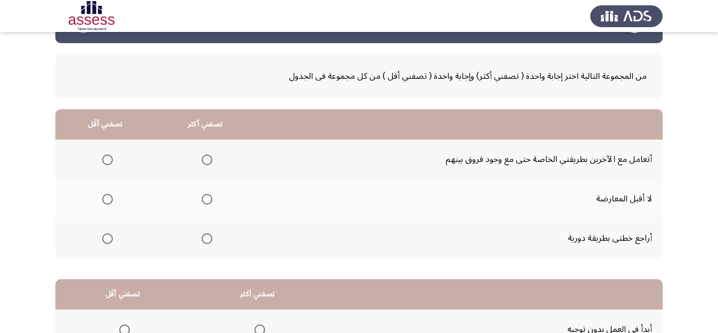
click at [211, 197] on span "Select an option" at bounding box center [207, 199] width 11 height 11
click at [211, 197] on input "Select an option" at bounding box center [207, 199] width 11 height 11
click at [111, 156] on span "Select an option" at bounding box center [107, 159] width 11 height 11
click at [111, 156] on input "Select an option" at bounding box center [107, 159] width 11 height 11
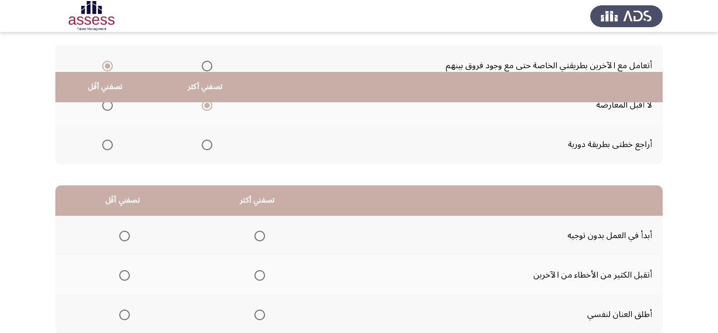
scroll to position [205, 0]
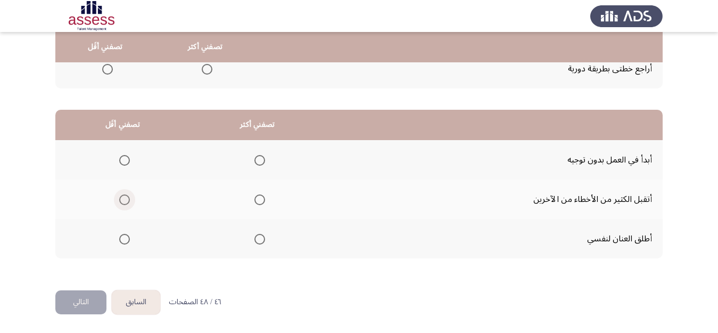
click at [126, 200] on span "Select an option" at bounding box center [124, 199] width 11 height 11
click at [126, 200] on input "Select an option" at bounding box center [124, 199] width 11 height 11
click at [260, 235] on span "Select an option" at bounding box center [259, 239] width 11 height 11
click at [260, 235] on input "Select an option" at bounding box center [259, 239] width 11 height 11
click at [76, 300] on button "التالي" at bounding box center [80, 302] width 51 height 24
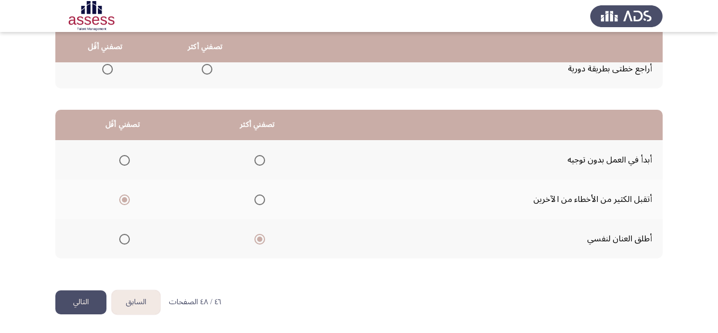
scroll to position [0, 0]
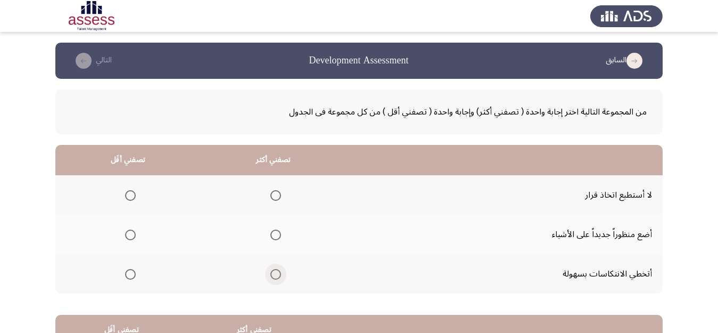
click at [276, 274] on span "Select an option" at bounding box center [275, 274] width 11 height 11
click at [276, 274] on input "Select an option" at bounding box center [275, 274] width 11 height 11
click at [128, 194] on span "Select an option" at bounding box center [130, 195] width 11 height 11
click at [128, 194] on input "Select an option" at bounding box center [130, 195] width 11 height 11
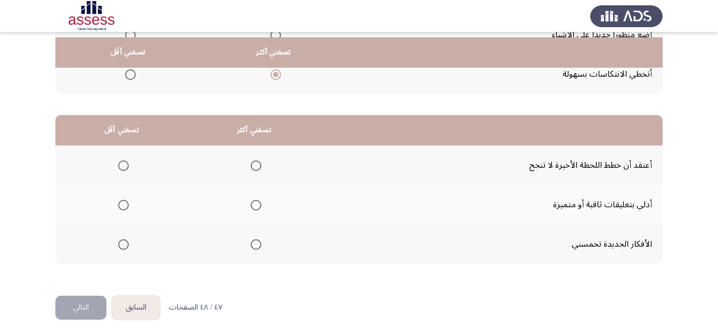
scroll to position [205, 0]
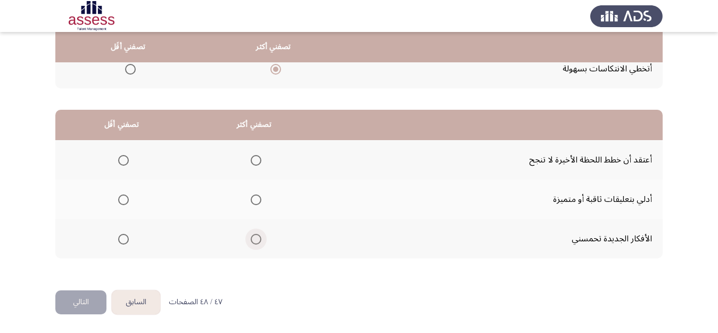
click at [255, 241] on span "Select an option" at bounding box center [256, 239] width 11 height 11
click at [255, 241] on input "Select an option" at bounding box center [256, 239] width 11 height 11
click at [124, 158] on span "Select an option" at bounding box center [123, 160] width 11 height 11
click at [124, 158] on input "Select an option" at bounding box center [123, 160] width 11 height 11
click at [82, 301] on button "التالي" at bounding box center [80, 302] width 51 height 24
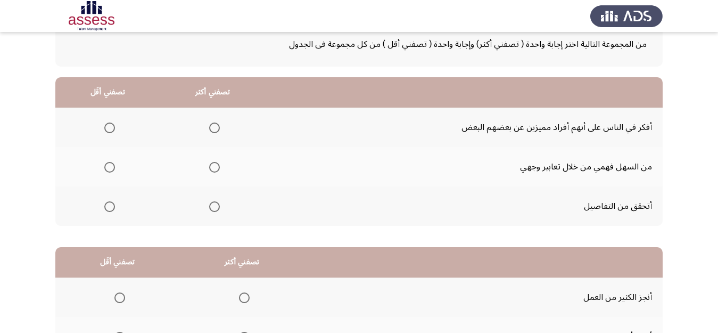
scroll to position [64, 0]
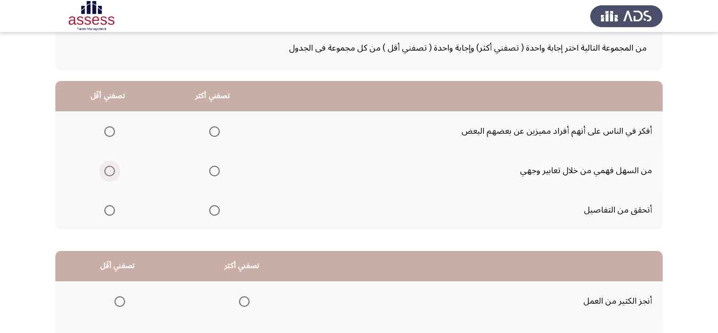
click at [112, 171] on span "Select an option" at bounding box center [109, 171] width 11 height 11
click at [112, 171] on input "Select an option" at bounding box center [109, 171] width 11 height 11
click at [217, 210] on span "Select an option" at bounding box center [214, 210] width 11 height 11
click at [217, 210] on input "Select an option" at bounding box center [214, 210] width 11 height 11
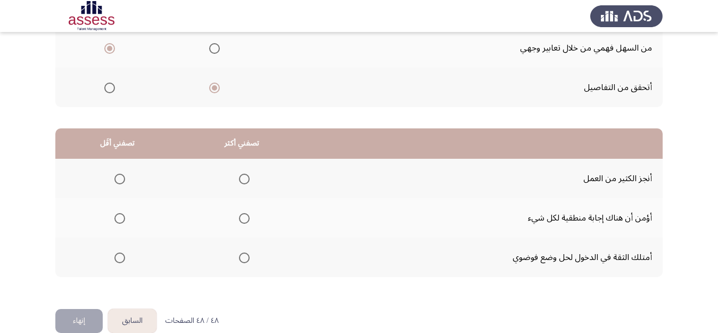
scroll to position [205, 0]
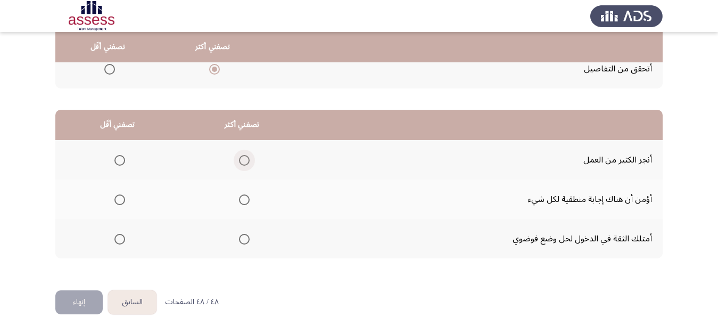
click at [242, 162] on span "Select an option" at bounding box center [244, 160] width 11 height 11
click at [242, 162] on input "Select an option" at bounding box center [244, 160] width 11 height 11
click at [121, 199] on span "Select an option" at bounding box center [119, 199] width 11 height 11
click at [121, 199] on input "Select an option" at bounding box center [119, 199] width 11 height 11
click at [73, 301] on button "إنهاء" at bounding box center [78, 302] width 47 height 24
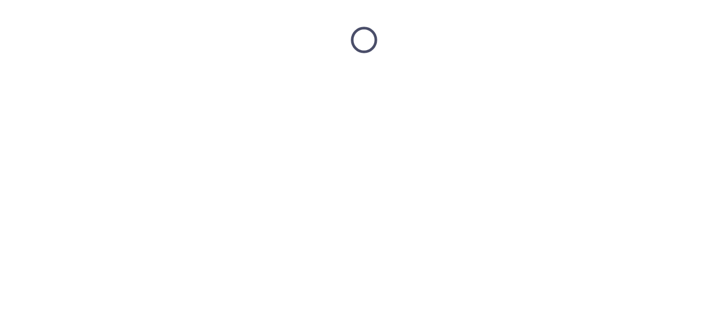
scroll to position [0, 0]
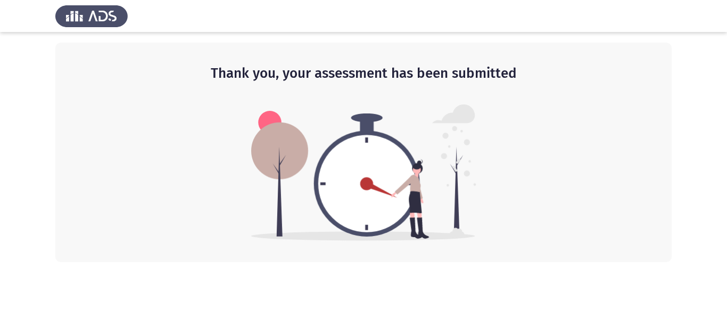
click at [402, 175] on img at bounding box center [363, 172] width 225 height 136
drag, startPoint x: 402, startPoint y: 175, endPoint x: 400, endPoint y: 93, distance: 82.0
click at [400, 93] on div "Thank you, your assessment has been submitted" at bounding box center [363, 152] width 616 height 219
click at [88, 22] on img at bounding box center [91, 16] width 72 height 30
click at [103, 15] on img at bounding box center [91, 16] width 72 height 30
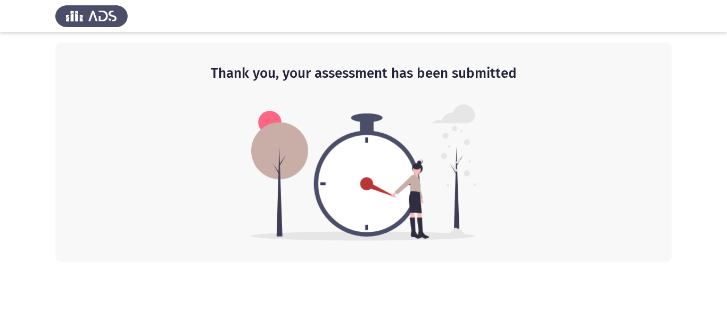
click at [283, 95] on div "Thank you, your assessment has been submitted" at bounding box center [363, 152] width 616 height 219
